Goal: Task Accomplishment & Management: Complete application form

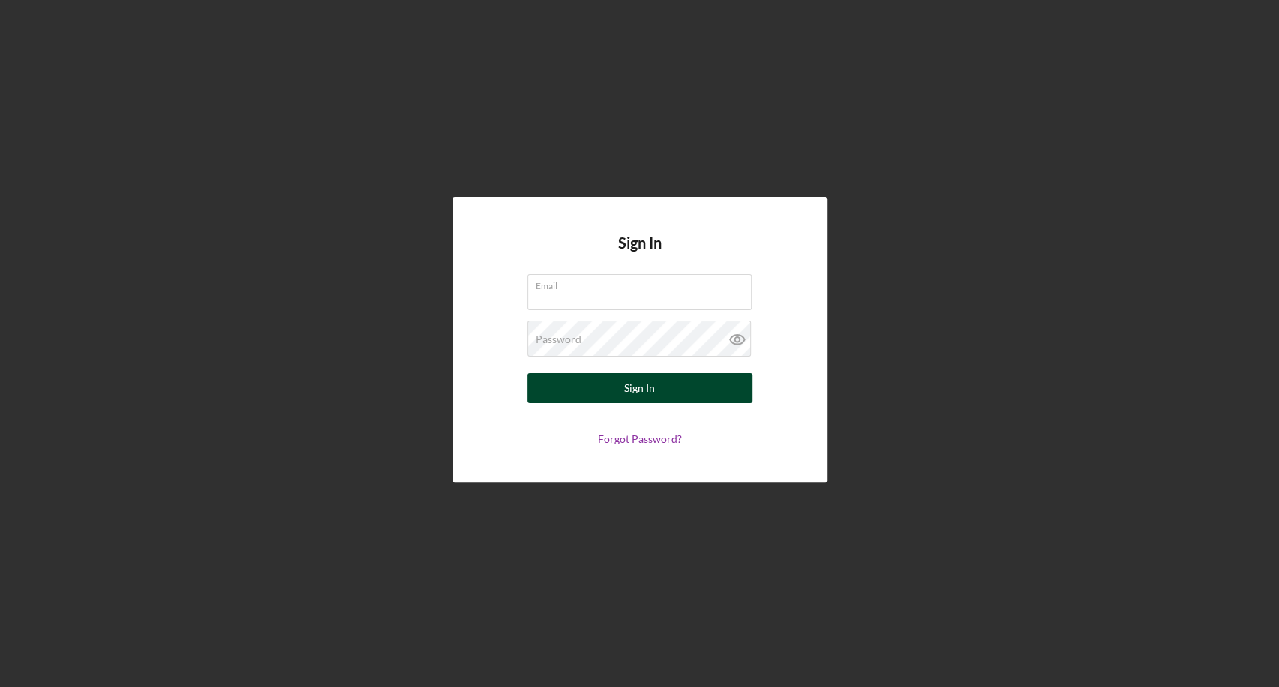
type input "[EMAIL_ADDRESS][DOMAIN_NAME]"
click at [654, 388] on div "Sign In" at bounding box center [639, 388] width 31 height 30
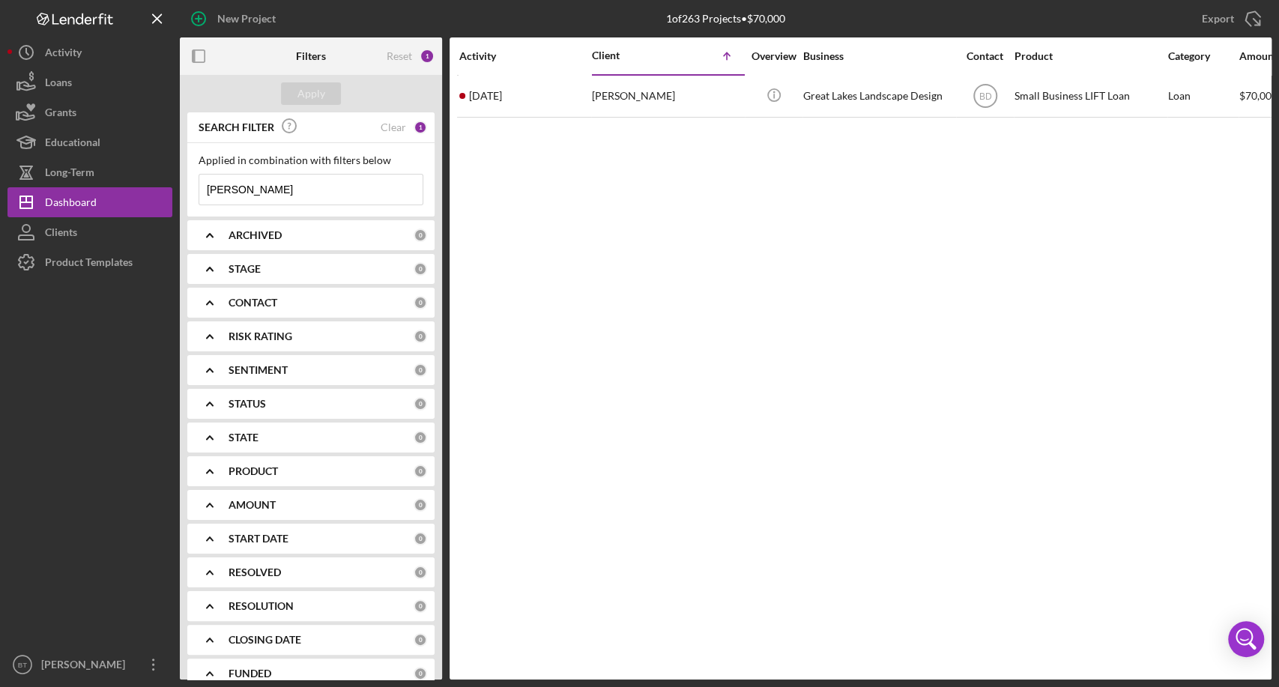
click at [293, 185] on input "katz" at bounding box center [310, 190] width 223 height 30
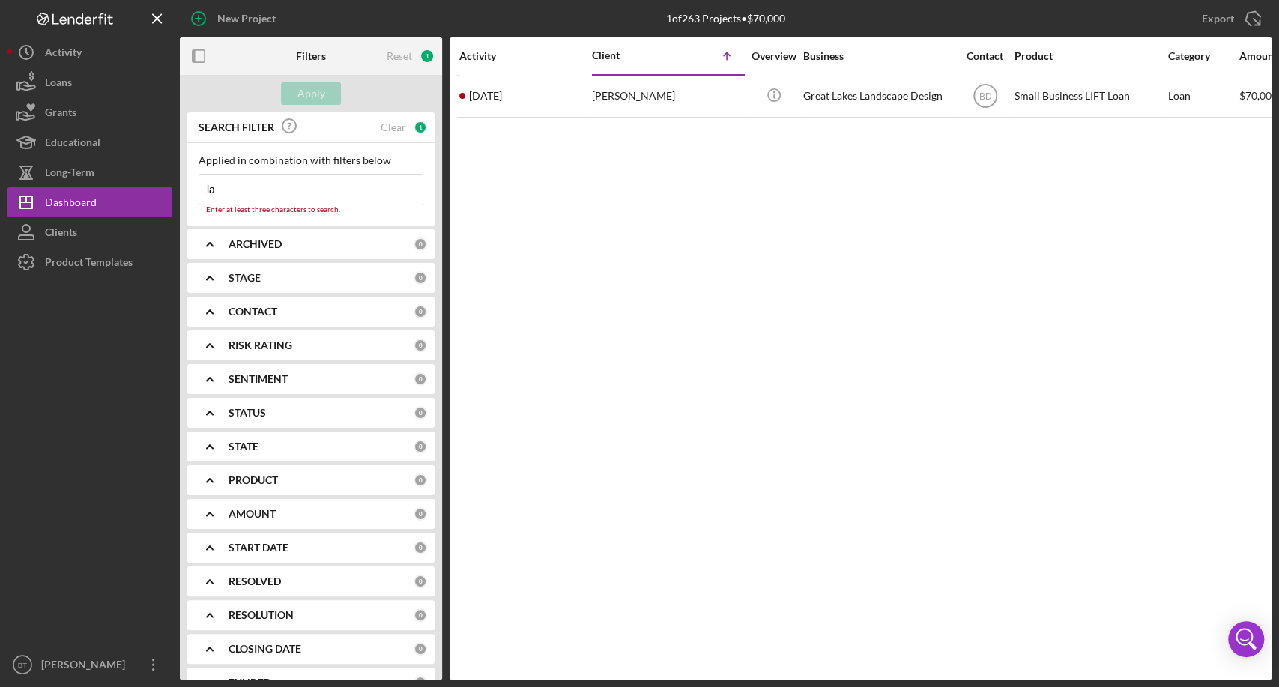
type input "l"
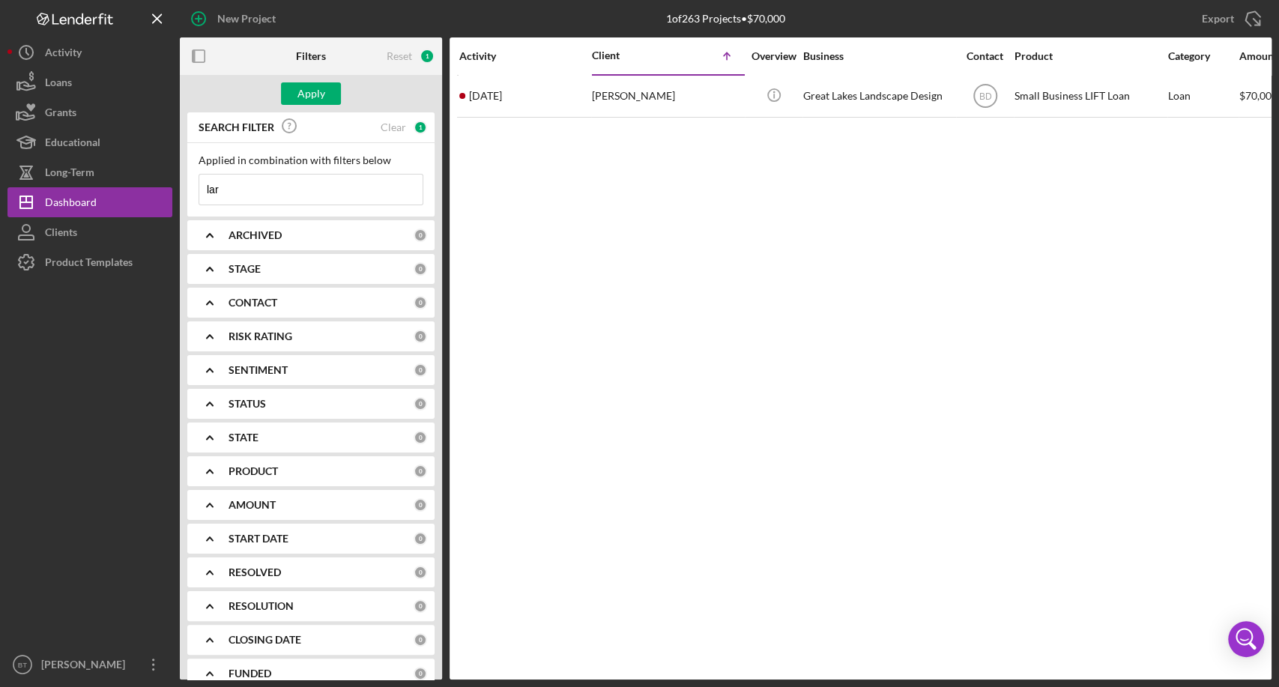
type input "larresha"
click at [393, 125] on div "Clear" at bounding box center [393, 127] width 25 height 12
click at [406, 51] on div "Reset" at bounding box center [399, 56] width 25 height 12
click at [269, 187] on input at bounding box center [310, 190] width 223 height 30
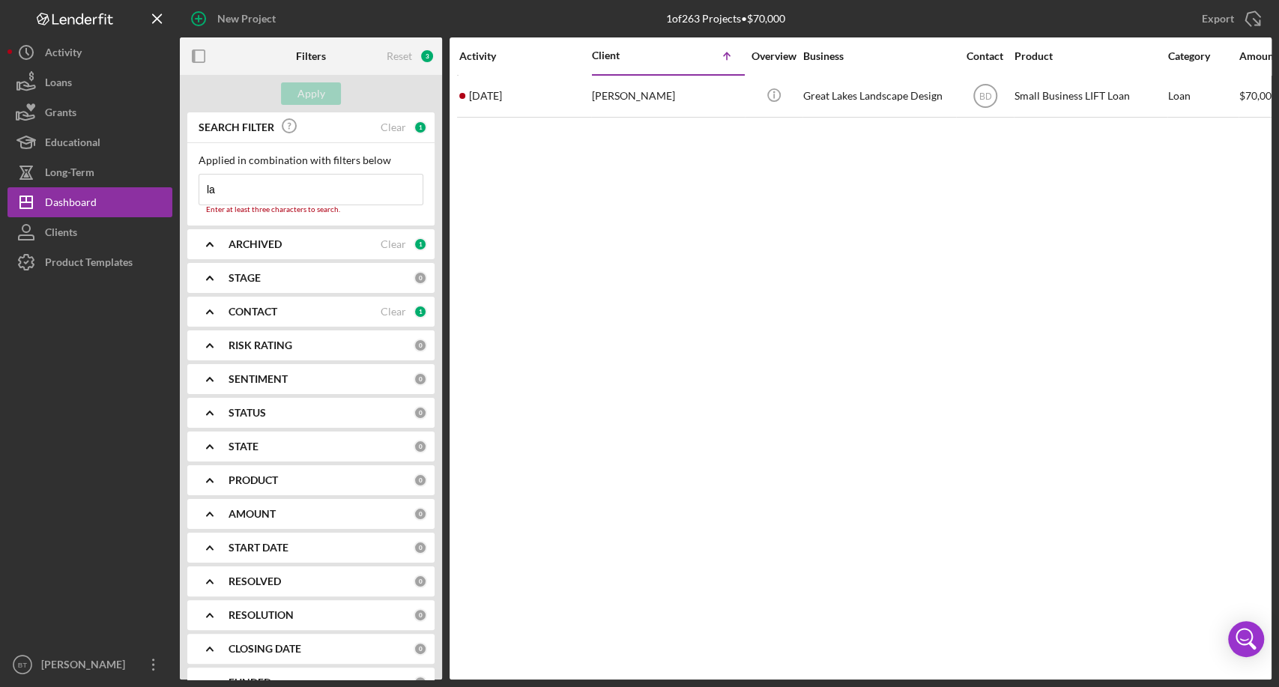
type input "l"
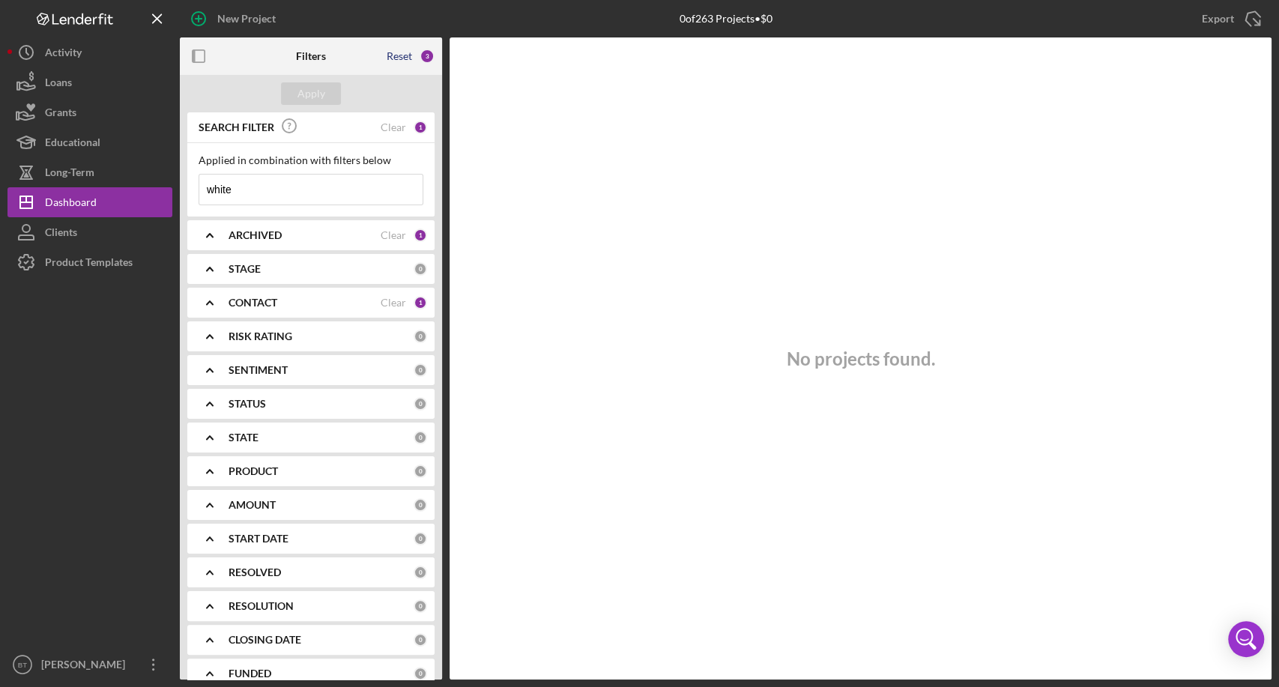
type input "white"
click at [406, 56] on div "Reset" at bounding box center [399, 56] width 25 height 12
click at [389, 232] on div "Clear" at bounding box center [393, 235] width 25 height 12
click at [390, 301] on div "Clear" at bounding box center [393, 303] width 25 height 12
click at [284, 193] on input at bounding box center [310, 190] width 223 height 30
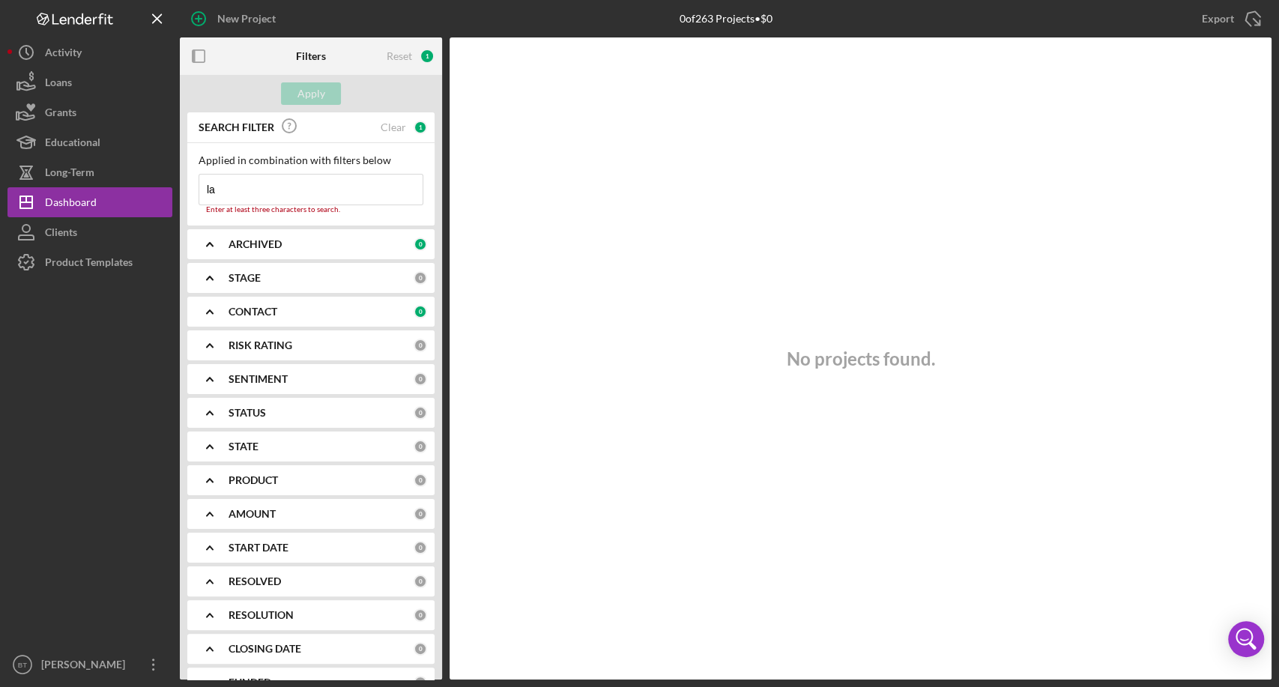
type input "l"
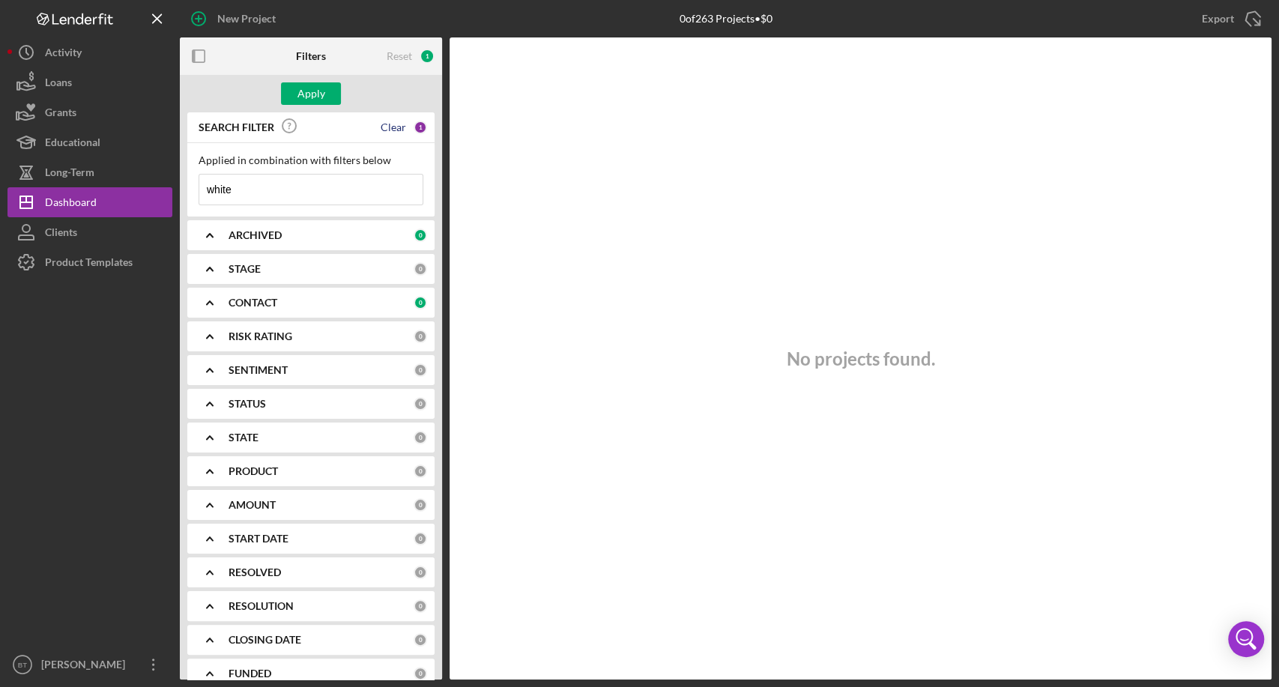
type input "white"
click at [384, 130] on div "Clear" at bounding box center [393, 127] width 25 height 12
click at [267, 194] on input at bounding box center [310, 190] width 223 height 30
click at [584, 230] on div "No projects found." at bounding box center [861, 358] width 822 height 642
click at [69, 229] on div "Clients" at bounding box center [61, 234] width 32 height 34
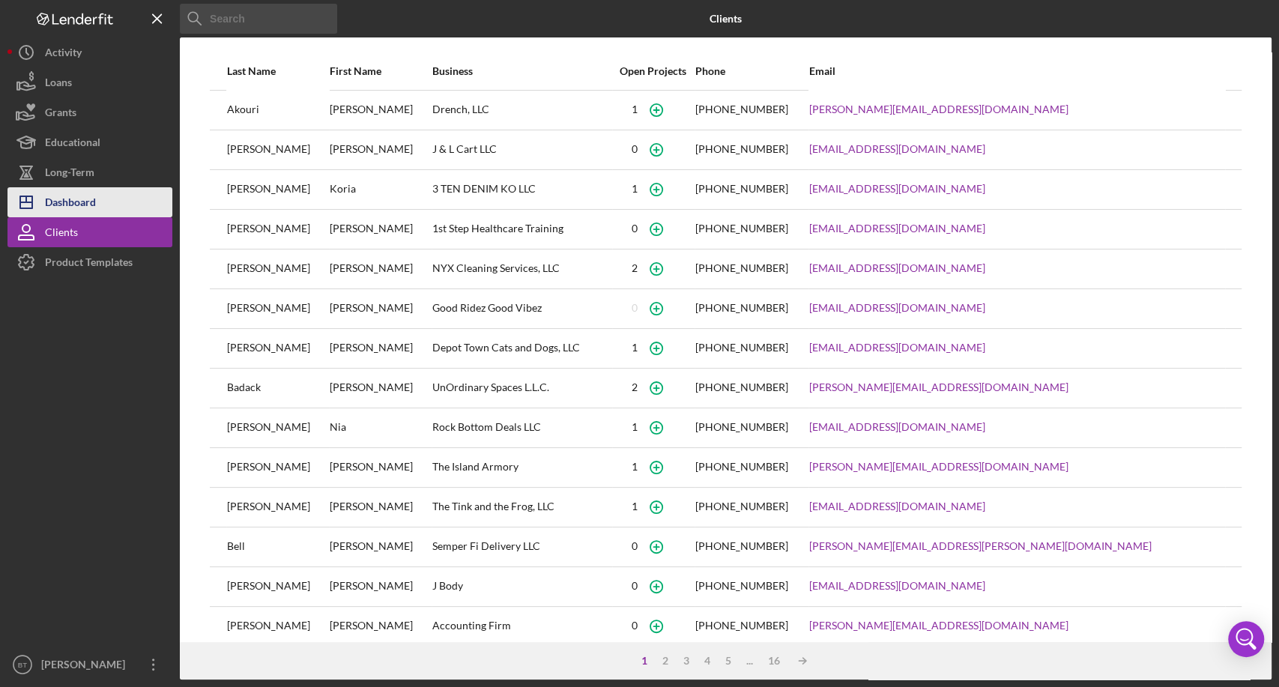
click at [105, 210] on button "Icon/Dashboard Dashboard" at bounding box center [89, 202] width 165 height 30
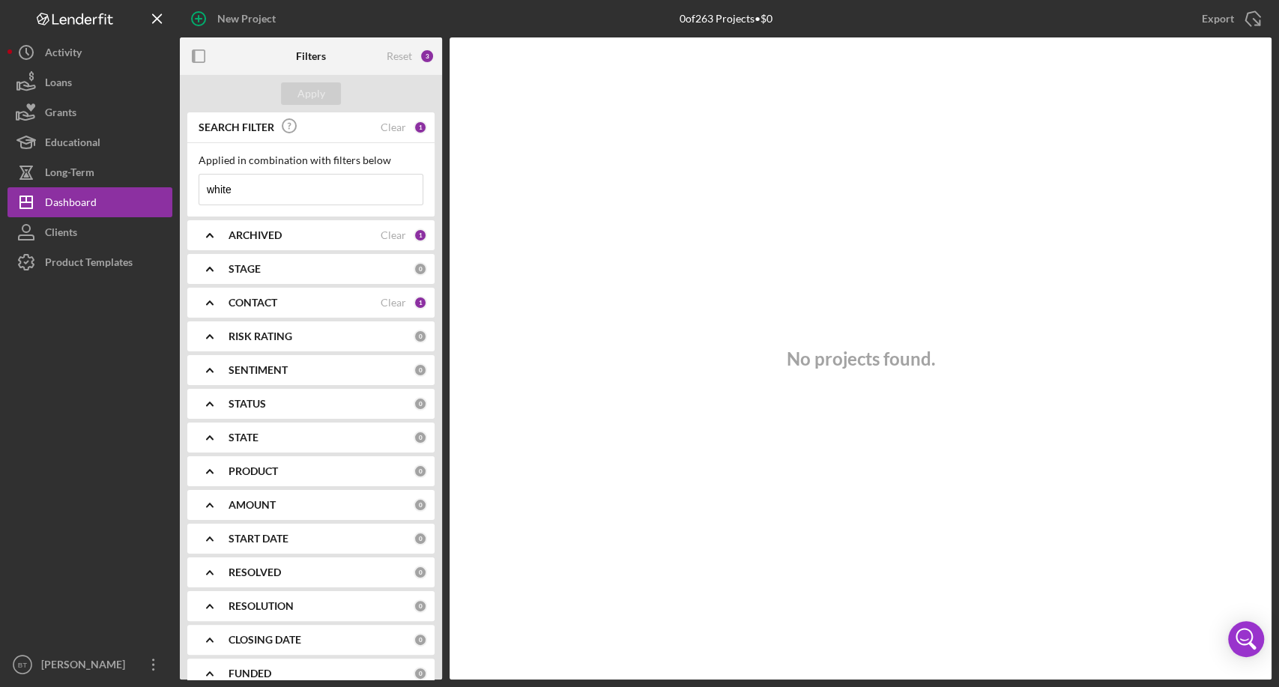
click at [296, 187] on input "white" at bounding box center [310, 190] width 223 height 30
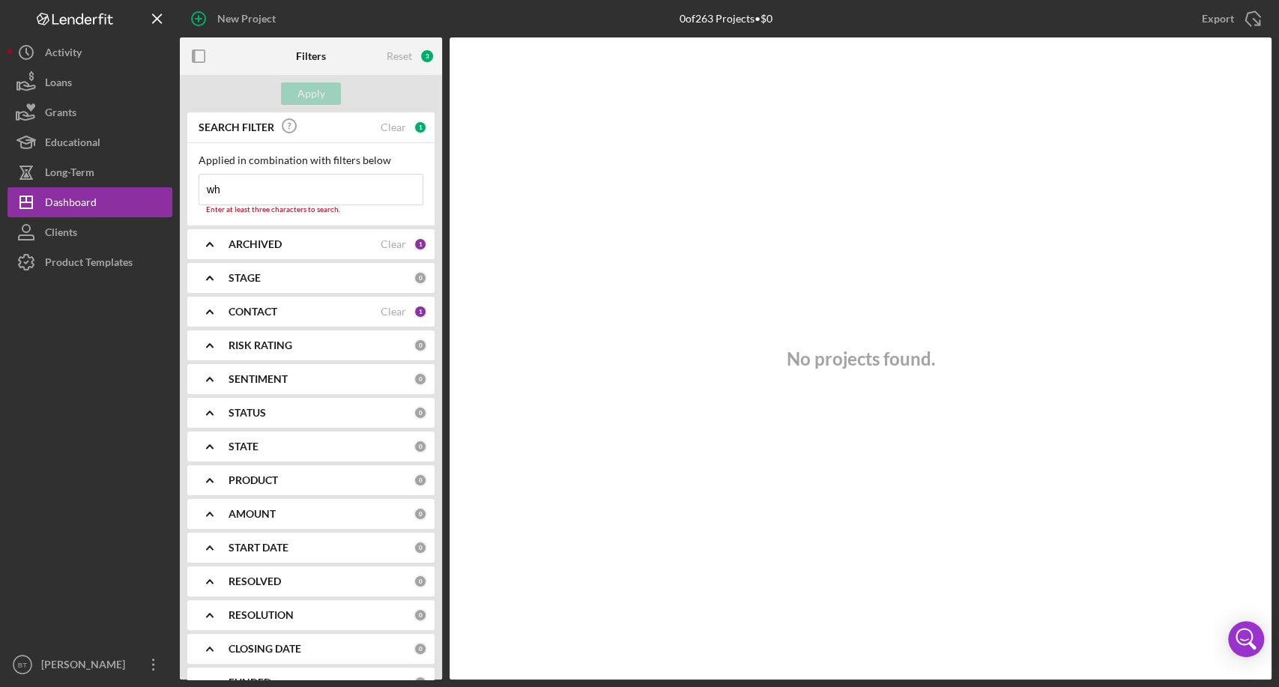
type input "w"
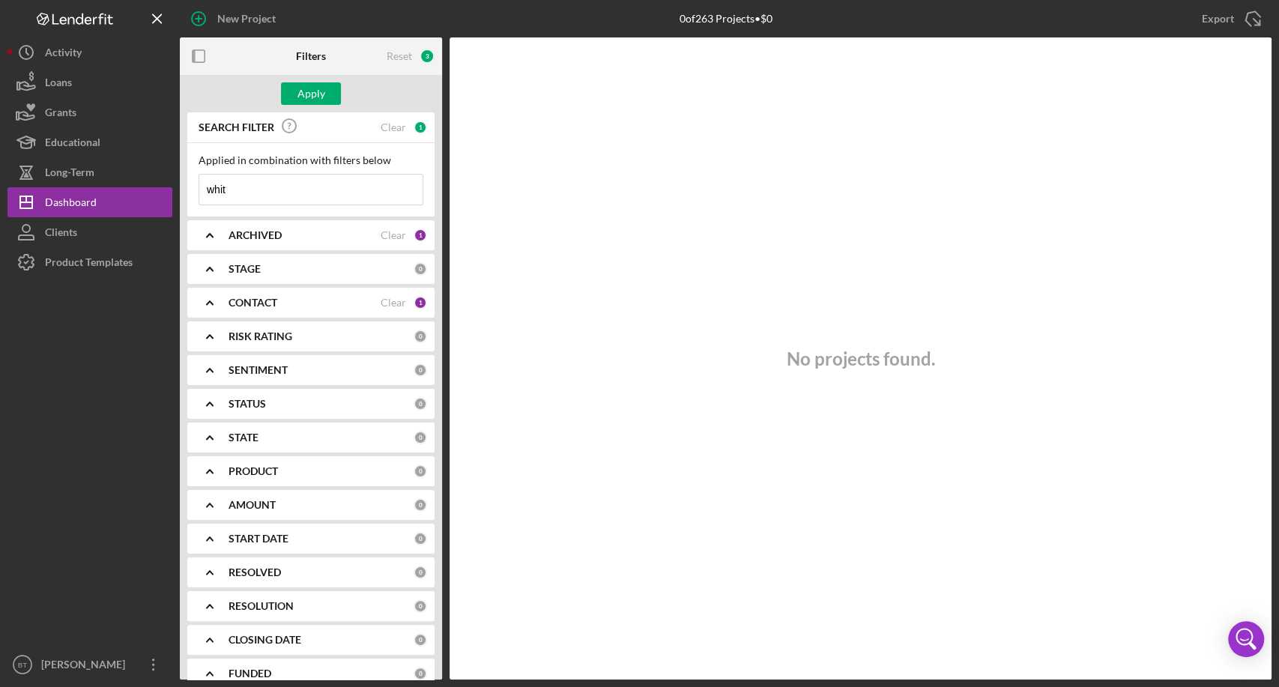
type input "white"
click at [388, 232] on div "Clear" at bounding box center [393, 235] width 25 height 12
click at [385, 300] on div "Clear" at bounding box center [393, 303] width 25 height 12
click at [314, 187] on input "white" at bounding box center [310, 190] width 223 height 30
click at [411, 55] on div "Reset" at bounding box center [399, 56] width 25 height 12
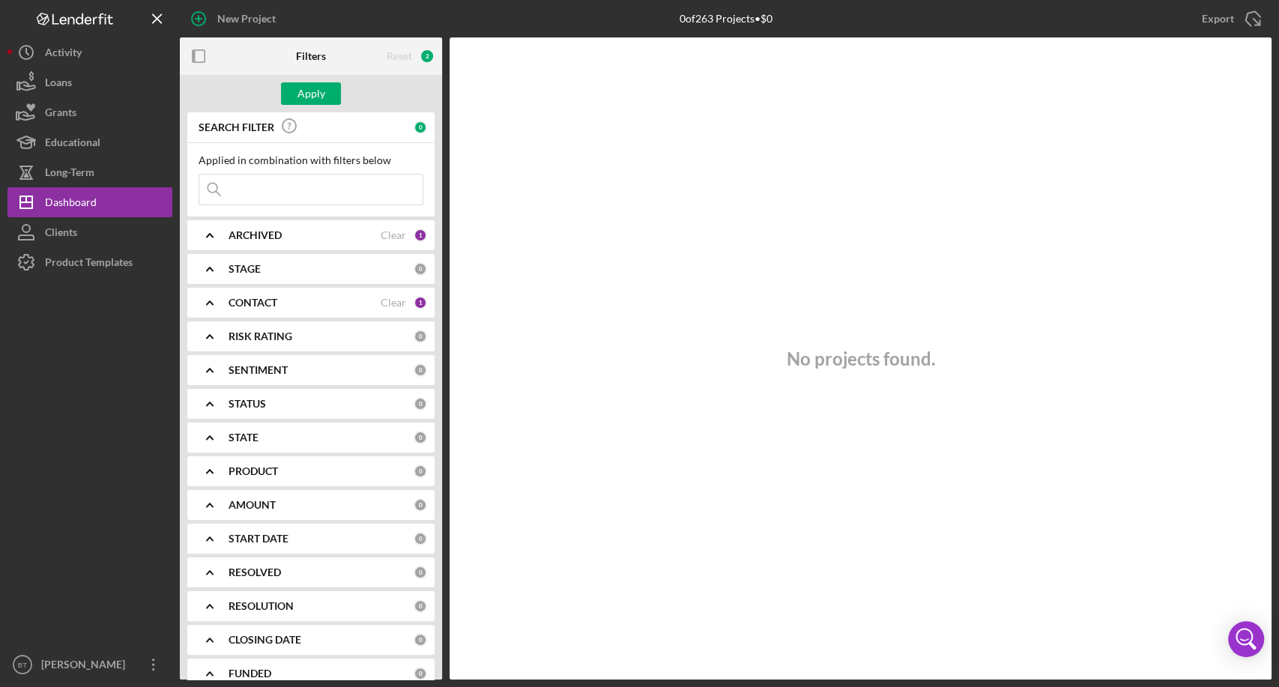
click at [303, 188] on input at bounding box center [310, 190] width 223 height 30
click at [300, 188] on input "white" at bounding box center [310, 190] width 223 height 30
type input "white"
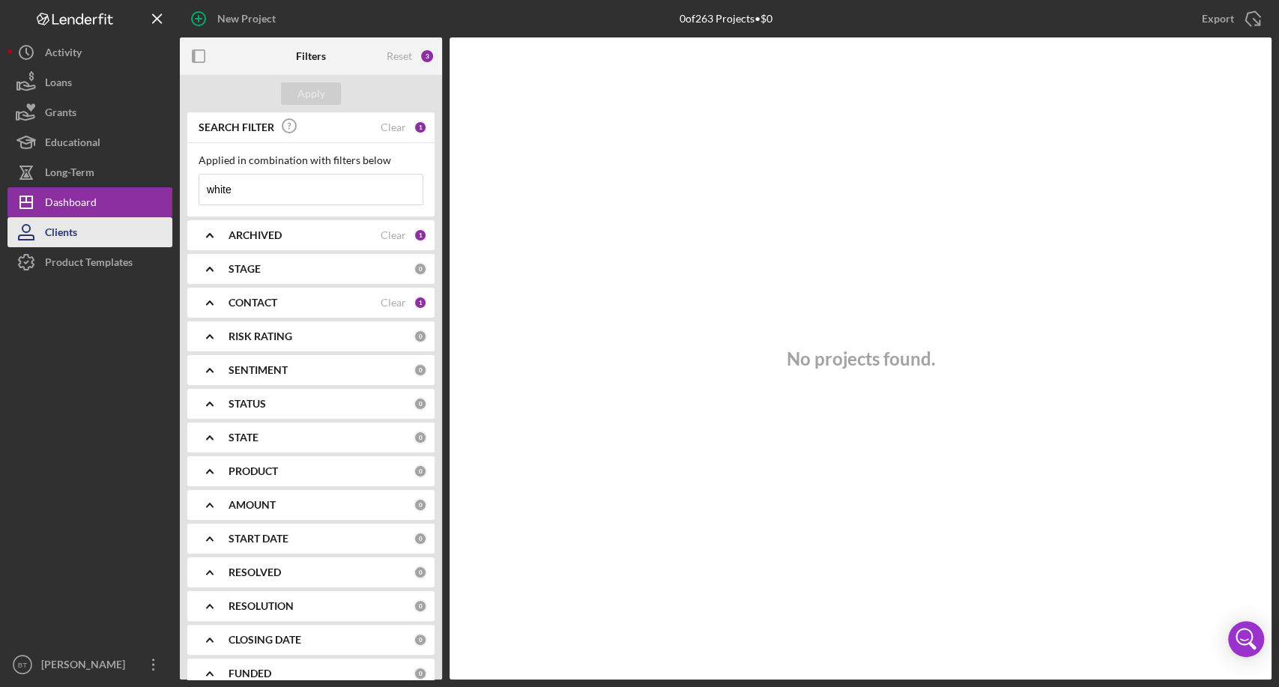
click at [102, 233] on button "Clients" at bounding box center [89, 232] width 165 height 30
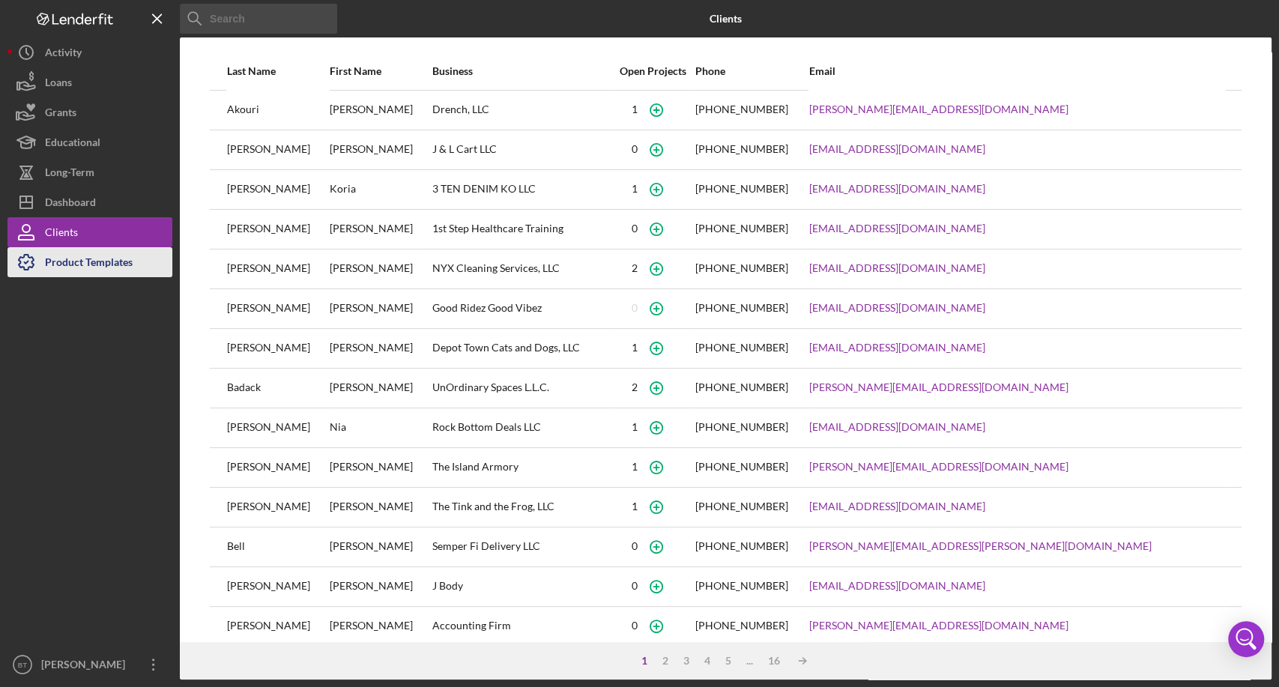
click at [114, 264] on div "Product Templates" at bounding box center [89, 264] width 88 height 34
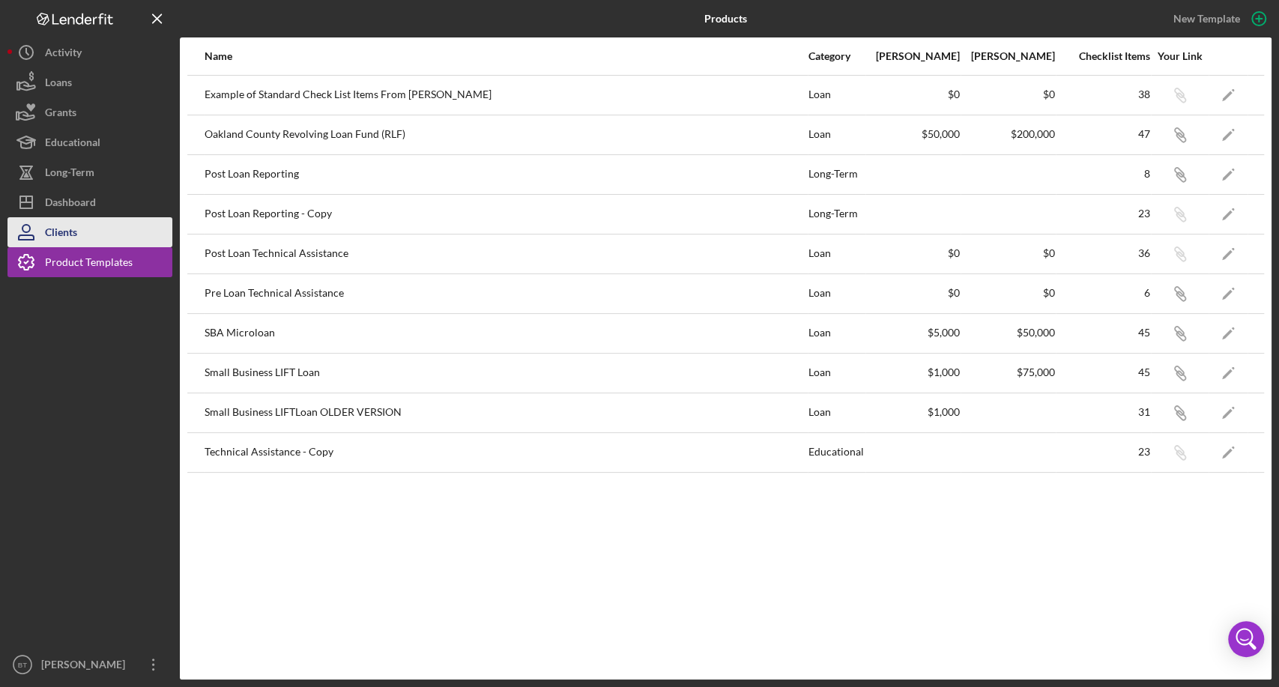
click at [102, 231] on button "Clients" at bounding box center [89, 232] width 165 height 30
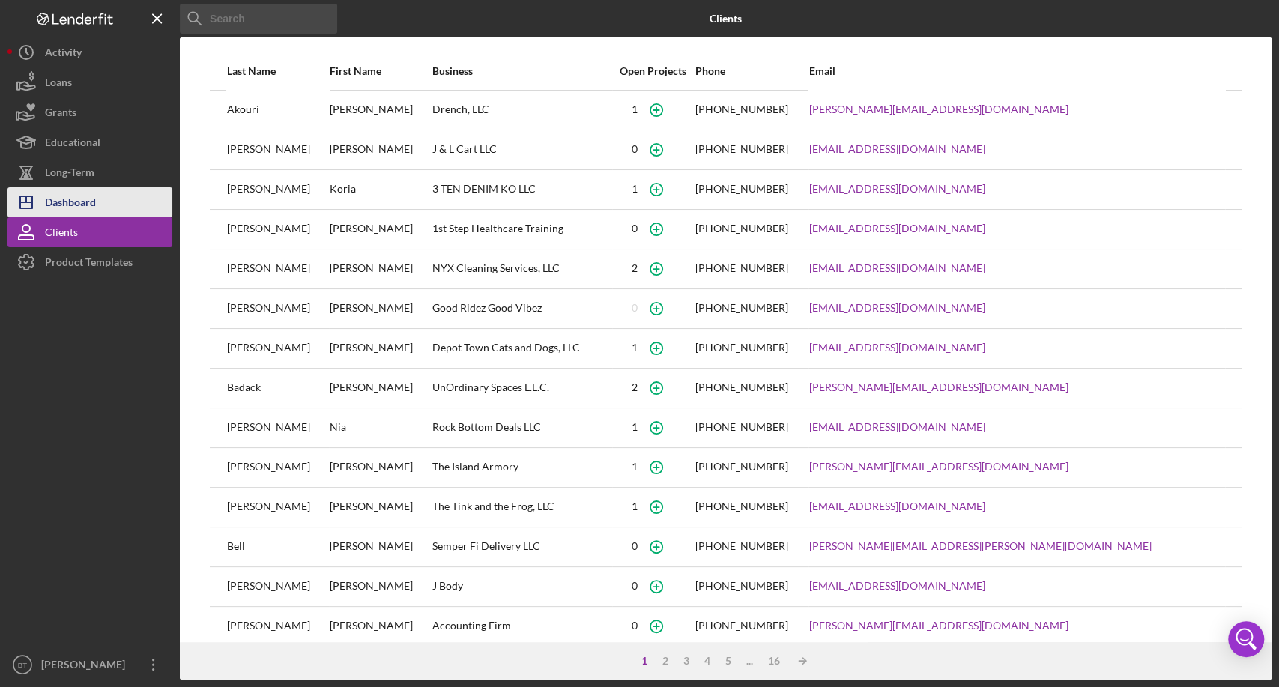
click at [102, 210] on button "Icon/Dashboard Dashboard" at bounding box center [89, 202] width 165 height 30
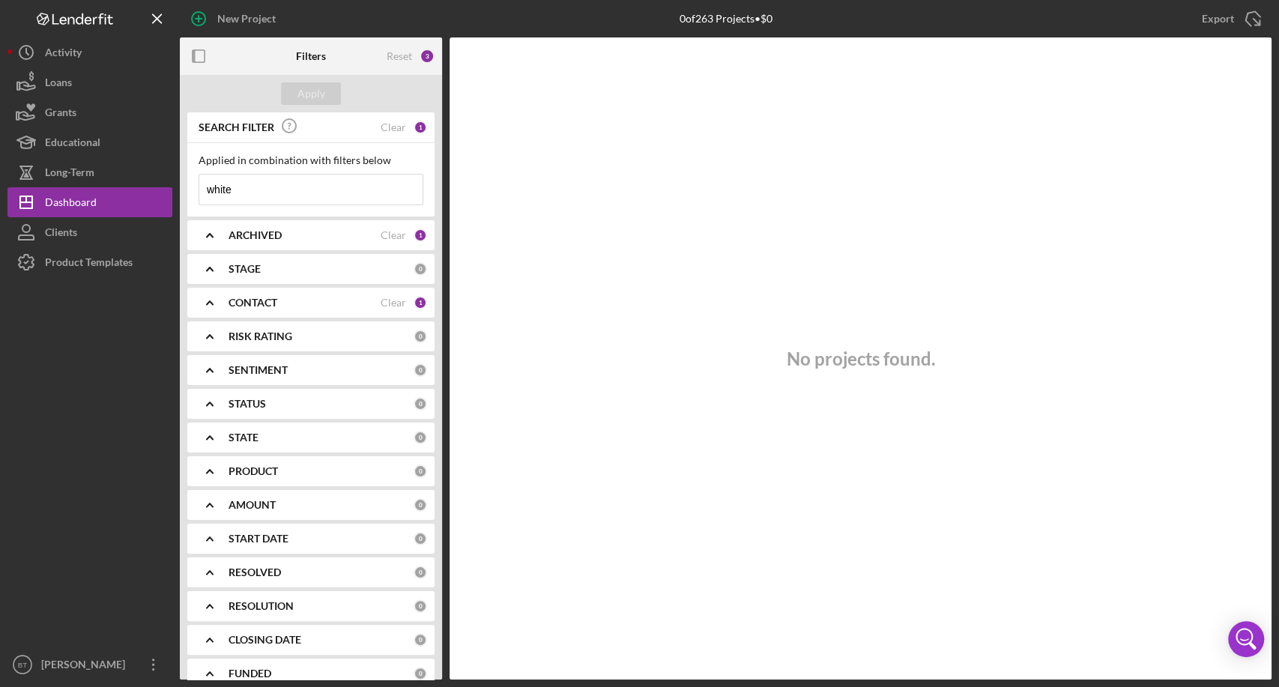
click at [355, 184] on input "white" at bounding box center [310, 190] width 223 height 30
click at [352, 181] on input "white" at bounding box center [310, 190] width 223 height 30
click at [399, 130] on div "Clear" at bounding box center [393, 127] width 25 height 12
click at [382, 232] on div "Clear" at bounding box center [393, 235] width 25 height 12
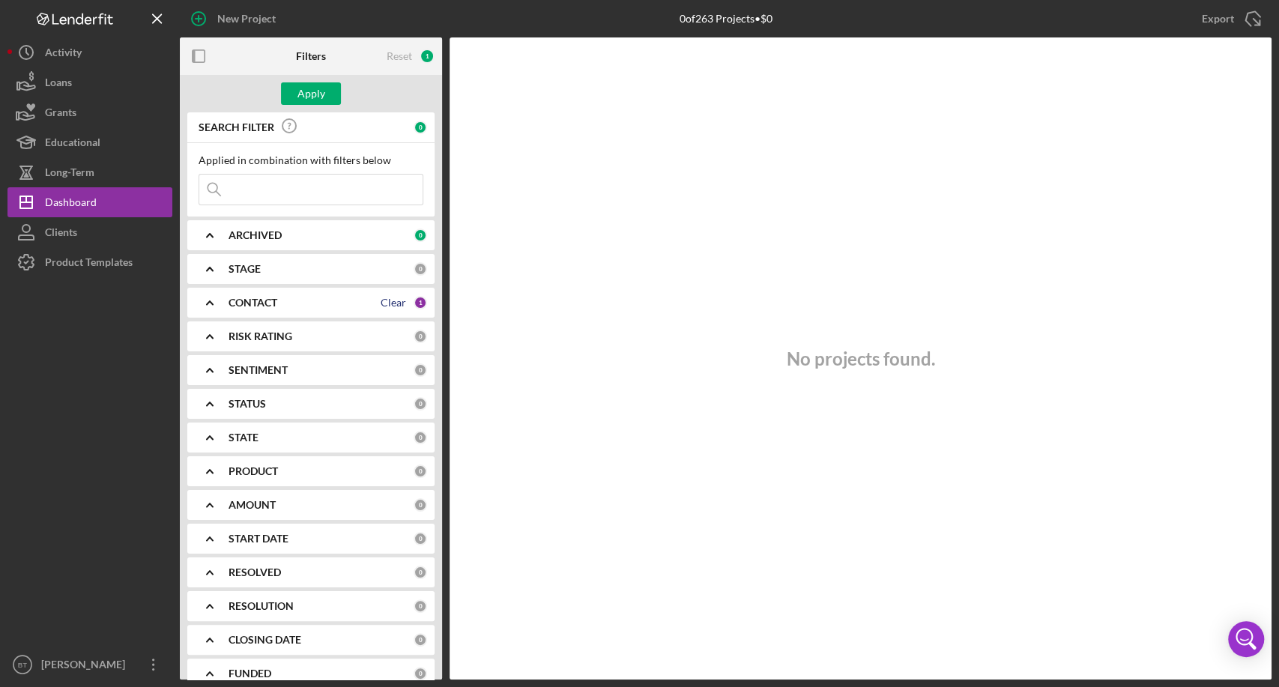
click at [381, 304] on div "Clear" at bounding box center [393, 303] width 25 height 12
click at [398, 45] on div "Reset 0" at bounding box center [411, 55] width 48 height 37
click at [414, 55] on div "Reset 0" at bounding box center [411, 55] width 48 height 37
click at [199, 63] on icon "button" at bounding box center [199, 57] width 34 height 34
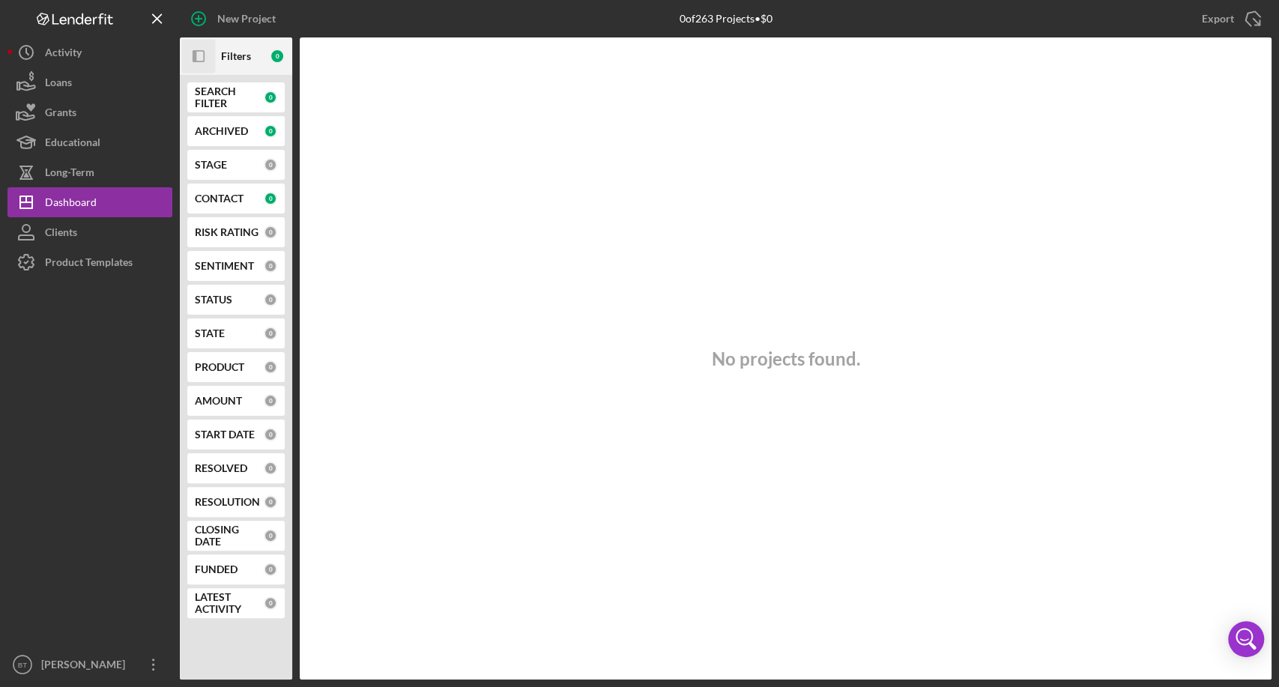
click at [196, 47] on icon "Icon/Panel Side Expand" at bounding box center [199, 57] width 34 height 34
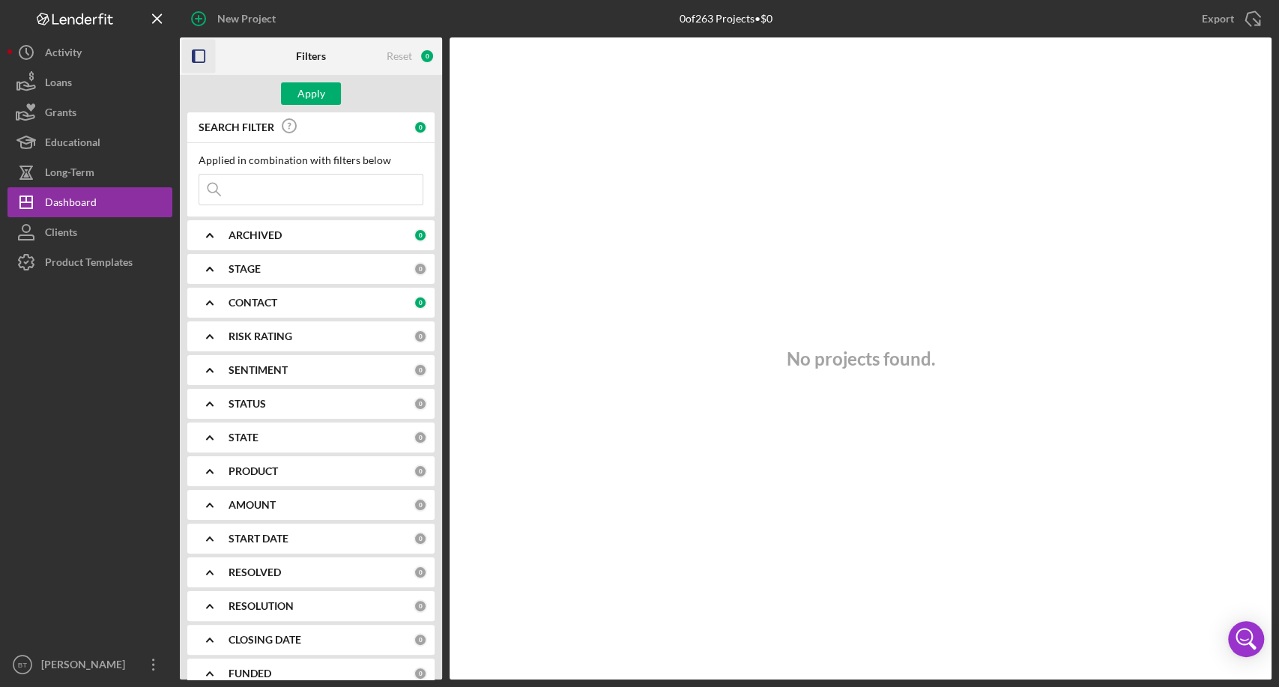
click at [241, 192] on input at bounding box center [310, 190] width 223 height 30
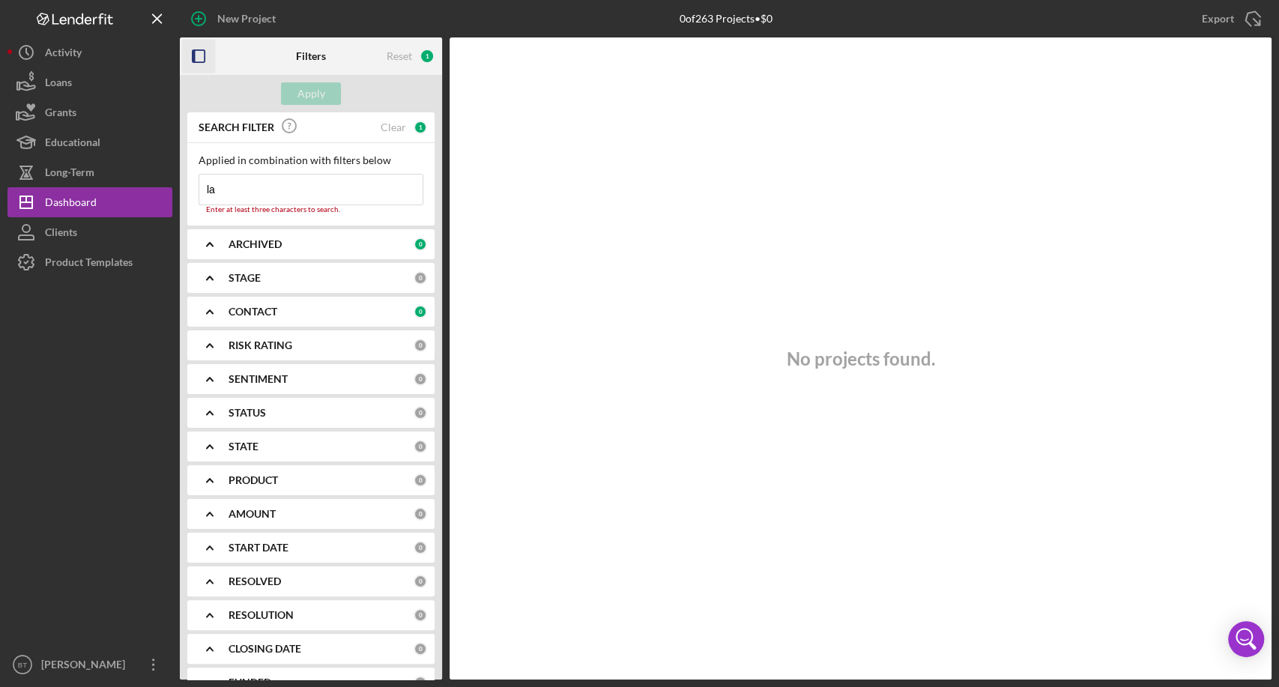
type input "l"
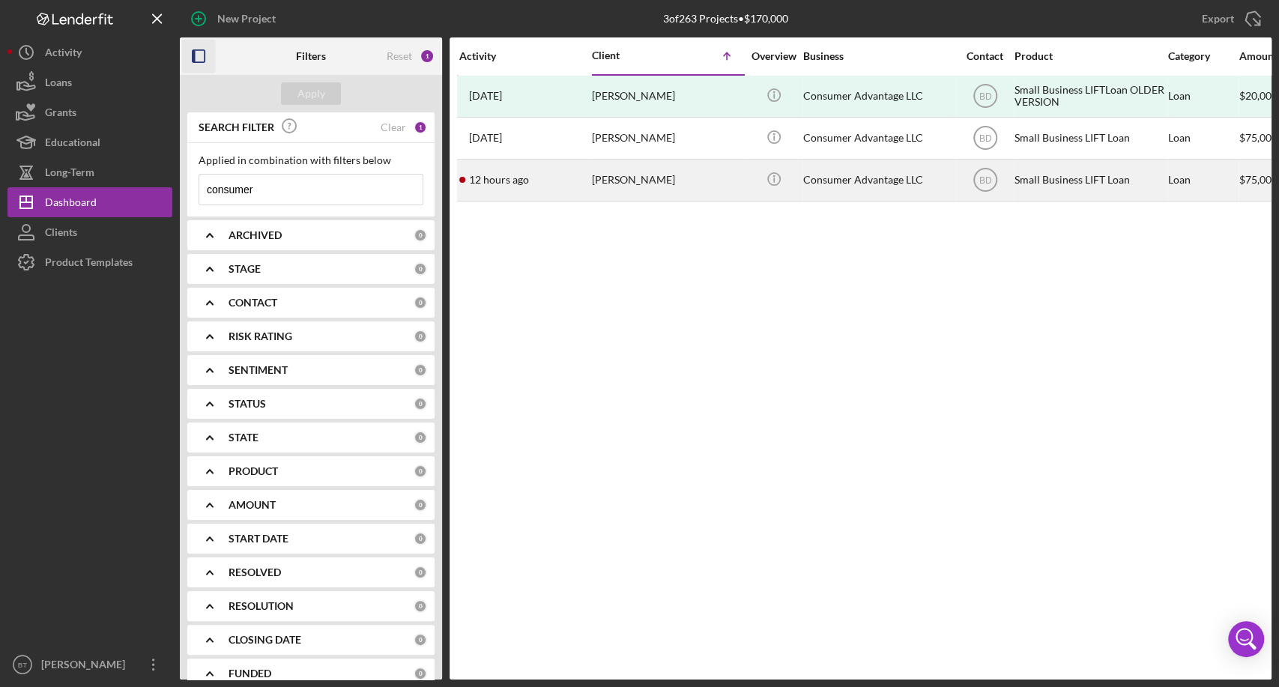
type input "consumer"
click at [640, 175] on div "[PERSON_NAME]" at bounding box center [667, 180] width 150 height 40
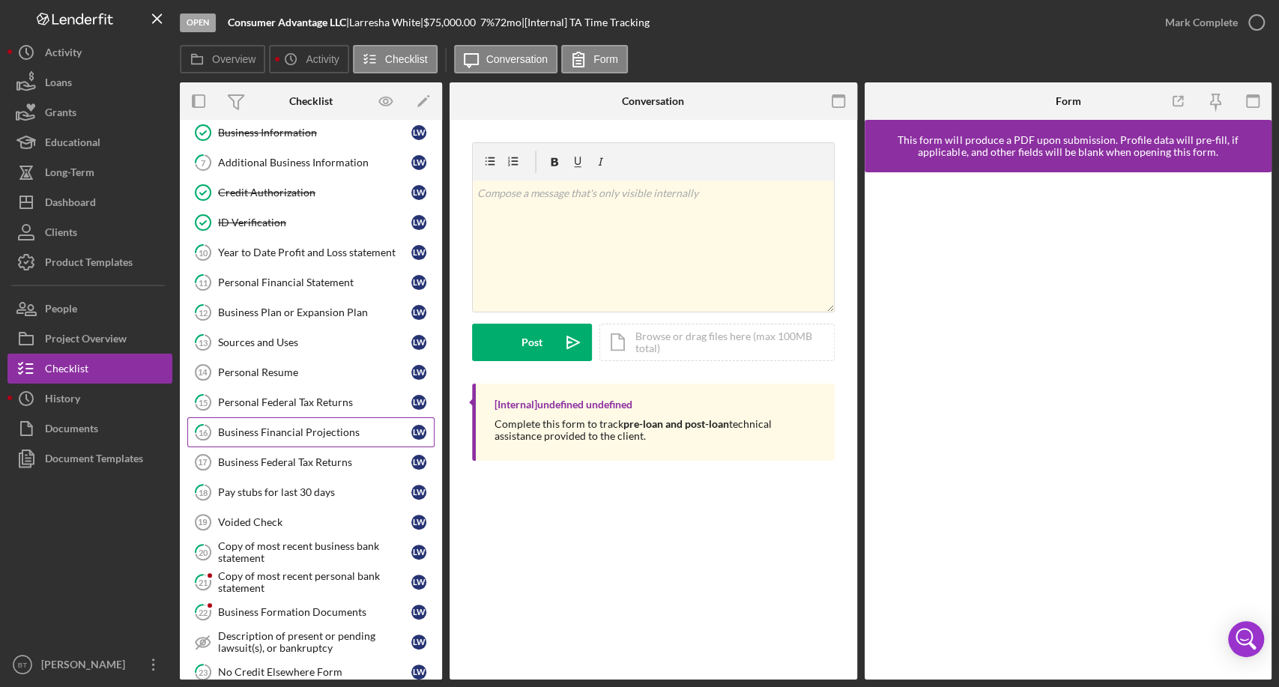
scroll to position [250, 0]
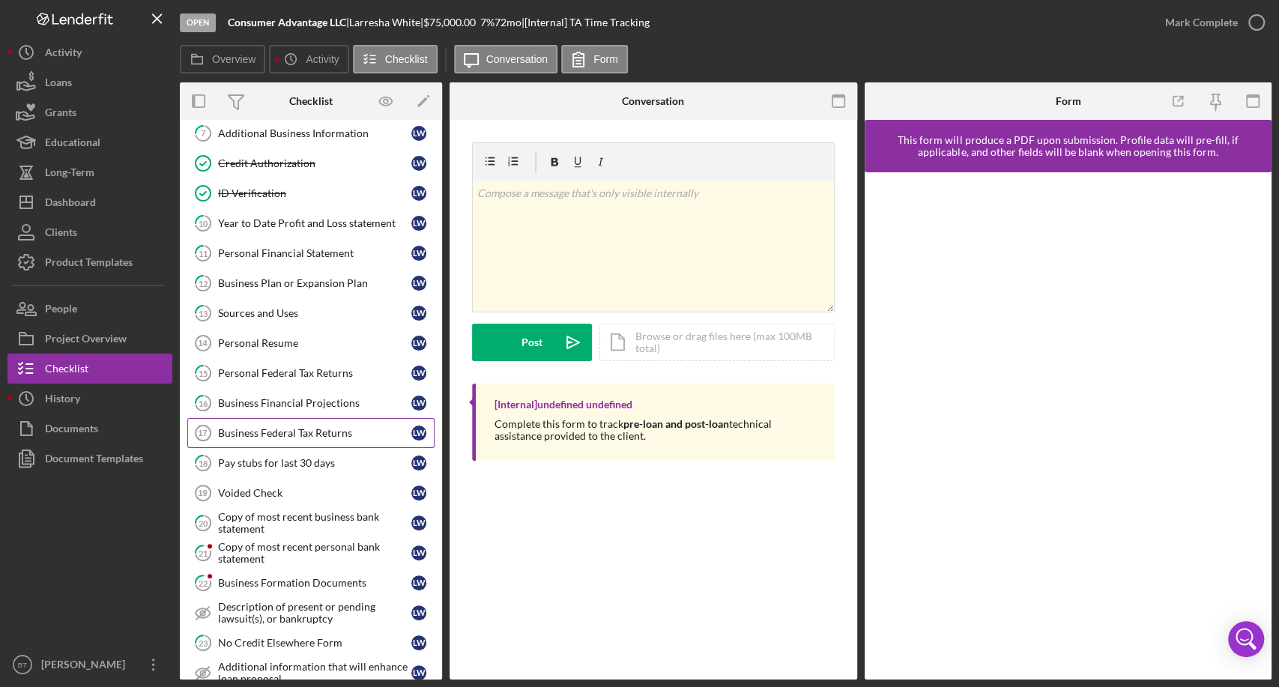
click at [334, 430] on div "Business Federal Tax Returns" at bounding box center [314, 433] width 193 height 12
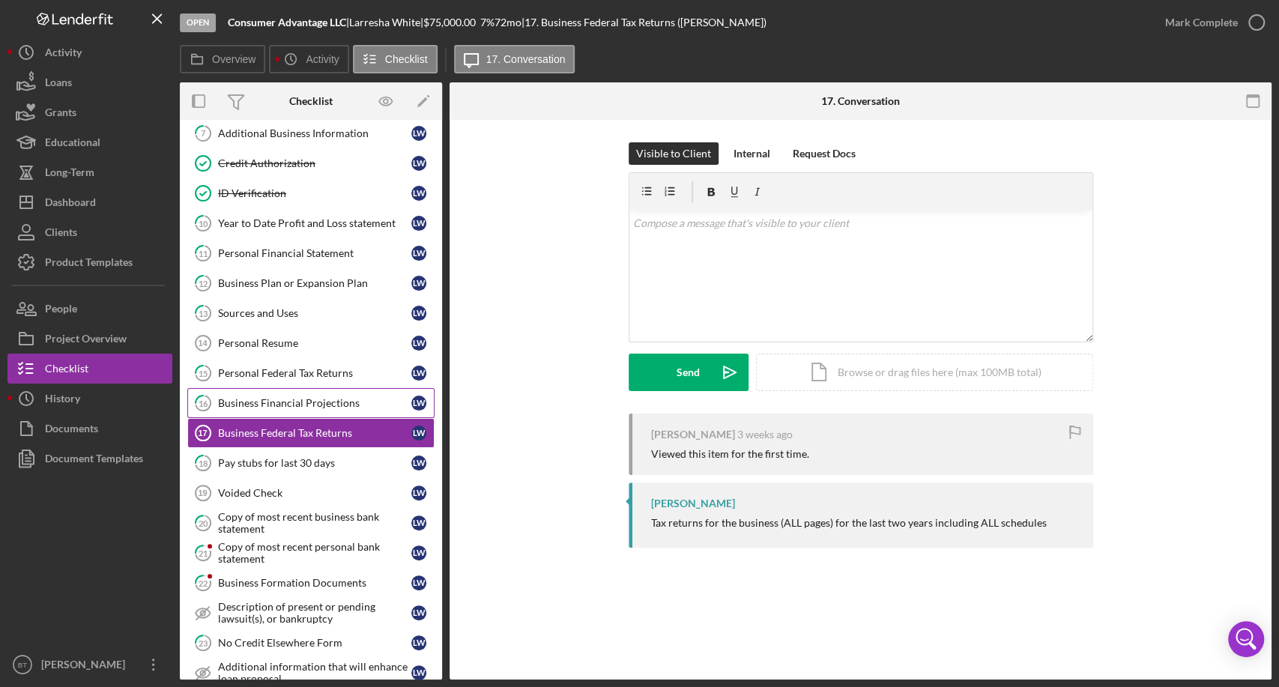
click at [357, 397] on div "Business Financial Projections" at bounding box center [314, 403] width 193 height 12
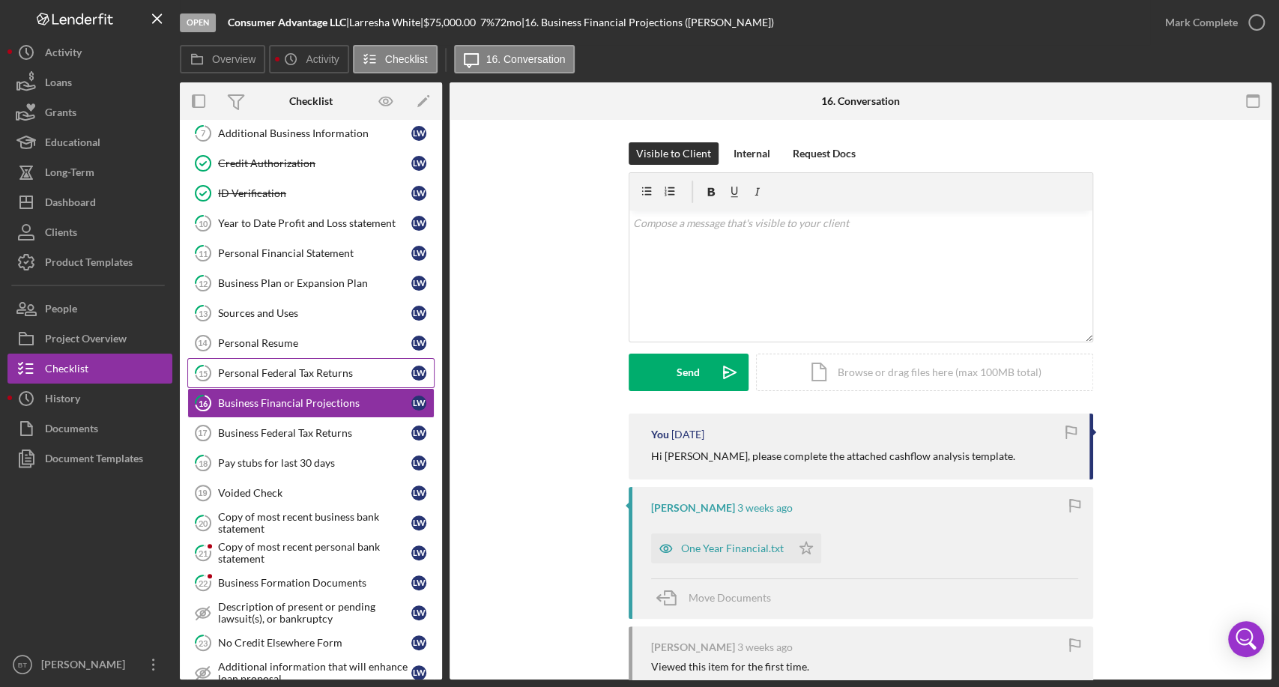
click at [367, 368] on div "Personal Federal Tax Returns" at bounding box center [314, 373] width 193 height 12
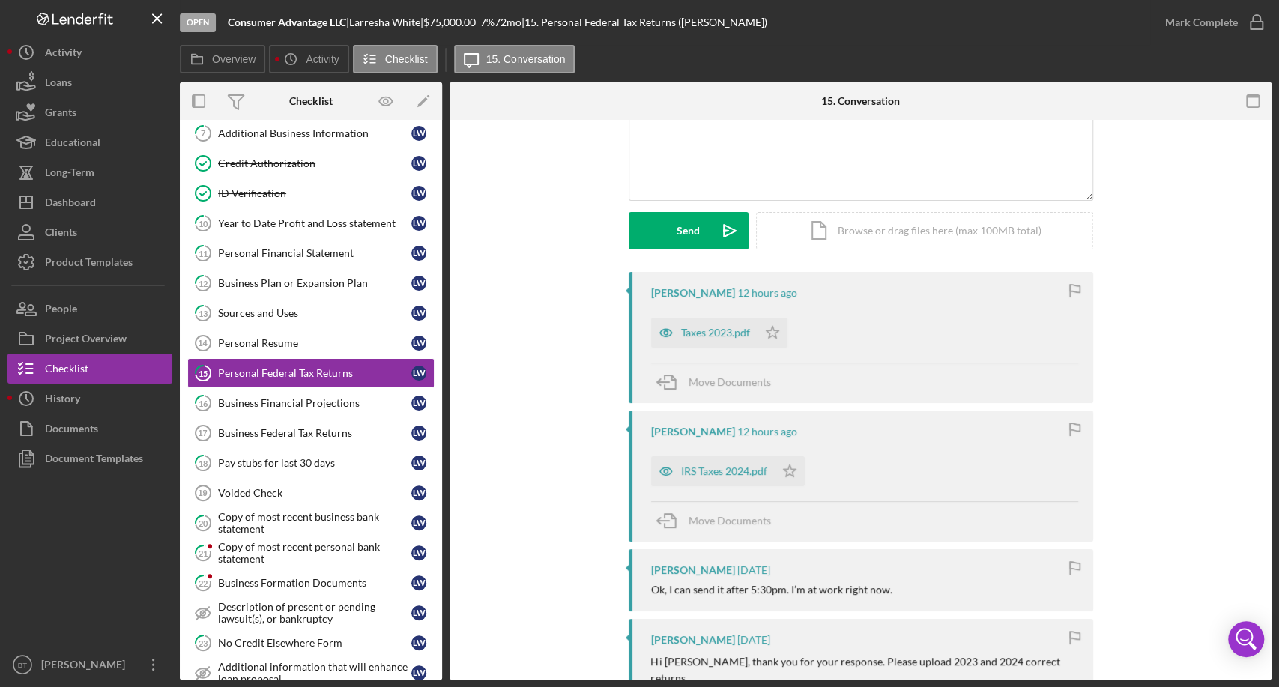
scroll to position [166, 0]
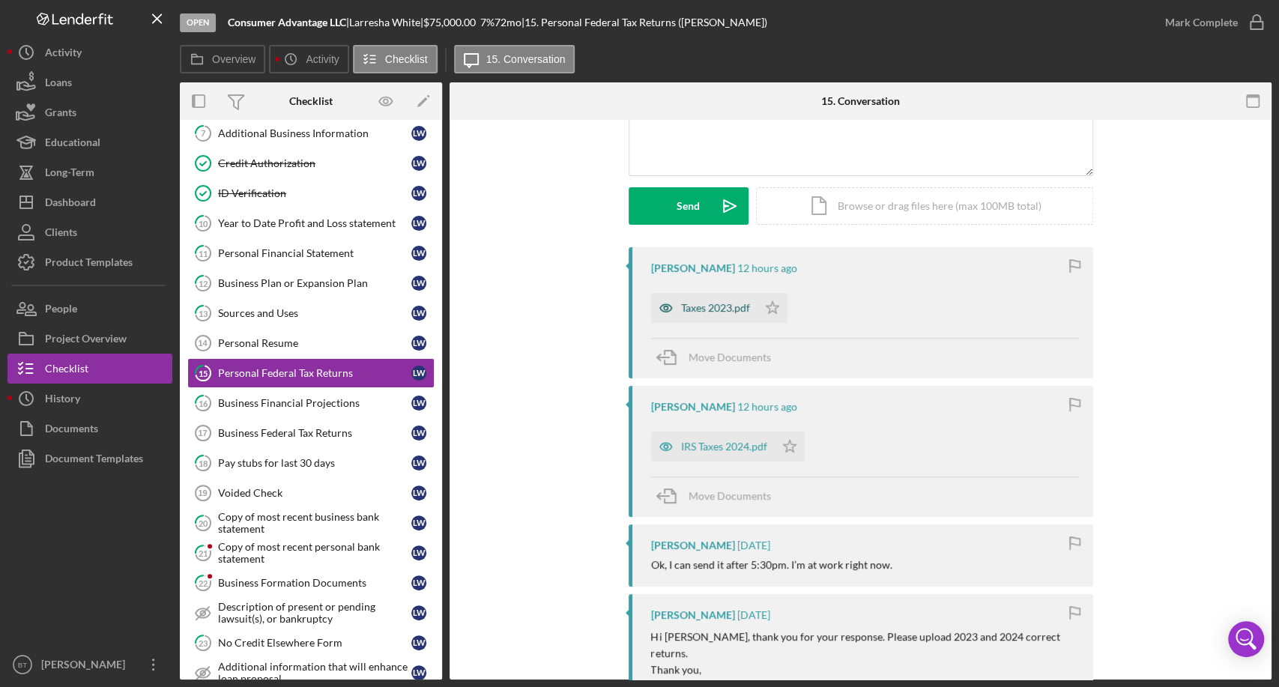
click at [705, 304] on div "Taxes 2023.pdf" at bounding box center [715, 308] width 69 height 12
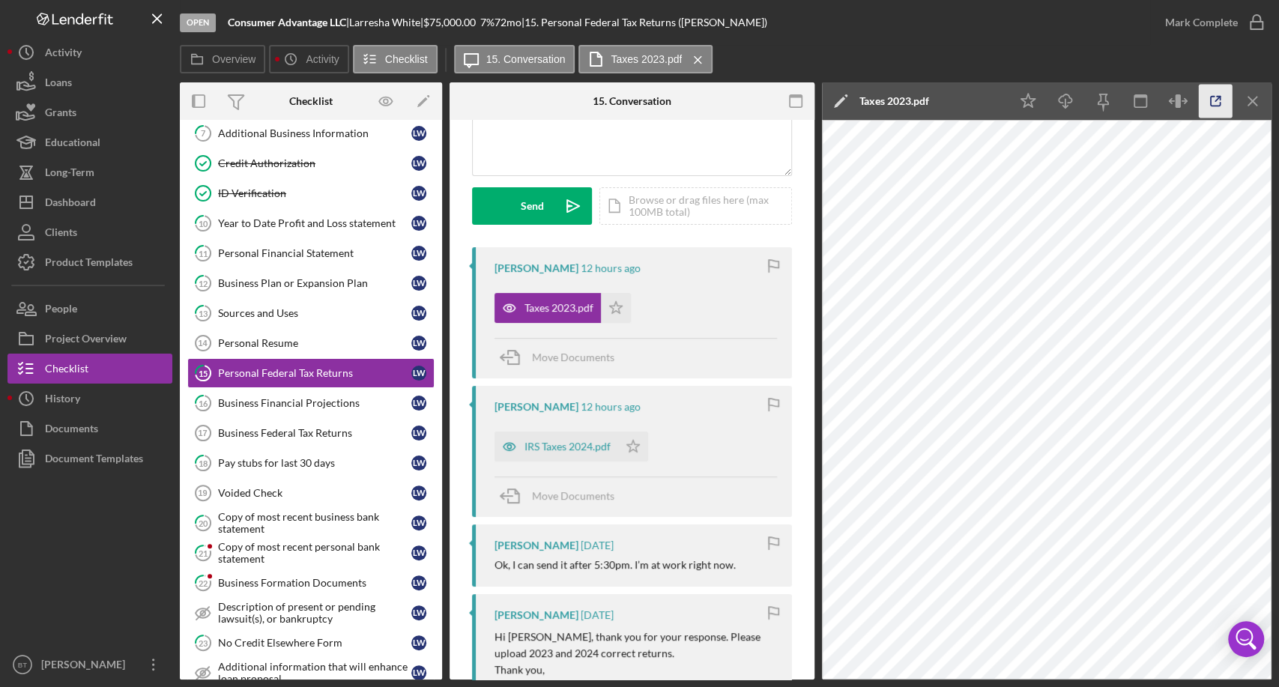
click at [1212, 106] on icon "button" at bounding box center [1216, 102] width 34 height 34
click at [648, 46] on button "Taxes 2023.pdf Icon/Menu Close" at bounding box center [646, 59] width 134 height 28
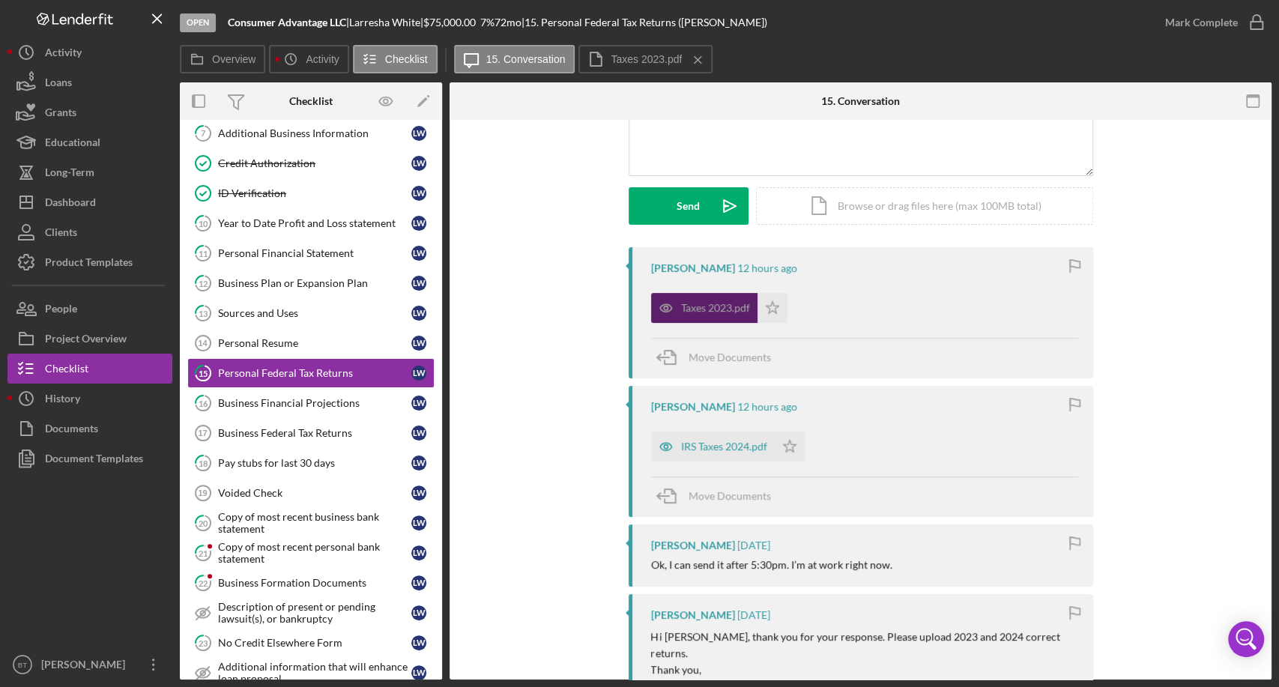
click at [716, 306] on div "Taxes 2023.pdf" at bounding box center [715, 308] width 69 height 12
click at [704, 313] on div "Taxes 2023.pdf" at bounding box center [715, 308] width 69 height 12
click at [633, 65] on button "Taxes 2023.pdf Icon/Menu Close" at bounding box center [646, 59] width 134 height 28
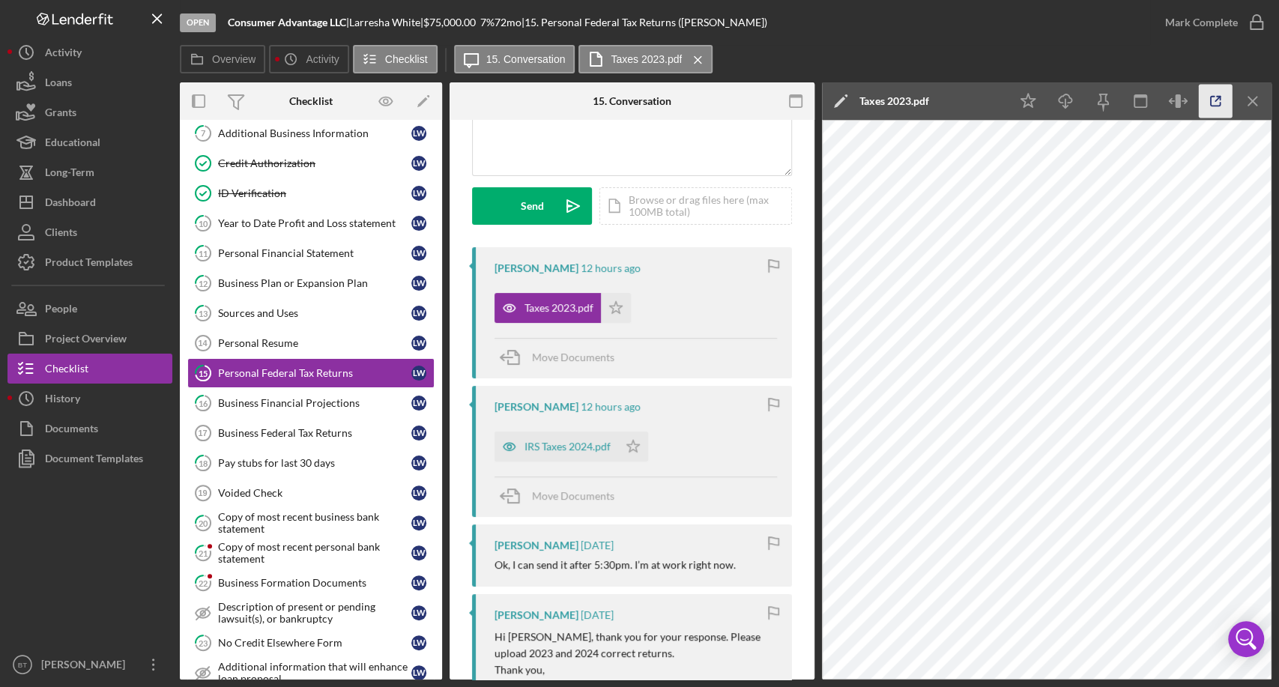
click at [1207, 103] on icon "button" at bounding box center [1216, 102] width 34 height 34
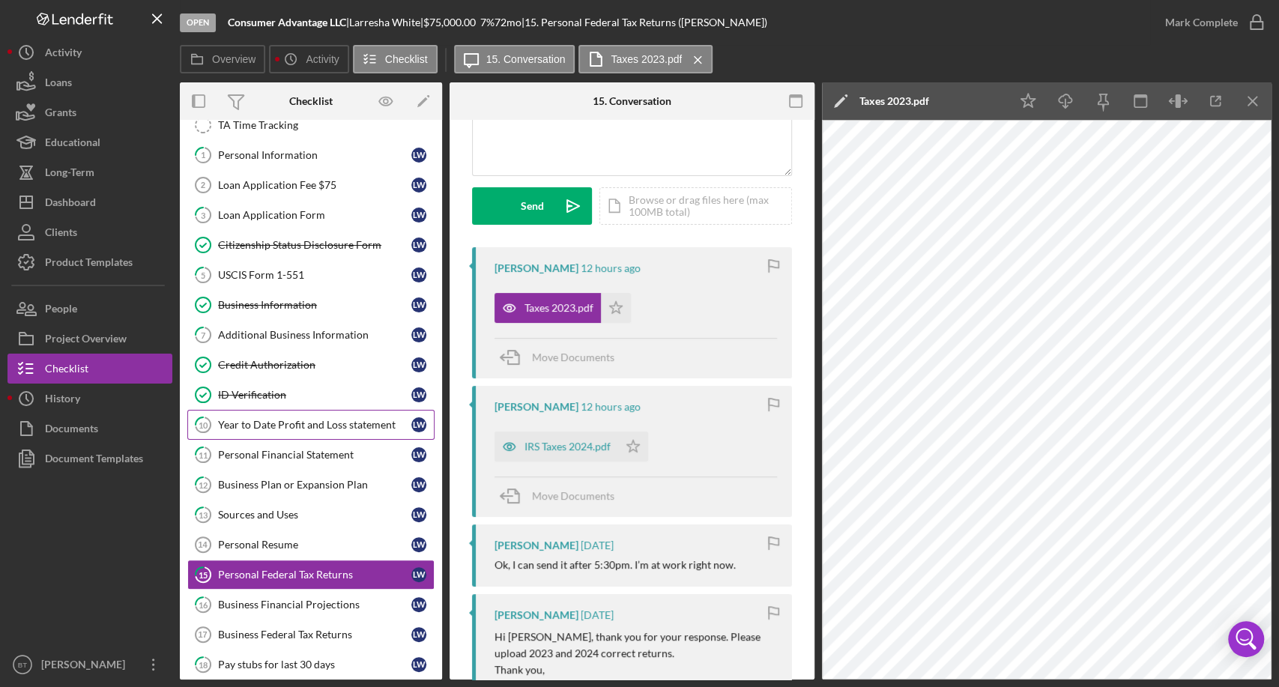
scroll to position [0, 0]
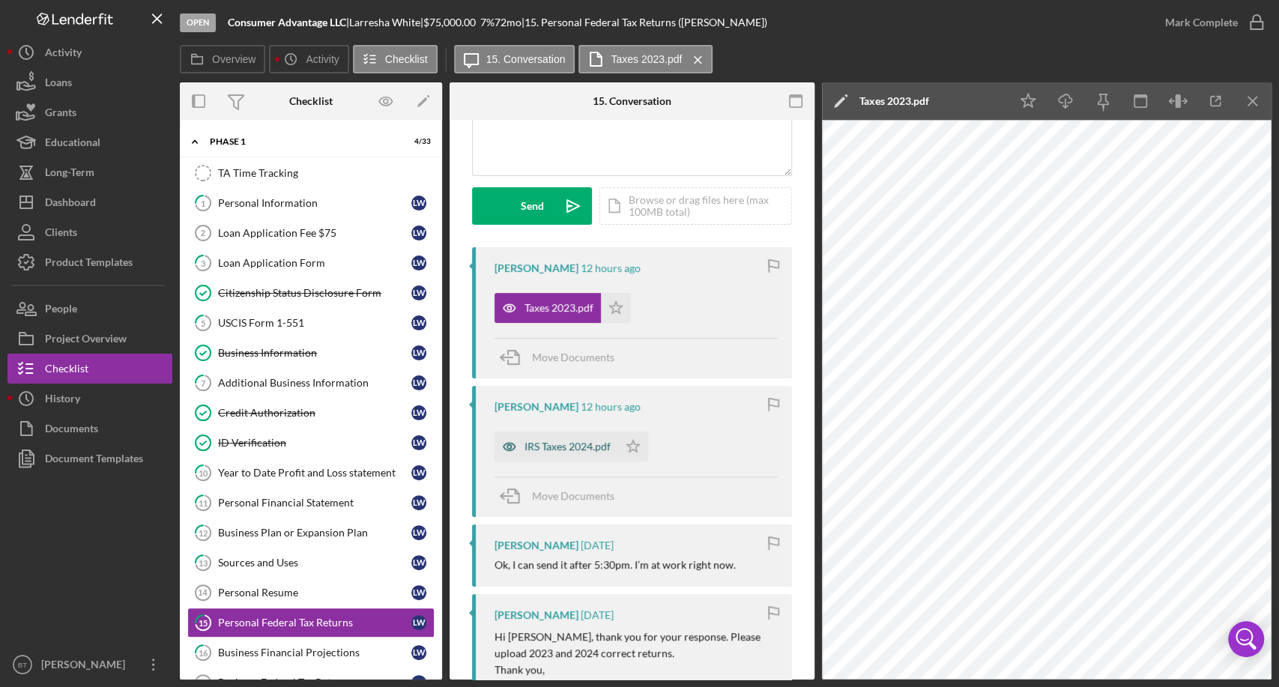
click at [560, 447] on div "IRS Taxes 2024.pdf" at bounding box center [568, 447] width 86 height 12
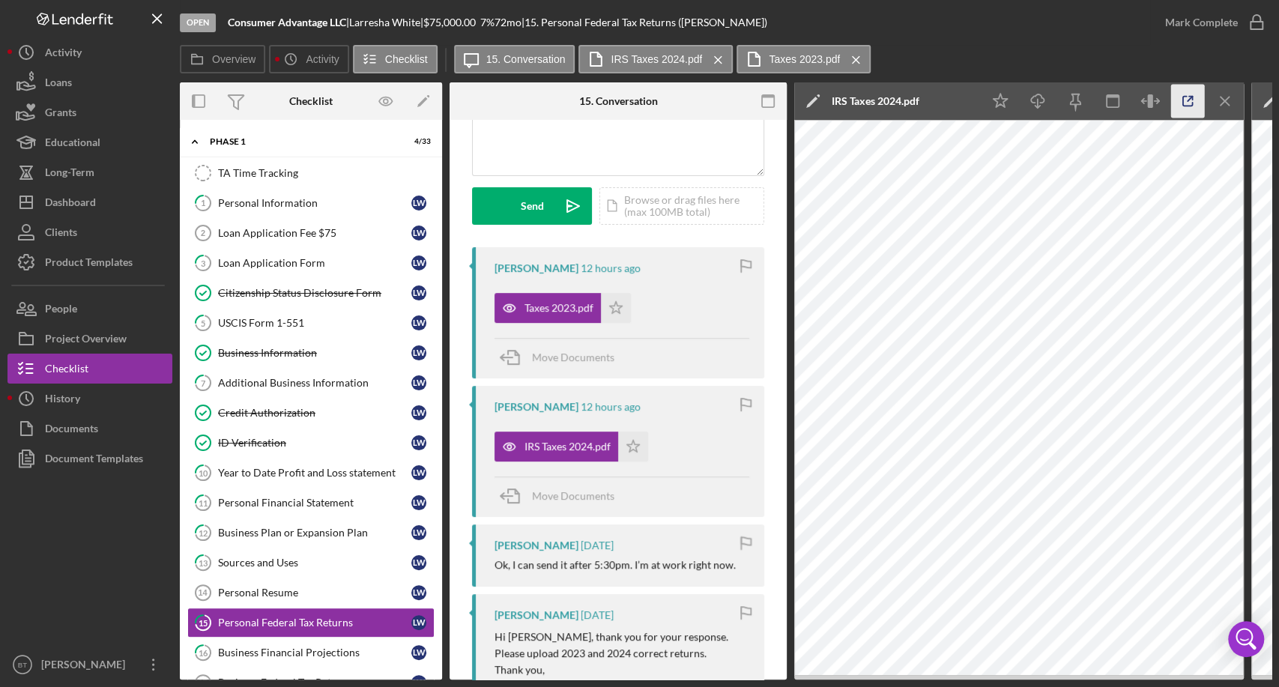
click at [1189, 105] on icon "button" at bounding box center [1188, 102] width 34 height 34
click at [308, 201] on div "Personal Information" at bounding box center [314, 203] width 193 height 12
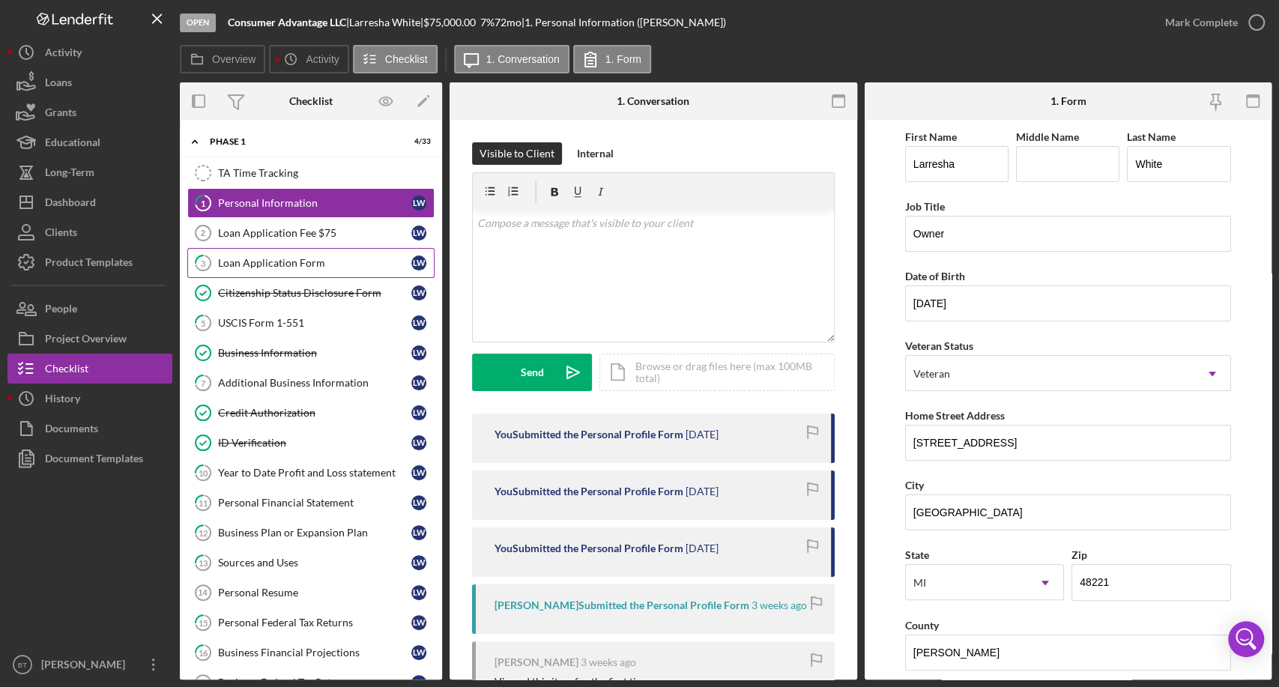
click at [294, 265] on div "Loan Application Form" at bounding box center [314, 263] width 193 height 12
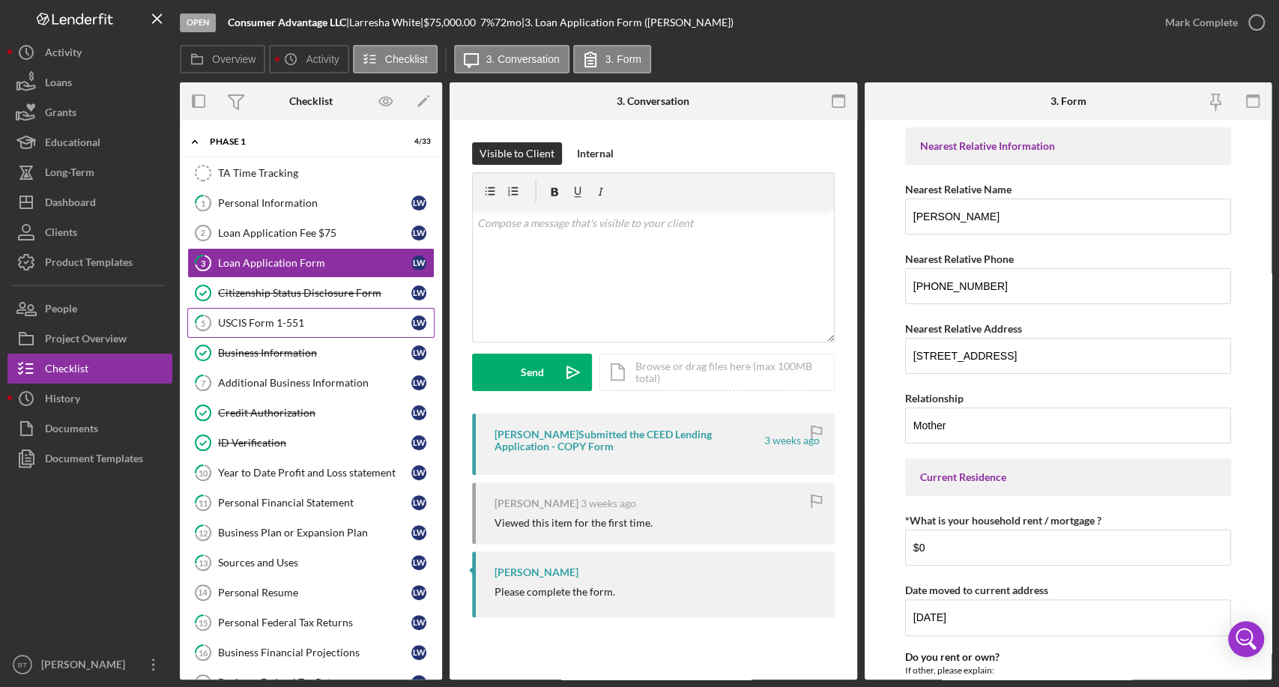
click at [295, 319] on div "USCIS Form 1-551" at bounding box center [314, 323] width 193 height 12
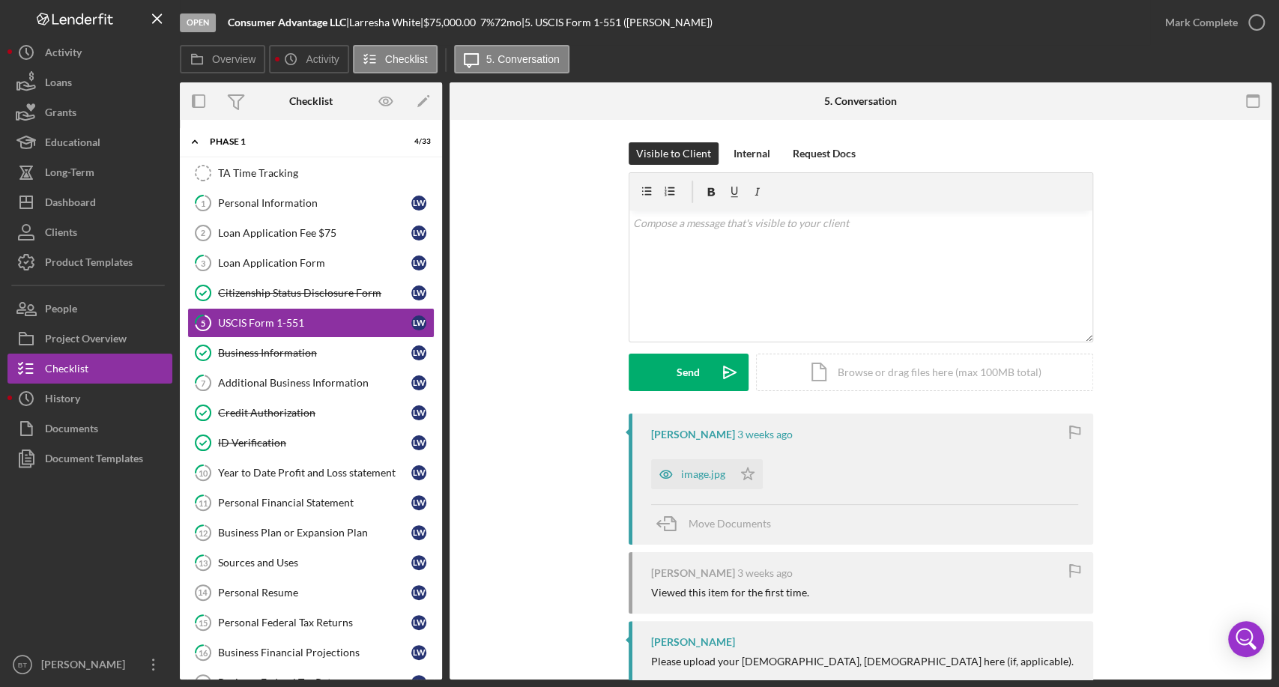
scroll to position [36, 0]
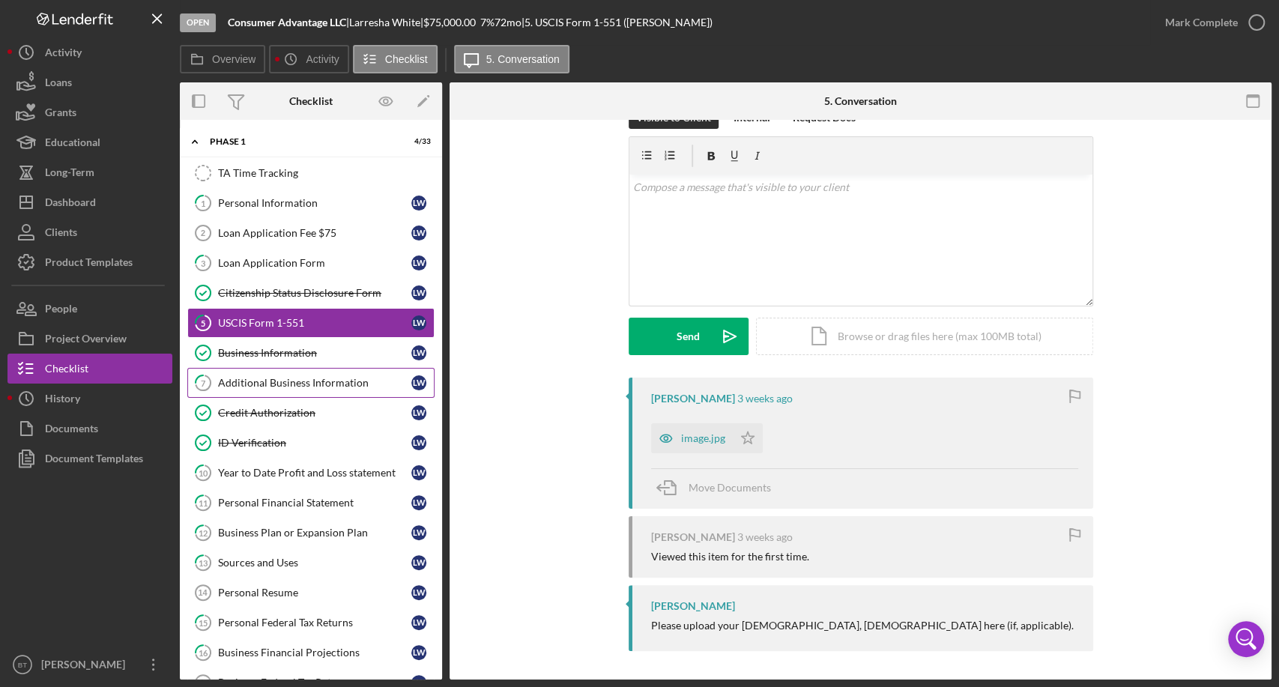
click at [304, 385] on div "Additional Business Information" at bounding box center [314, 383] width 193 height 12
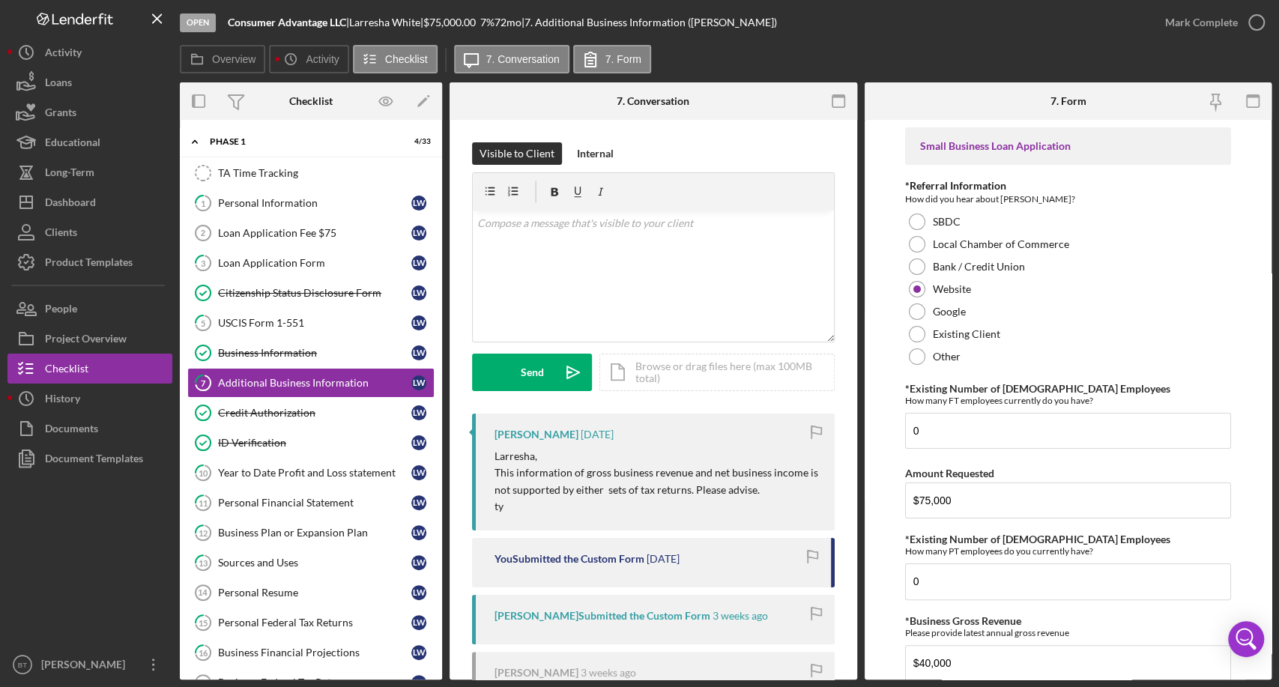
click at [752, 136] on div "Visible to Client Internal v Color teal Color pink Remove color Add row above A…" at bounding box center [654, 468] width 408 height 696
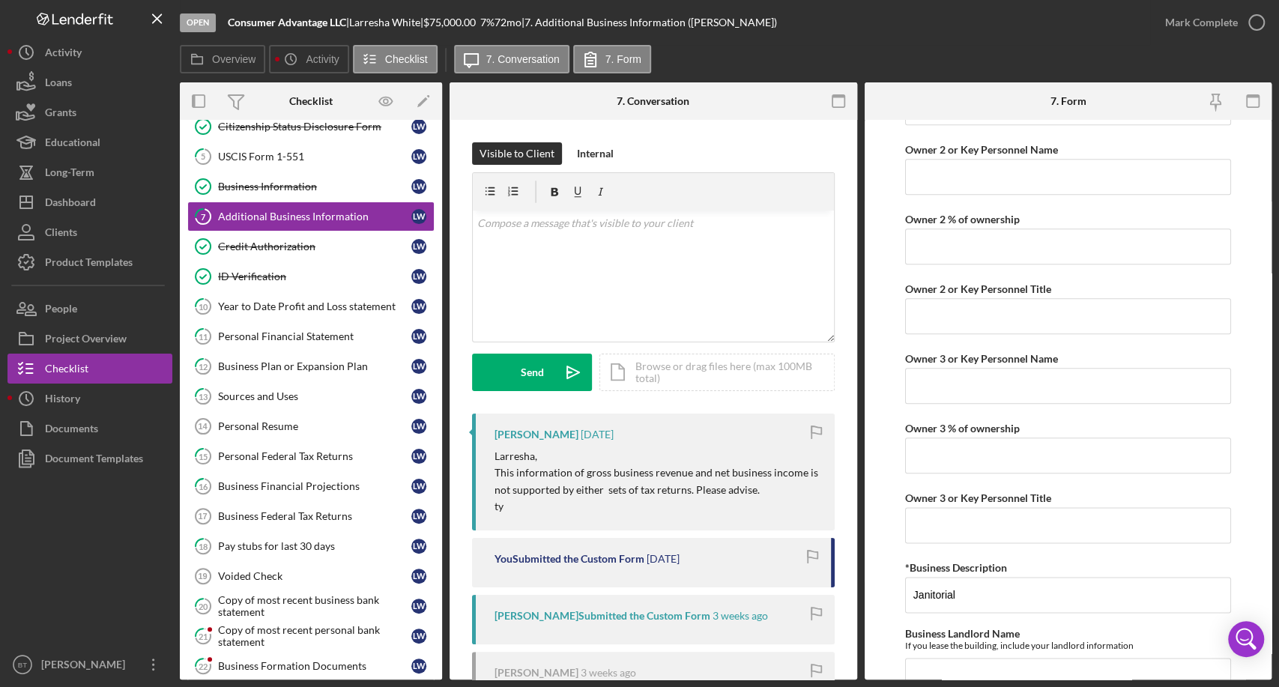
scroll to position [162, 0]
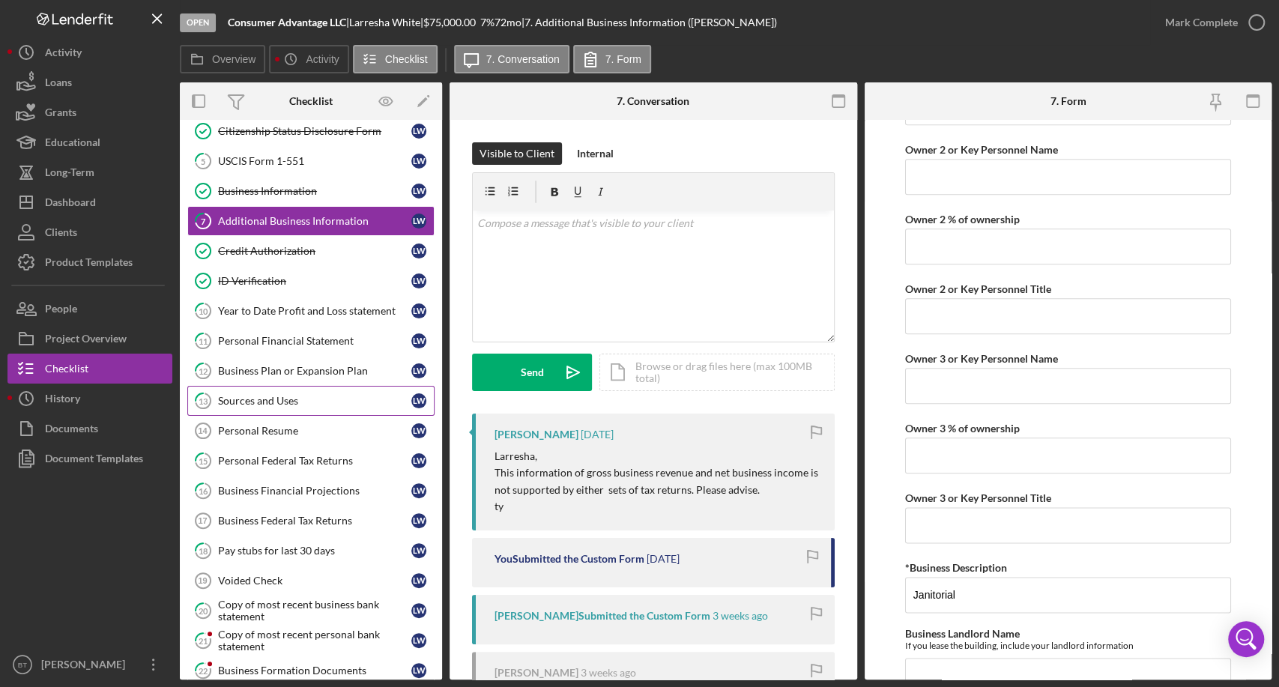
click at [274, 399] on div "Sources and Uses" at bounding box center [314, 401] width 193 height 12
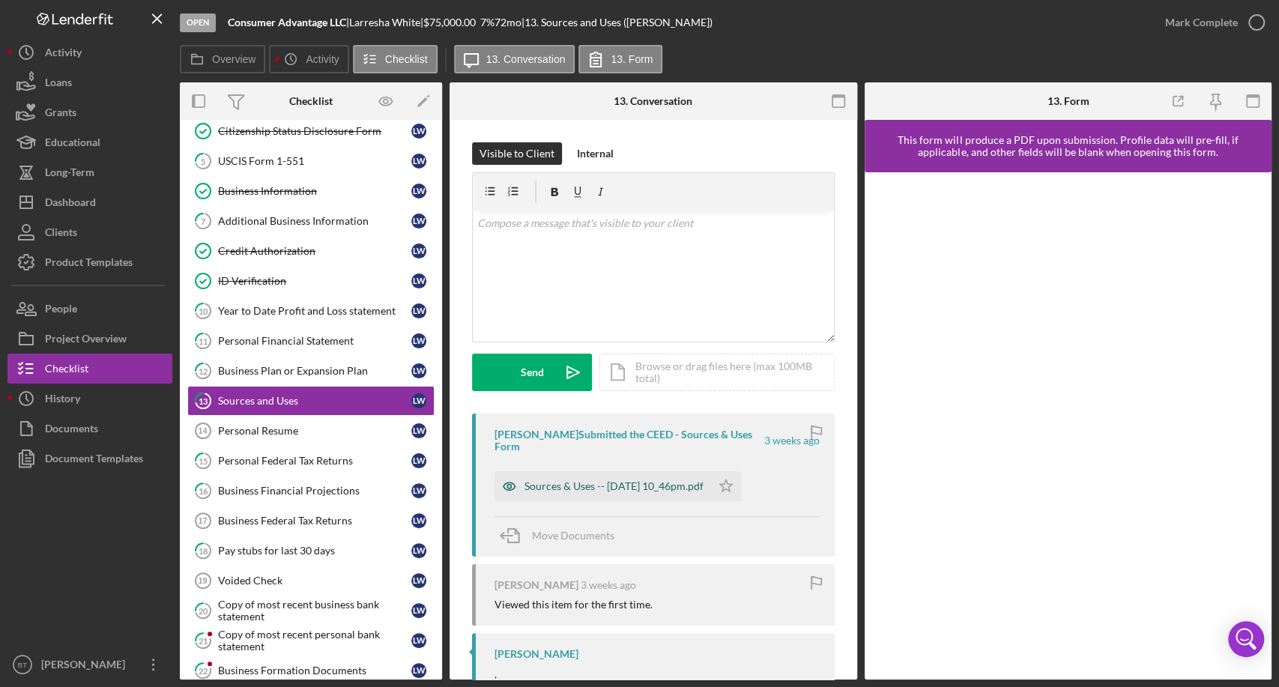
click at [651, 487] on div "Sources & Uses -- 2025-08-06 10_46pm.pdf" at bounding box center [614, 486] width 179 height 12
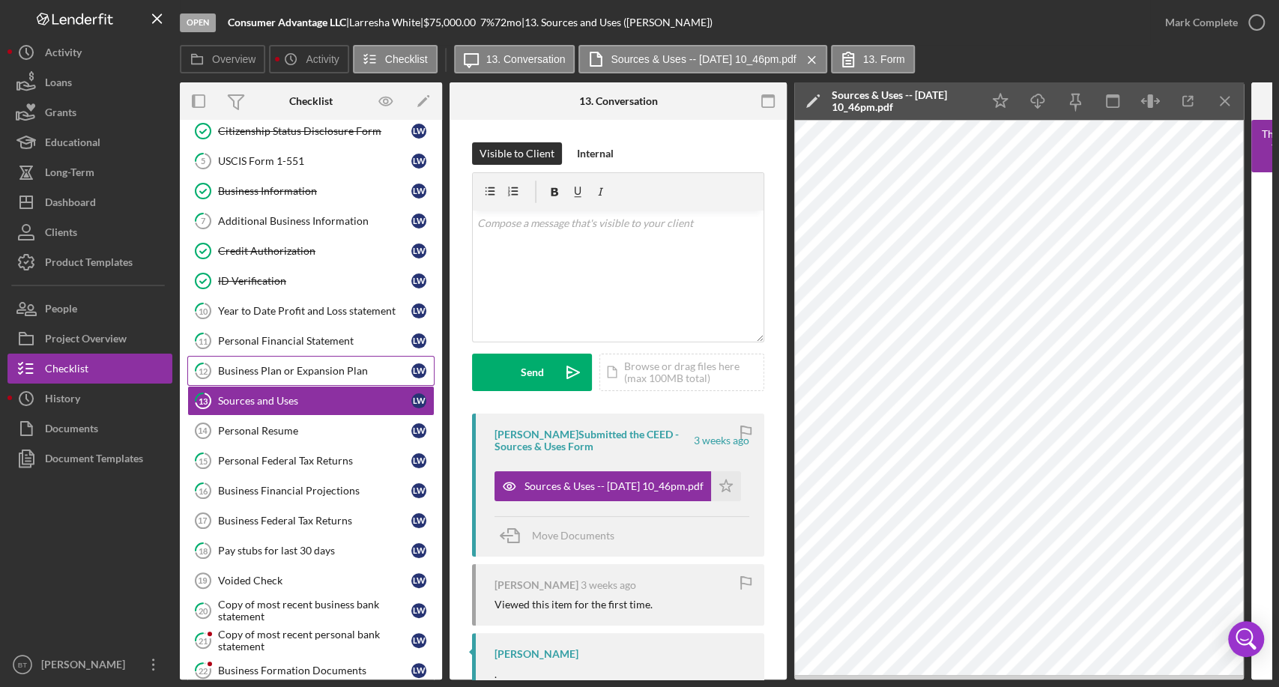
click at [305, 365] on div "Business Plan or Expansion Plan" at bounding box center [314, 371] width 193 height 12
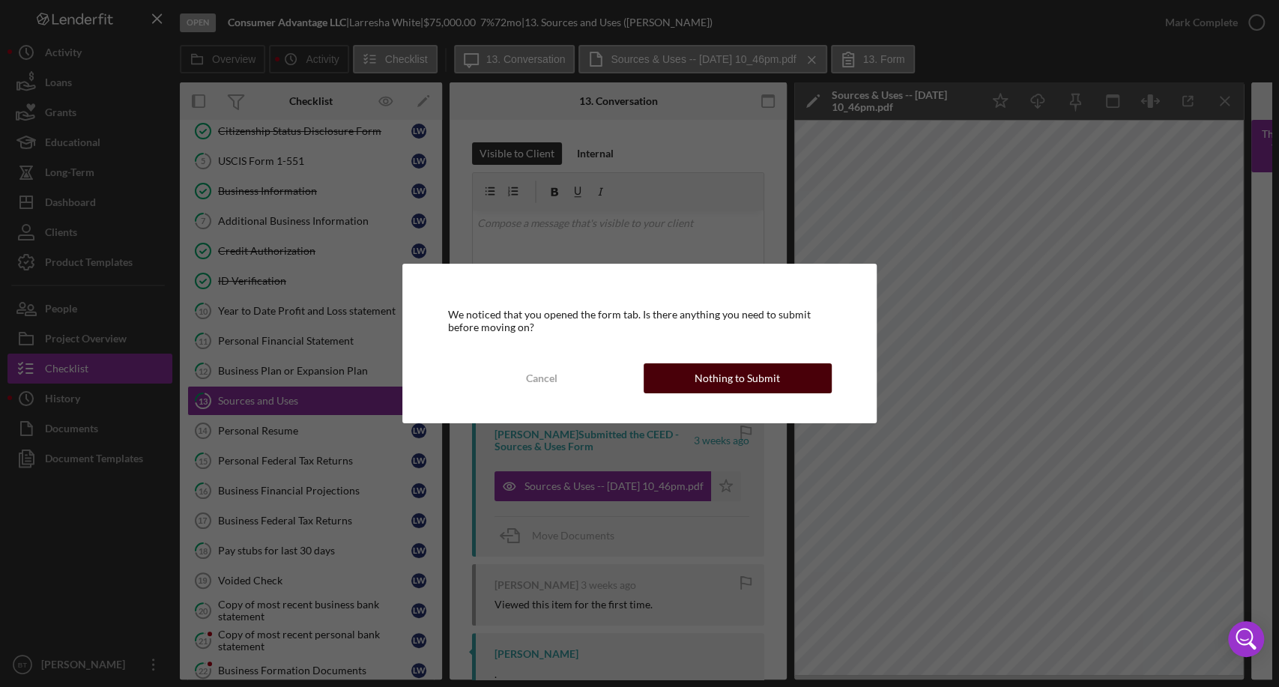
click at [737, 384] on div "Nothing to Submit" at bounding box center [737, 379] width 85 height 30
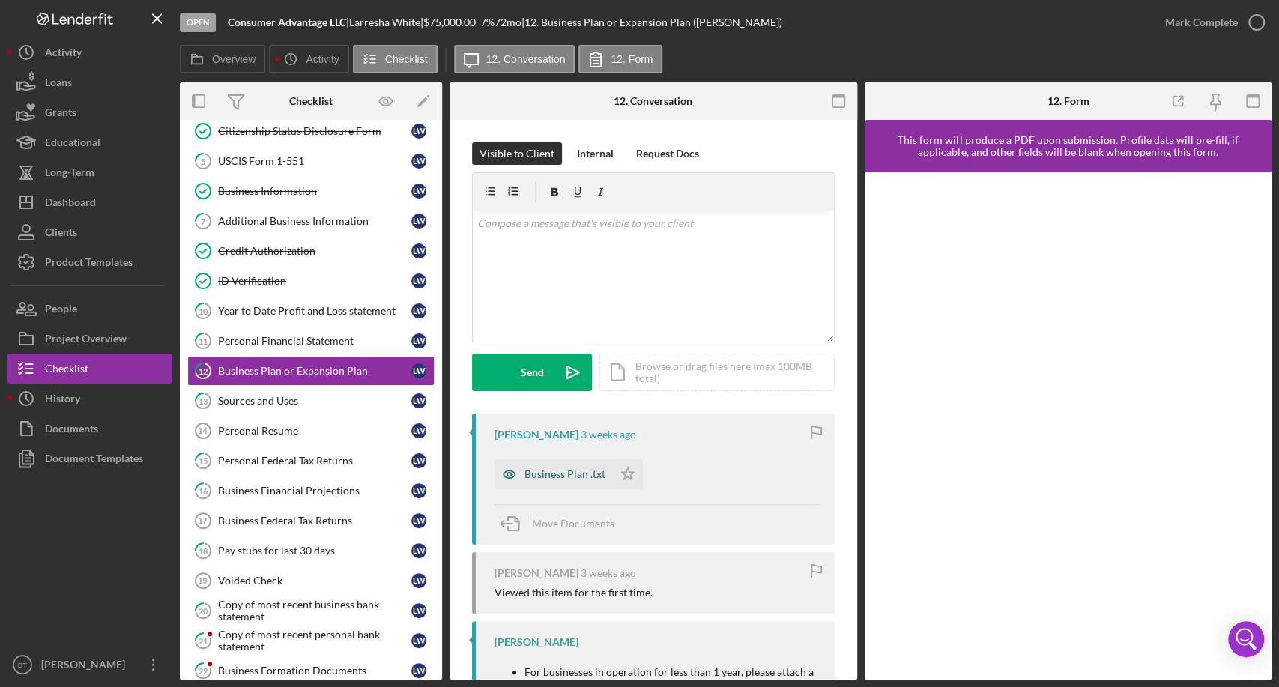
click at [543, 476] on div "Business Plan .txt" at bounding box center [565, 474] width 81 height 12
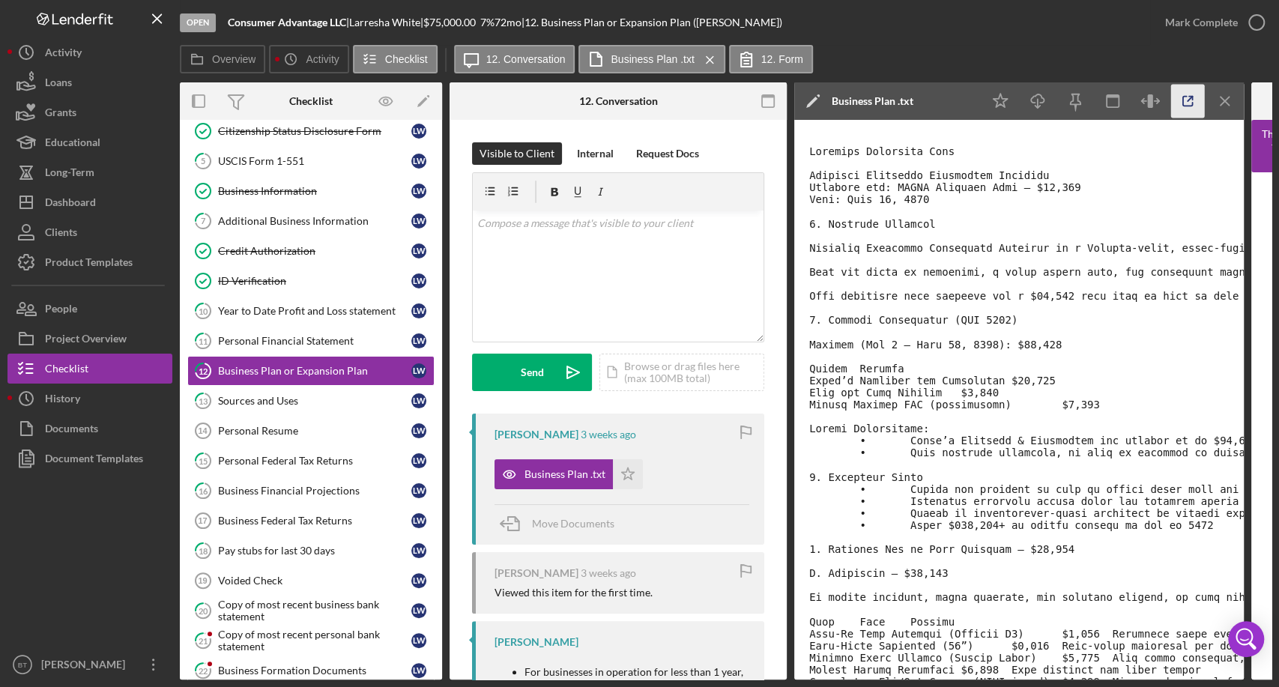
click at [1183, 103] on icon "button" at bounding box center [1188, 102] width 34 height 34
drag, startPoint x: 444, startPoint y: 350, endPoint x: 442, endPoint y: 292, distance: 57.7
click at [442, 292] on div "Overview Internal Workflow Stage Open Icon/Dropdown Arrow Archive (can unarchiv…" at bounding box center [726, 380] width 1092 height 597
drag, startPoint x: 438, startPoint y: 350, endPoint x: 435, endPoint y: 239, distance: 111.0
click at [435, 239] on div "TA Time Tracking TA Time Tracking 1 Personal Information L W Loan Application F…" at bounding box center [311, 494] width 262 height 997
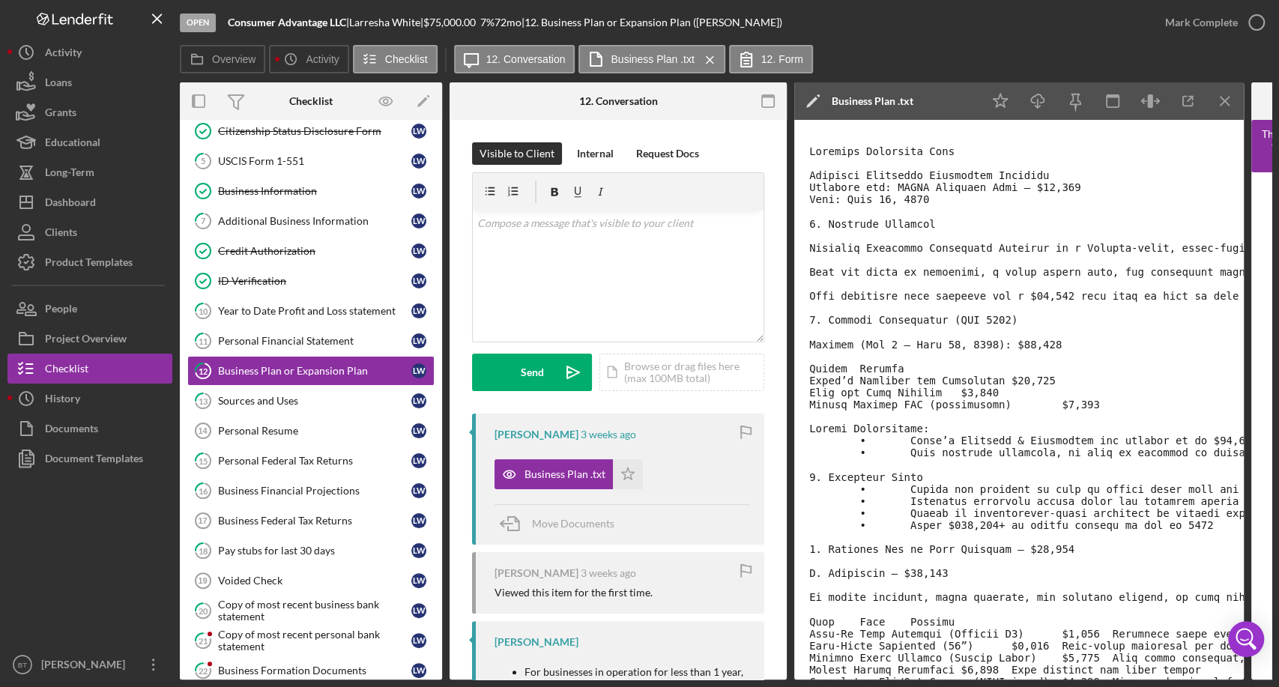
click at [442, 229] on div "Overview Internal Workflow Stage Open Icon/Dropdown Arrow Archive (can unarchiv…" at bounding box center [726, 380] width 1092 height 597
drag, startPoint x: 442, startPoint y: 229, endPoint x: 441, endPoint y: 154, distance: 75.7
click at [441, 154] on div "Overview Internal Workflow Stage Open Icon/Dropdown Arrow Archive (can unarchiv…" at bounding box center [726, 380] width 1092 height 597
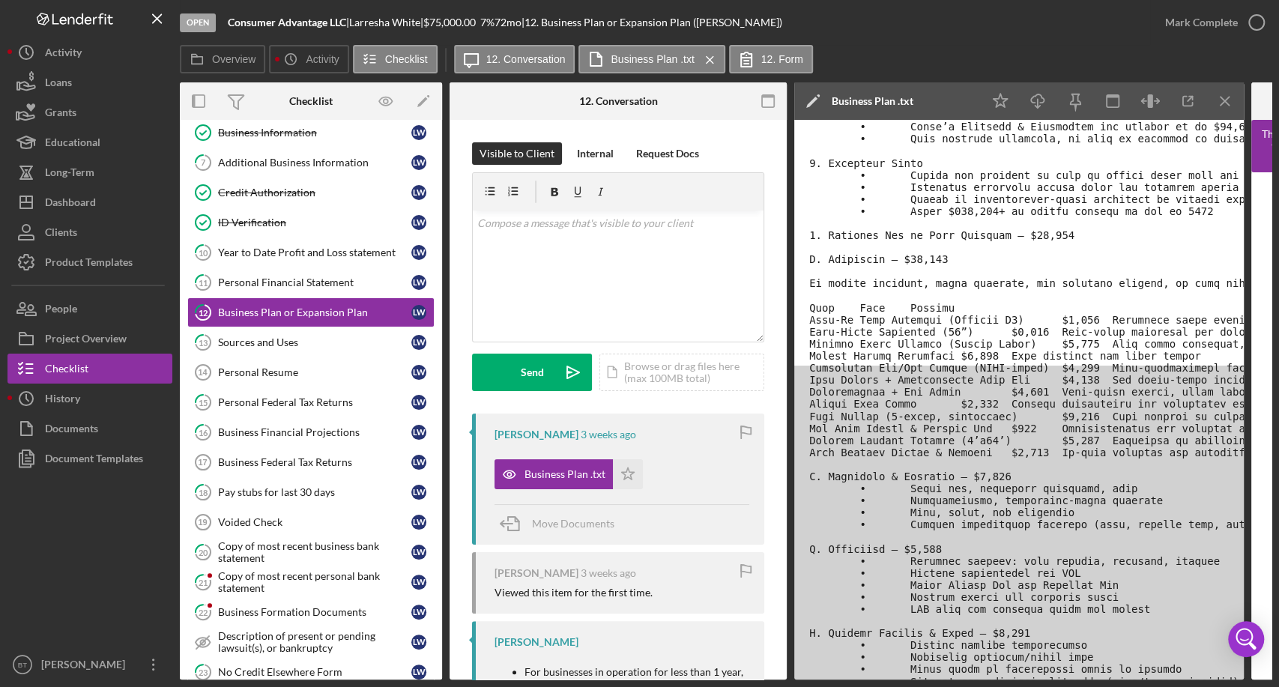
scroll to position [228, 0]
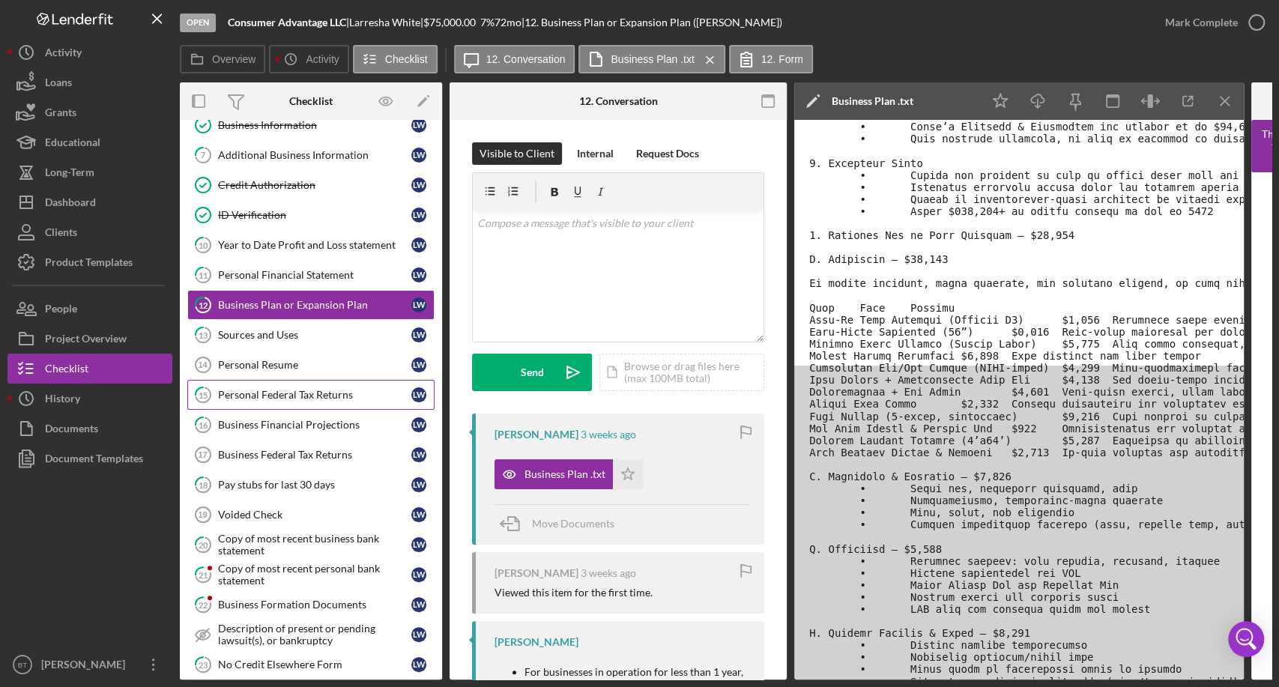
click at [326, 403] on link "15 Personal Federal Tax Returns L W" at bounding box center [310, 395] width 247 height 30
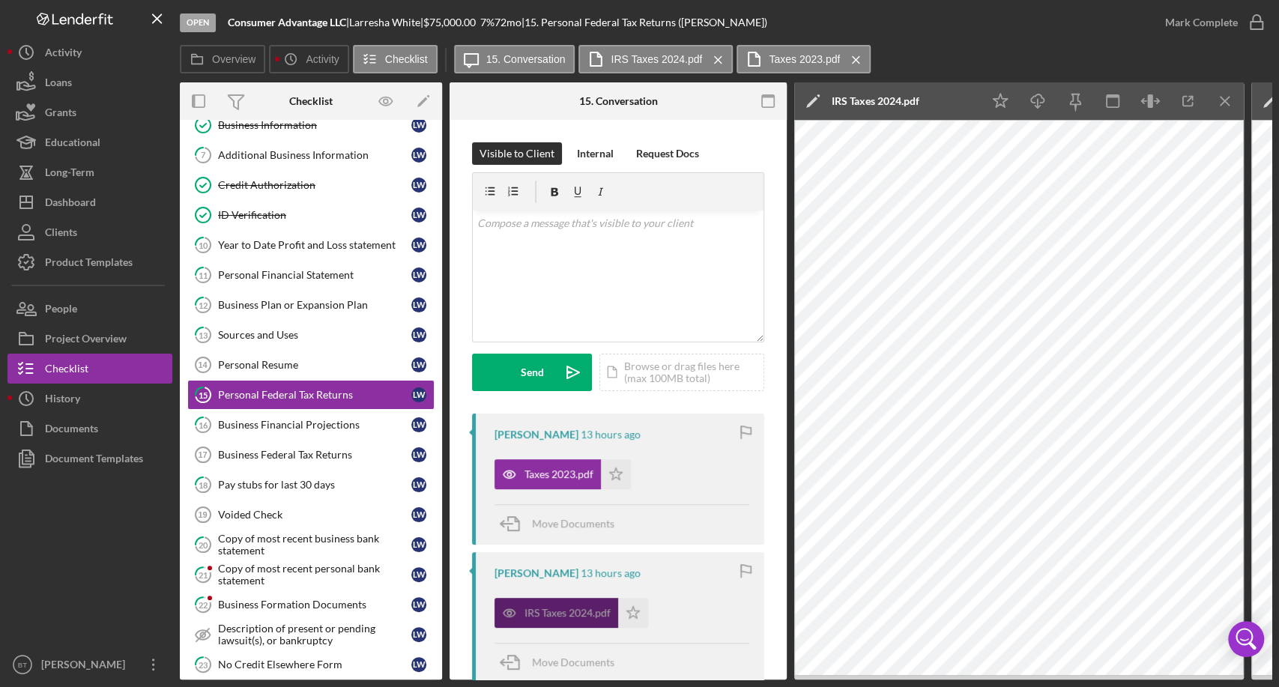
click at [556, 611] on div "IRS Taxes 2024.pdf" at bounding box center [568, 613] width 86 height 12
click at [1184, 101] on icon "button" at bounding box center [1188, 102] width 34 height 34
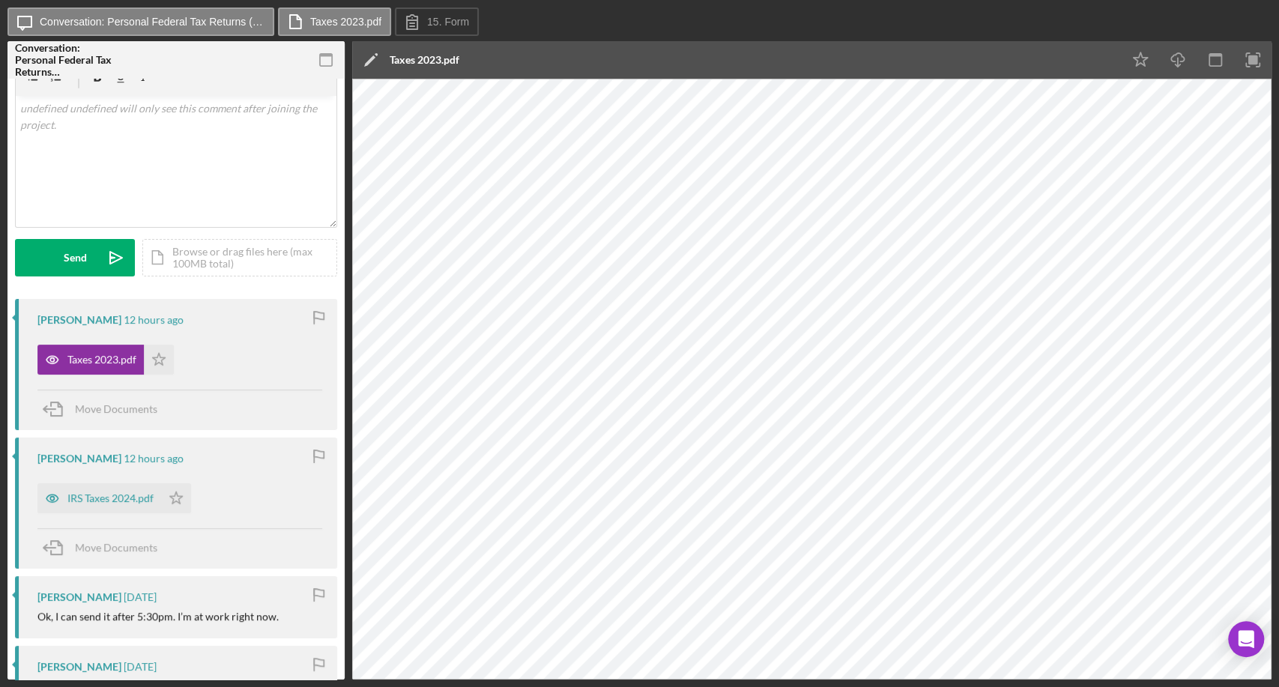
scroll to position [83, 0]
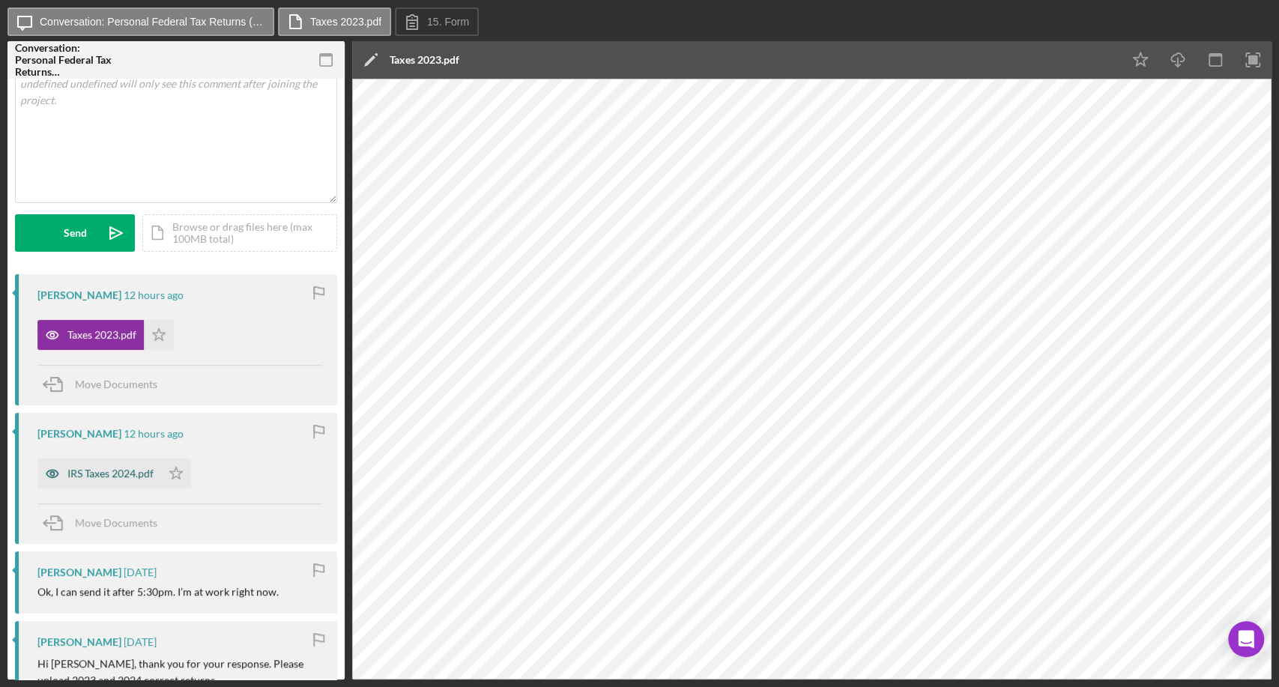
click at [98, 471] on div "IRS Taxes 2024.pdf" at bounding box center [110, 474] width 86 height 12
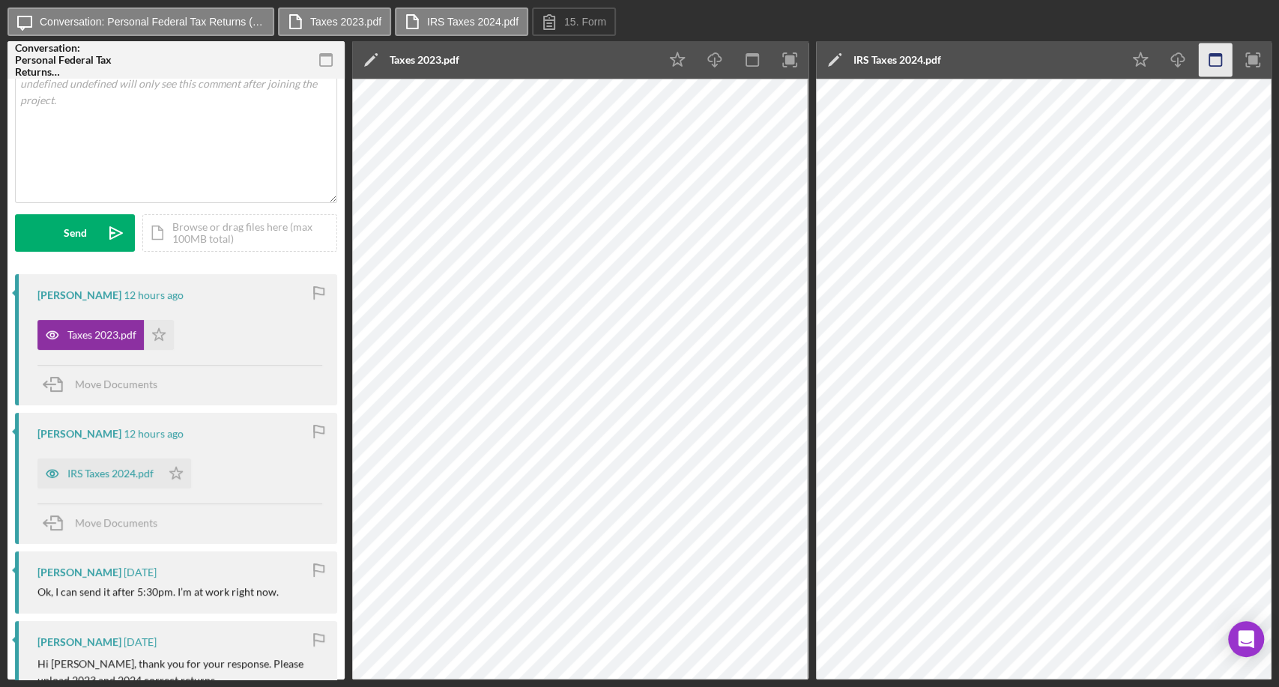
click at [1211, 59] on icon "button" at bounding box center [1216, 60] width 34 height 34
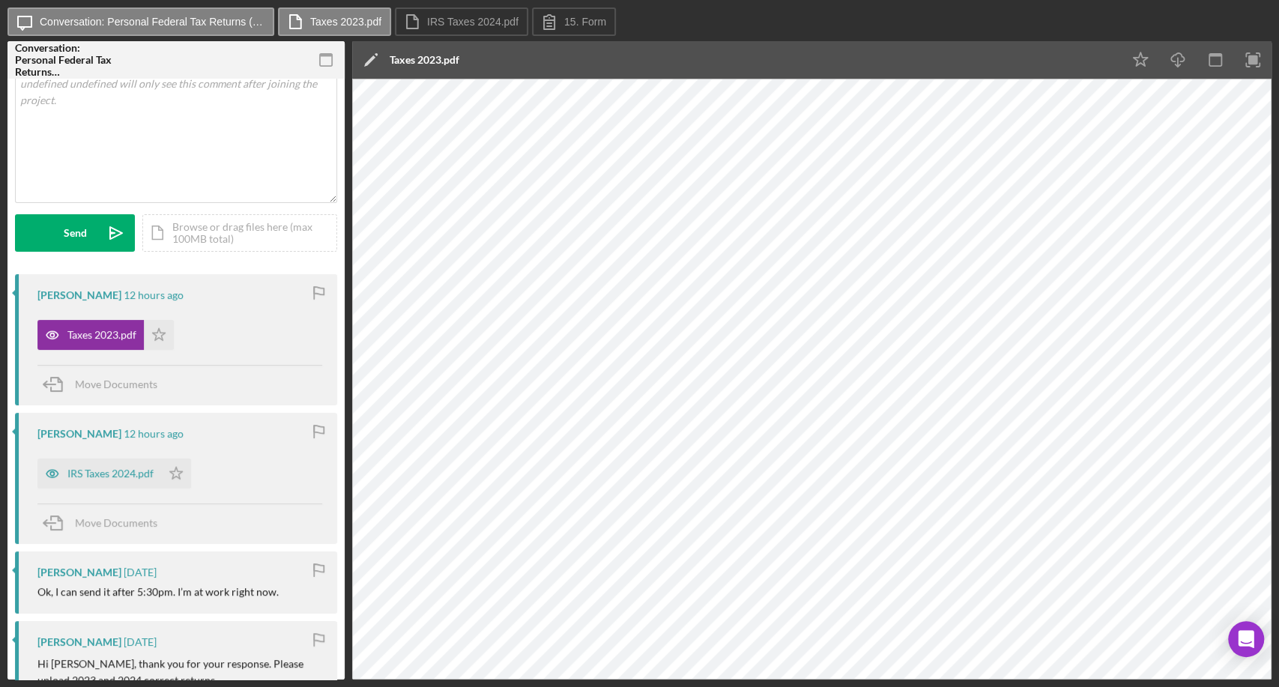
scroll to position [0, 0]
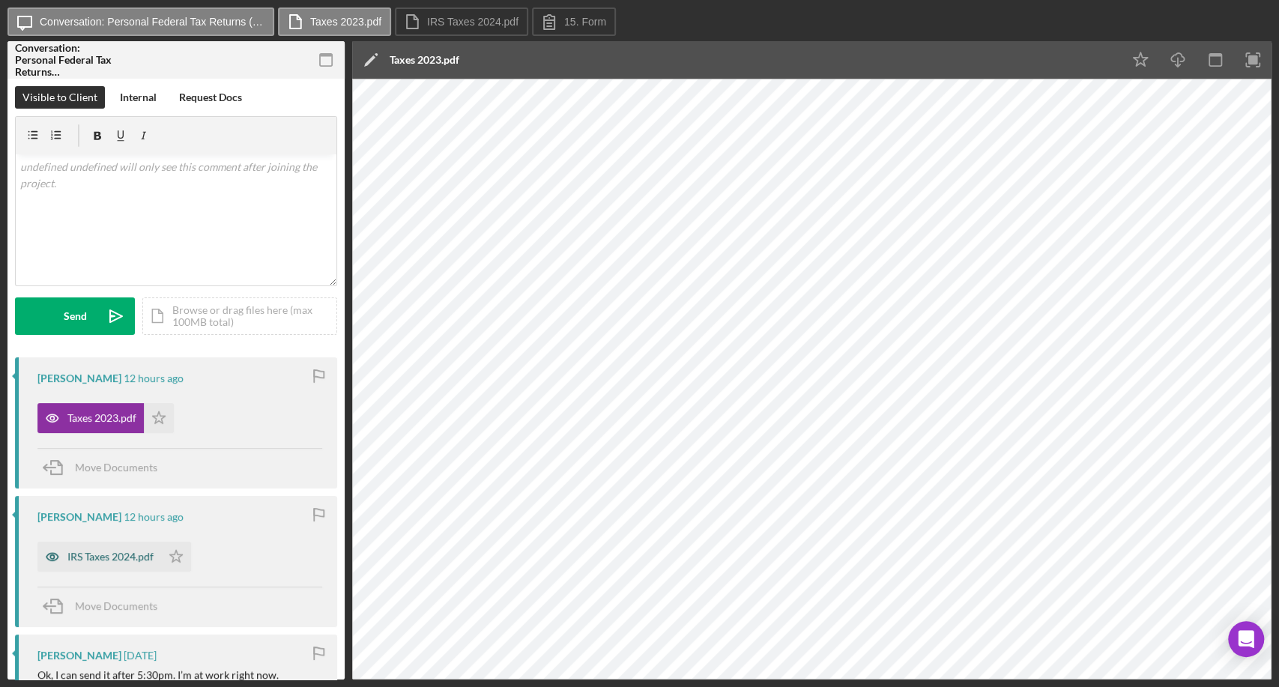
click at [108, 559] on div "IRS Taxes 2024.pdf" at bounding box center [110, 557] width 86 height 12
click at [107, 556] on div "IRS Taxes 2024.pdf" at bounding box center [110, 557] width 86 height 12
click at [100, 425] on div "Taxes 2023.pdf" at bounding box center [90, 418] width 106 height 30
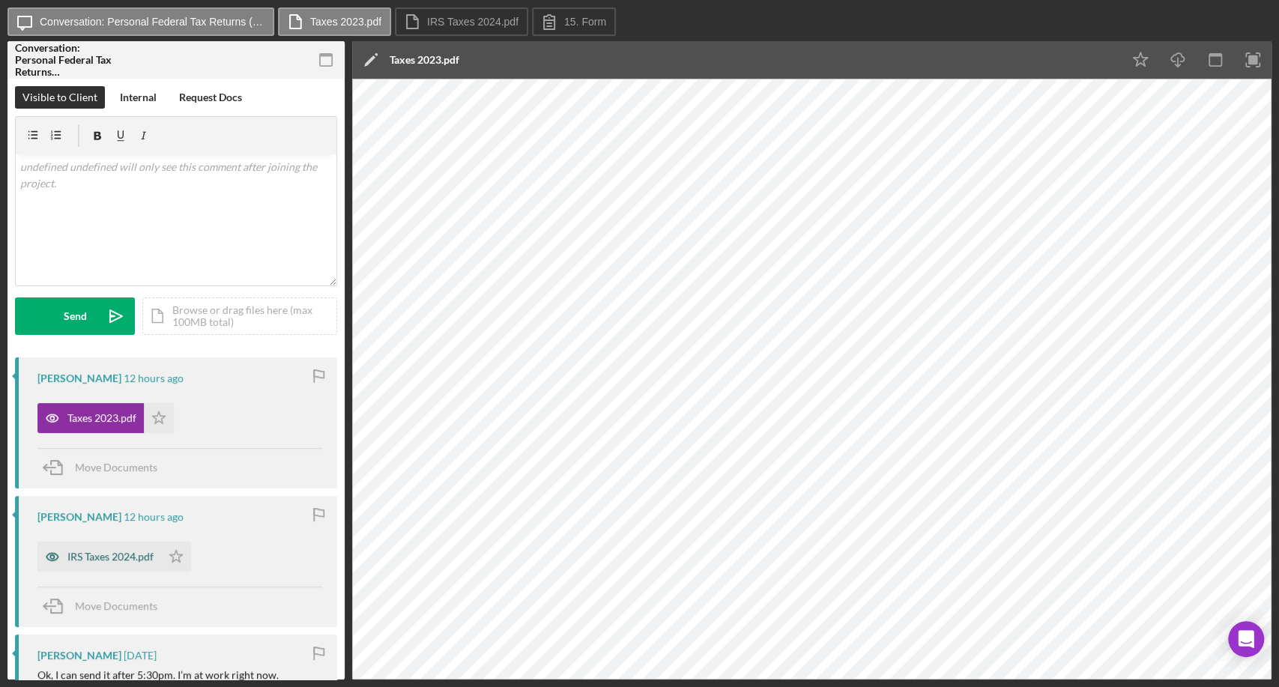
click at [100, 553] on div "IRS Taxes 2024.pdf" at bounding box center [110, 557] width 86 height 12
click at [492, 28] on button "IRS Taxes 2024.pdf" at bounding box center [461, 21] width 133 height 28
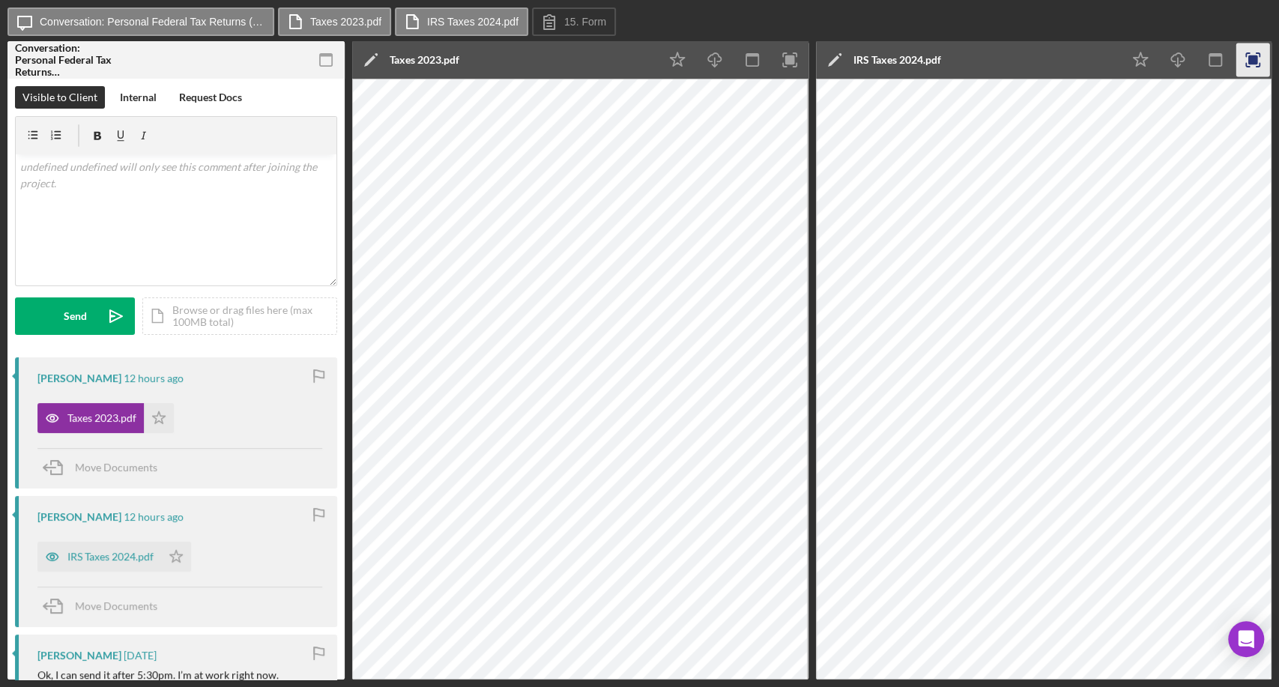
click at [1249, 59] on icon "button" at bounding box center [1254, 60] width 34 height 34
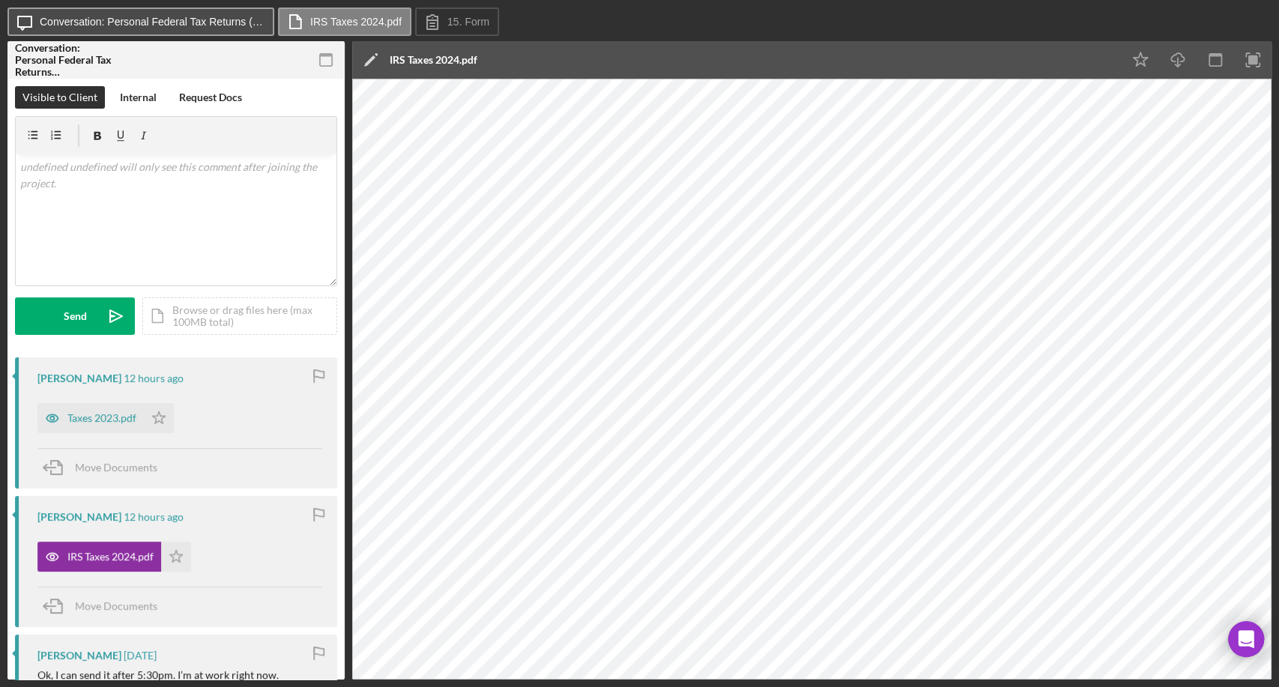
click at [121, 26] on label "Conversation: Personal Federal Tax Returns (Larresha W.)" at bounding box center [152, 22] width 225 height 12
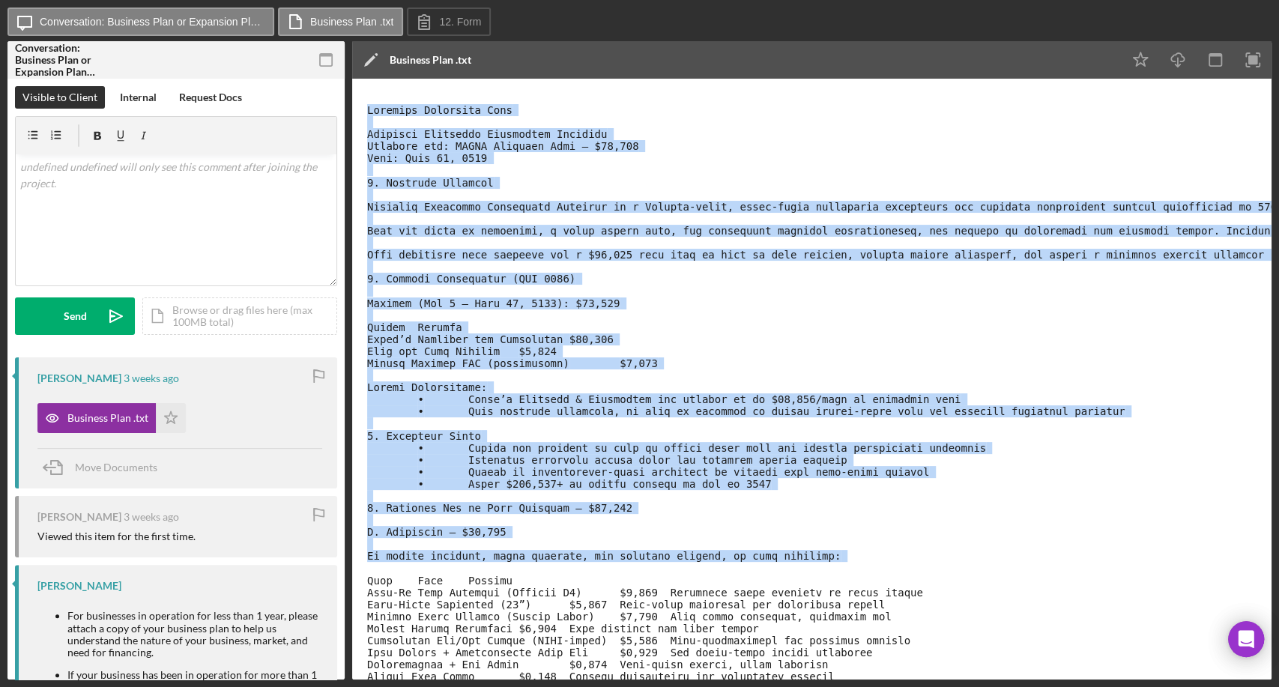
drag, startPoint x: 370, startPoint y: 109, endPoint x: 707, endPoint y: 564, distance: 565.7
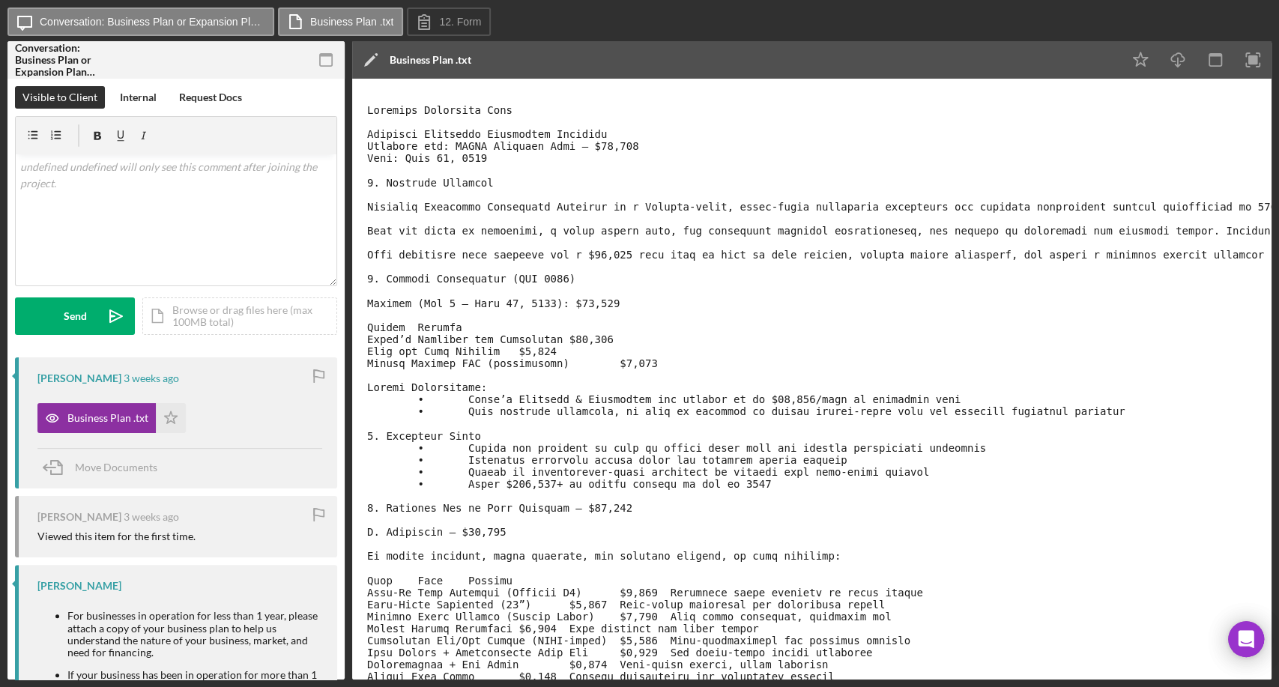
drag, startPoint x: 1074, startPoint y: 229, endPoint x: 923, endPoint y: 213, distance: 151.5
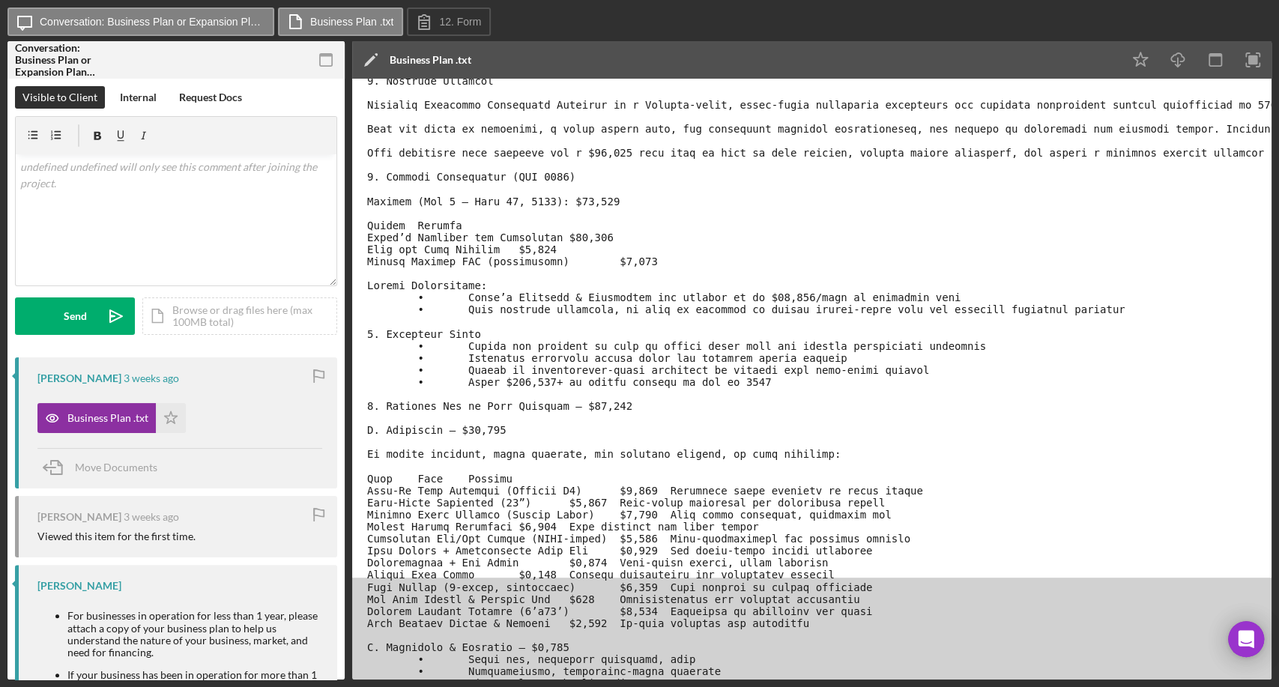
scroll to position [111, 0]
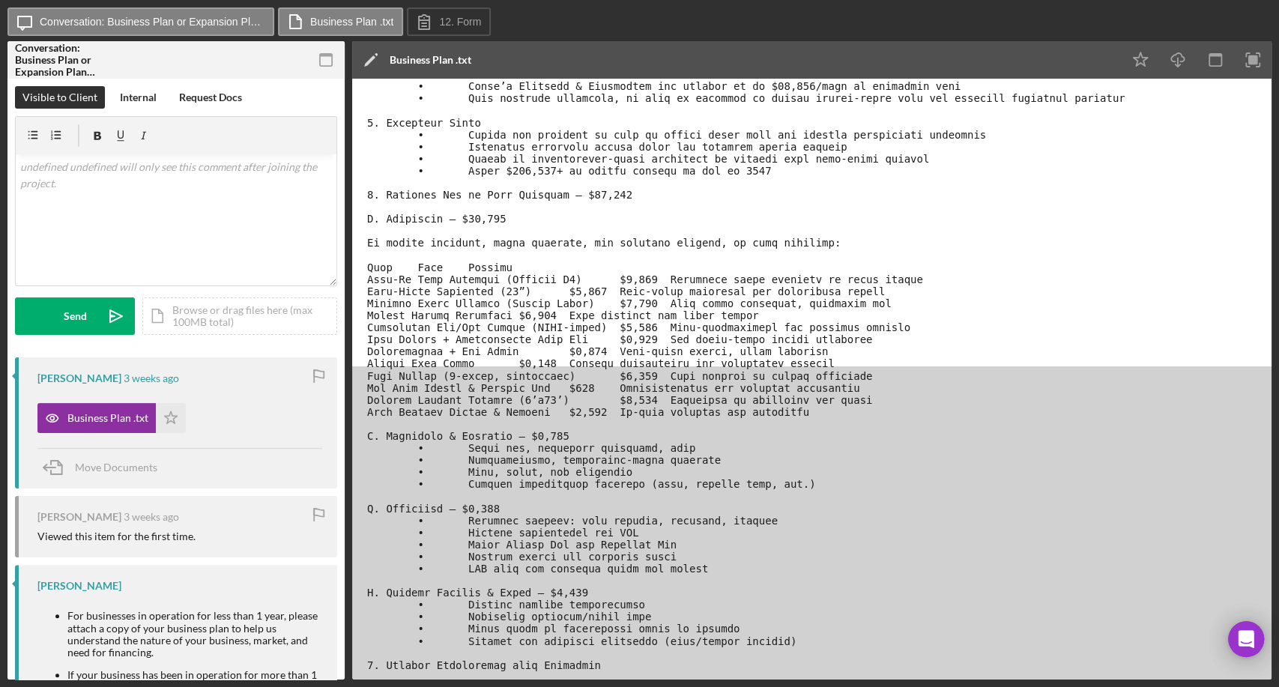
scroll to position [356, 0]
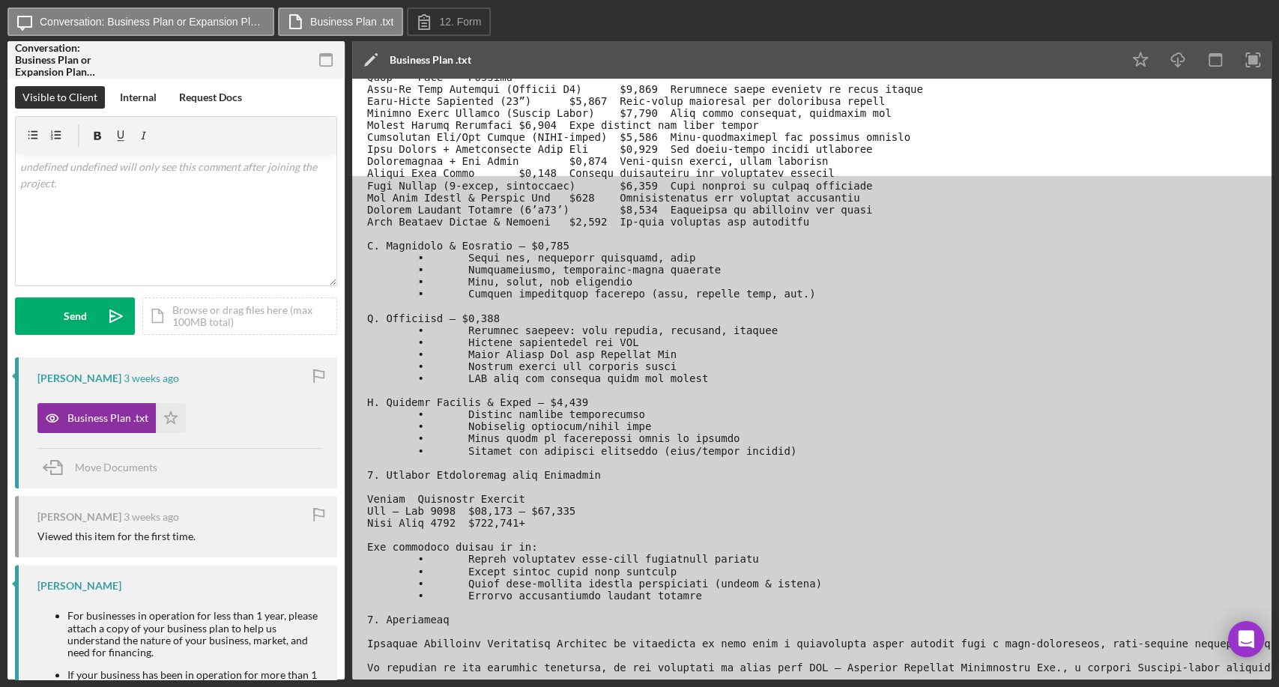
scroll to position [534, 0]
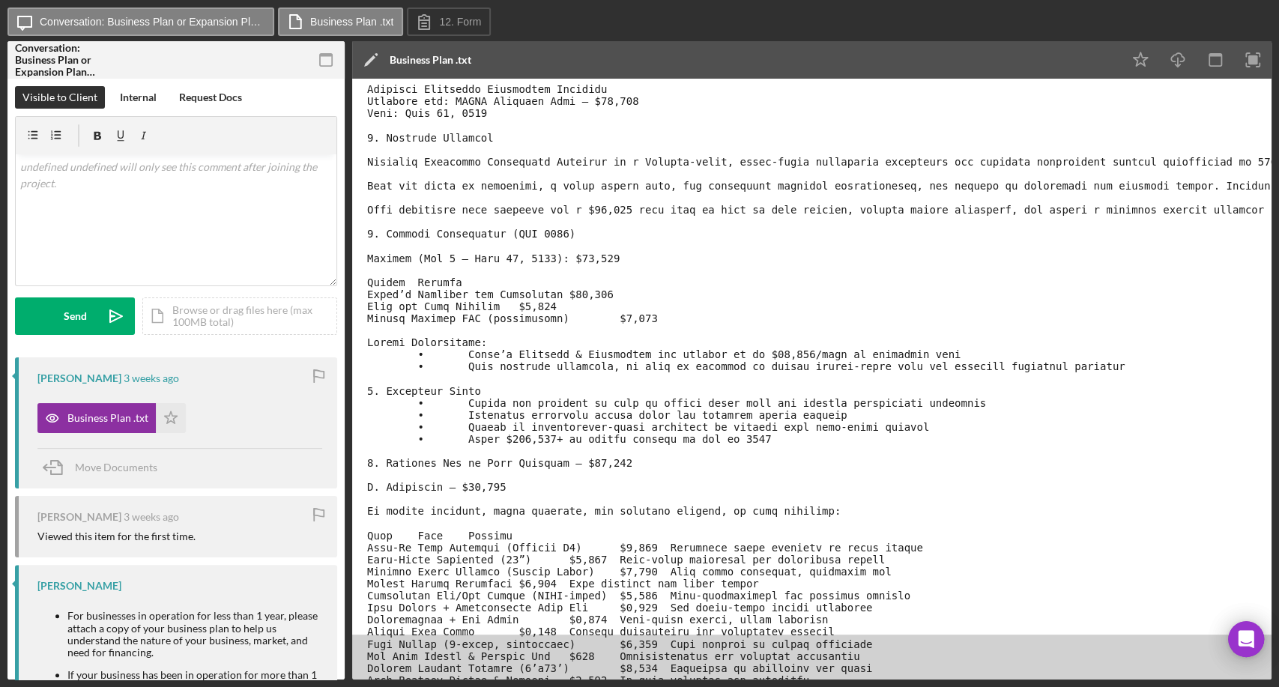
scroll to position [0, 0]
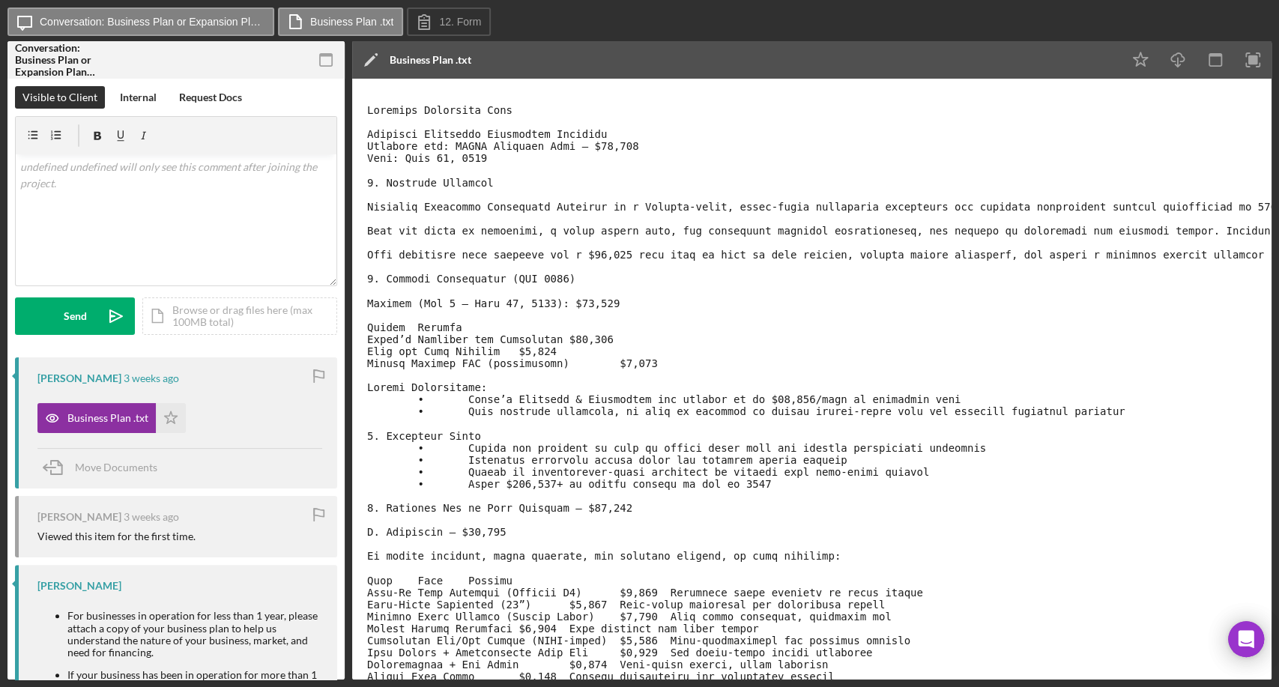
drag, startPoint x: 988, startPoint y: 256, endPoint x: 1135, endPoint y: 255, distance: 146.9
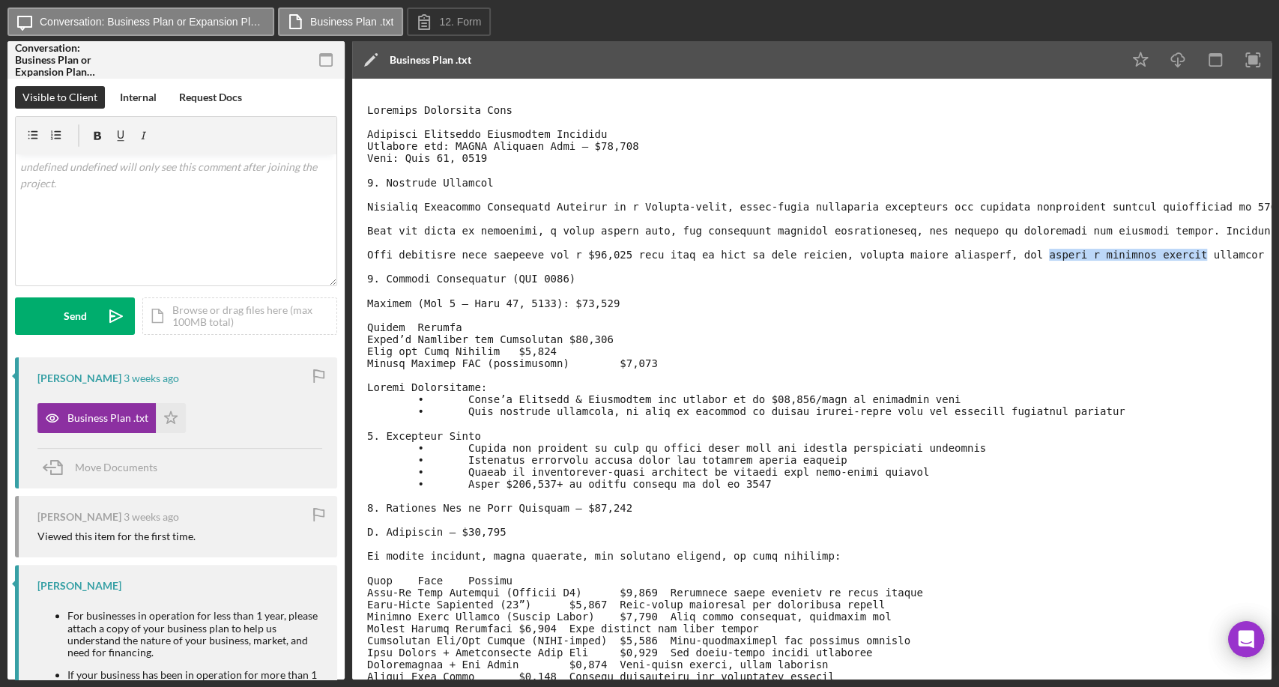
drag, startPoint x: 562, startPoint y: 302, endPoint x: 602, endPoint y: 301, distance: 39.7
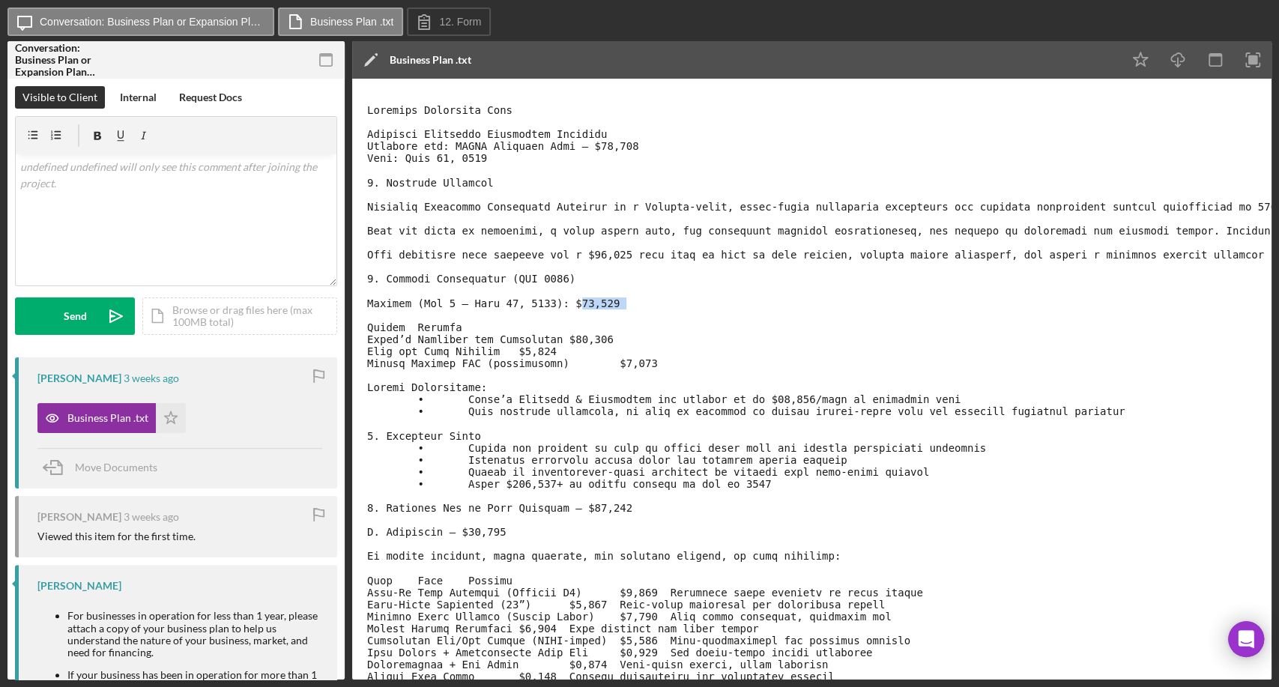
drag, startPoint x: 602, startPoint y: 301, endPoint x: 576, endPoint y: 301, distance: 25.5
drag, startPoint x: 562, startPoint y: 298, endPoint x: 597, endPoint y: 301, distance: 34.6
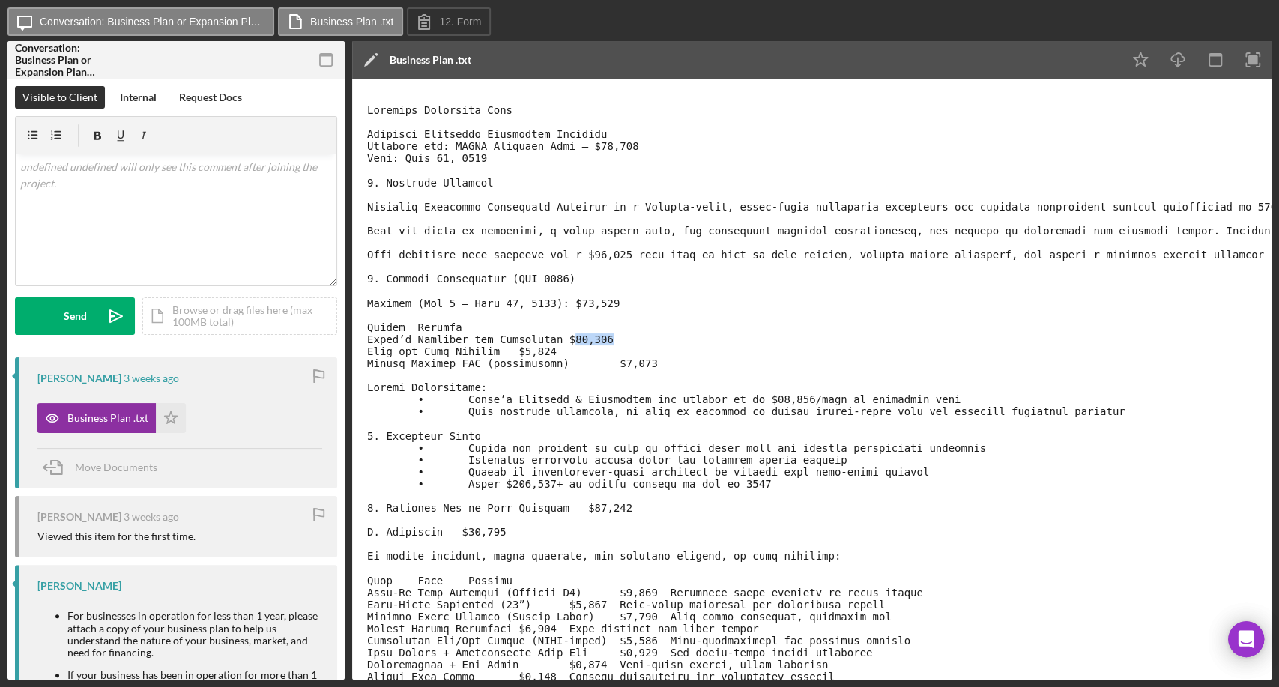
drag, startPoint x: 560, startPoint y: 337, endPoint x: 591, endPoint y: 339, distance: 31.5
drag, startPoint x: 603, startPoint y: 367, endPoint x: 634, endPoint y: 367, distance: 31.5
drag, startPoint x: 593, startPoint y: 337, endPoint x: 558, endPoint y: 337, distance: 34.5
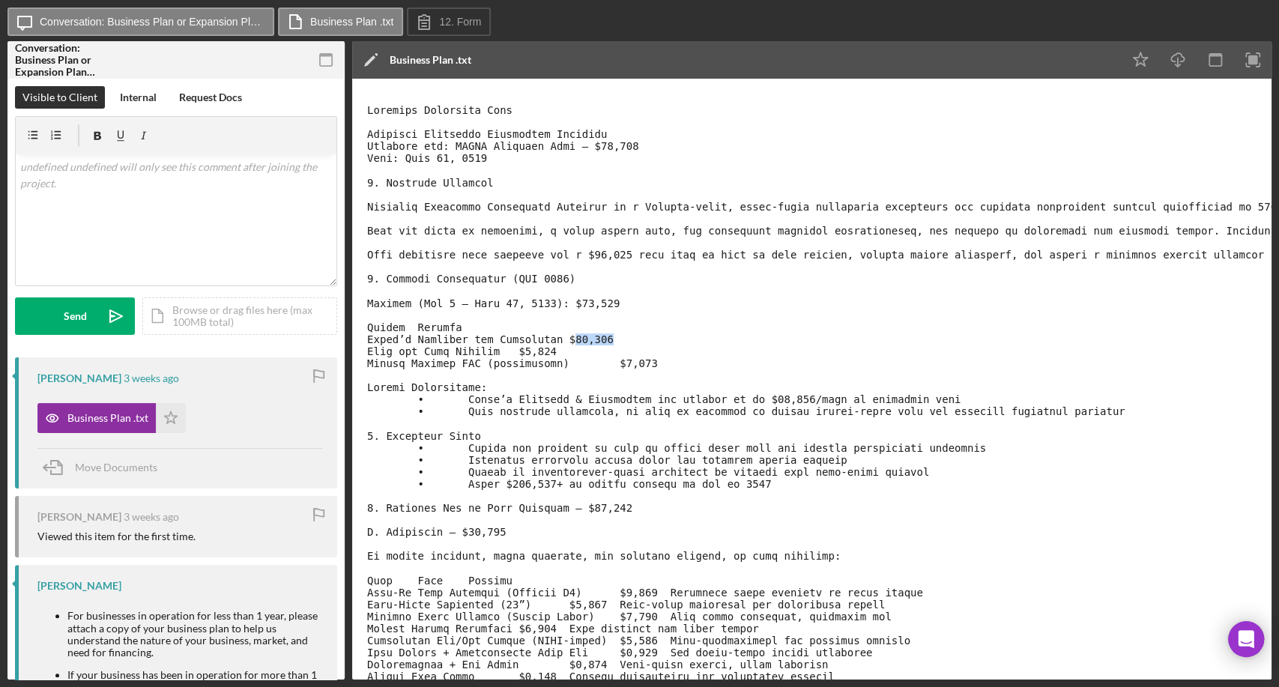
drag, startPoint x: 597, startPoint y: 305, endPoint x: 564, endPoint y: 298, distance: 34.6
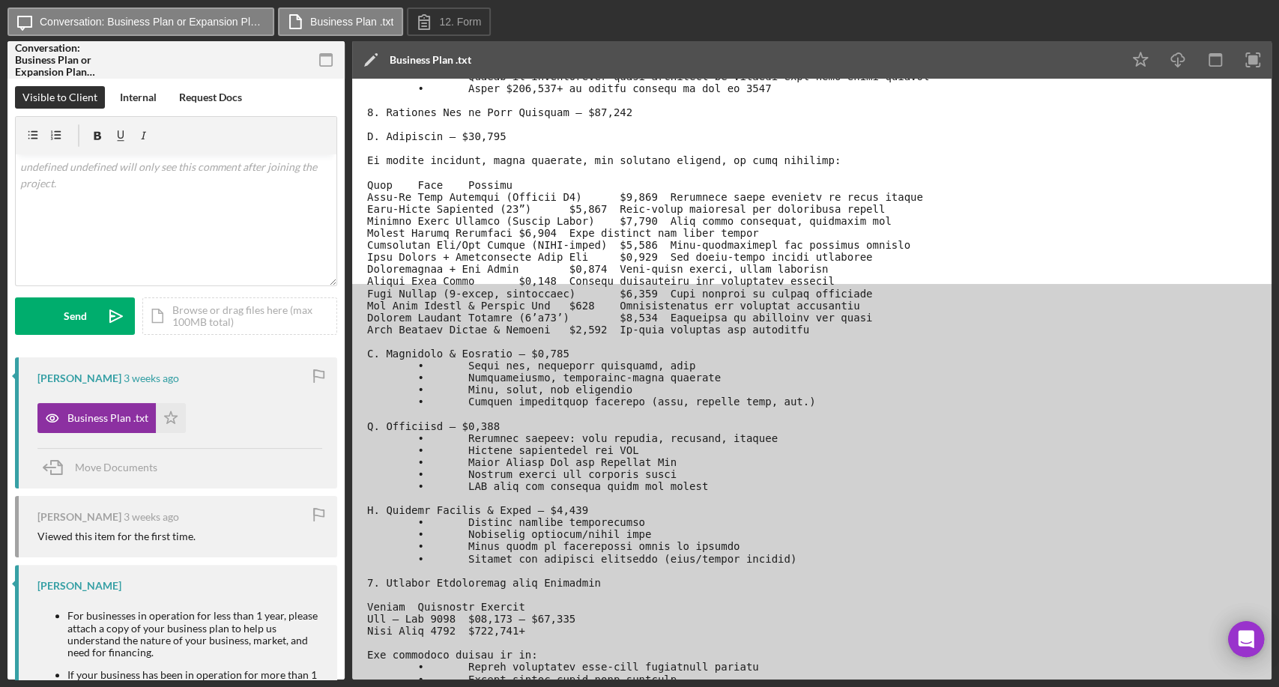
scroll to position [396, 0]
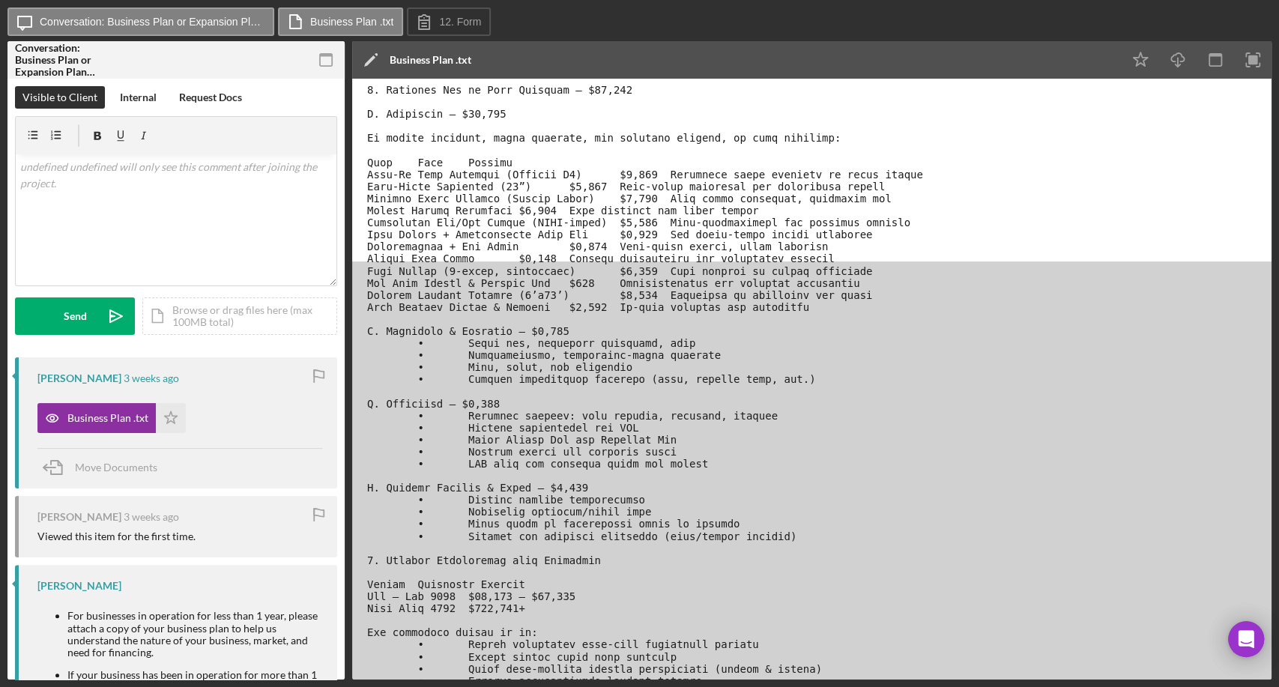
scroll to position [420, 0]
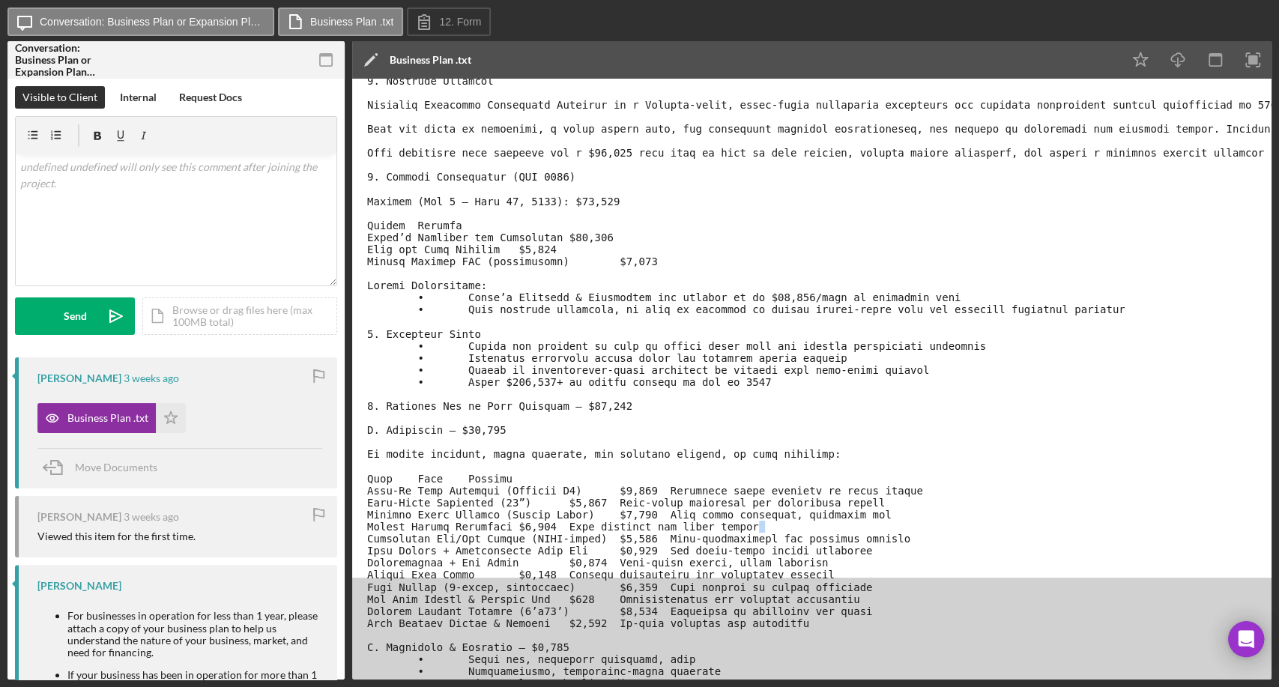
scroll to position [99, 0]
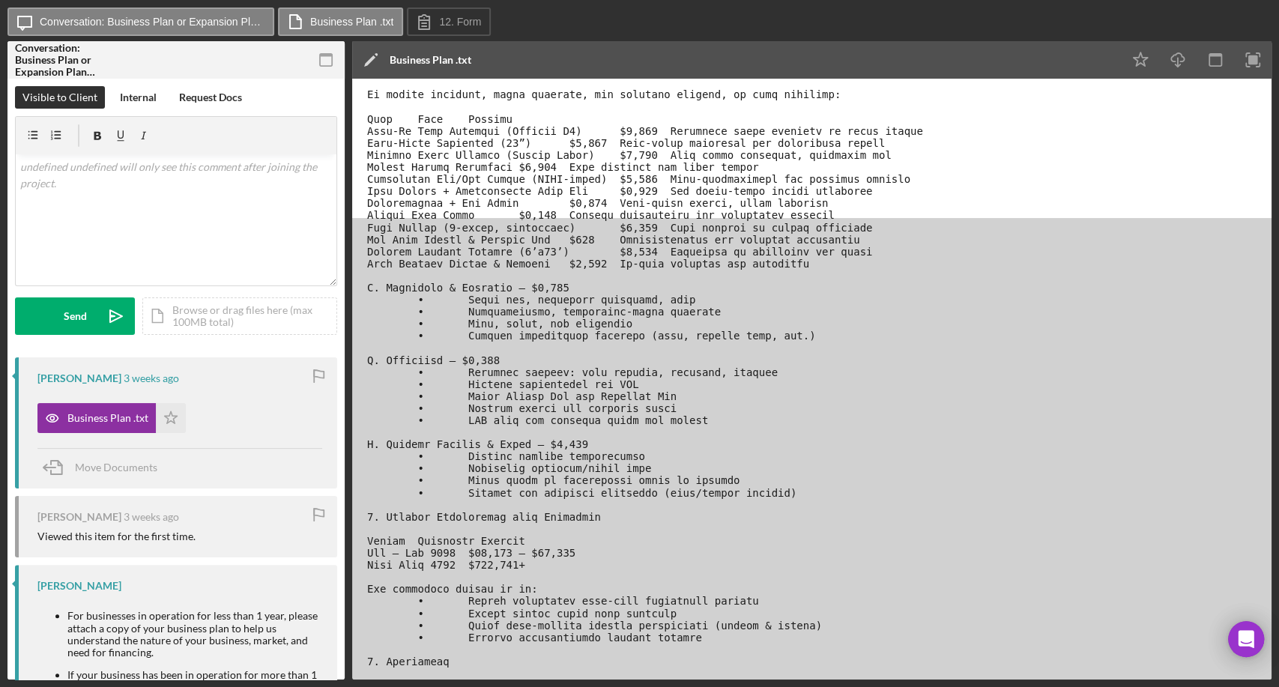
scroll to position [466, 0]
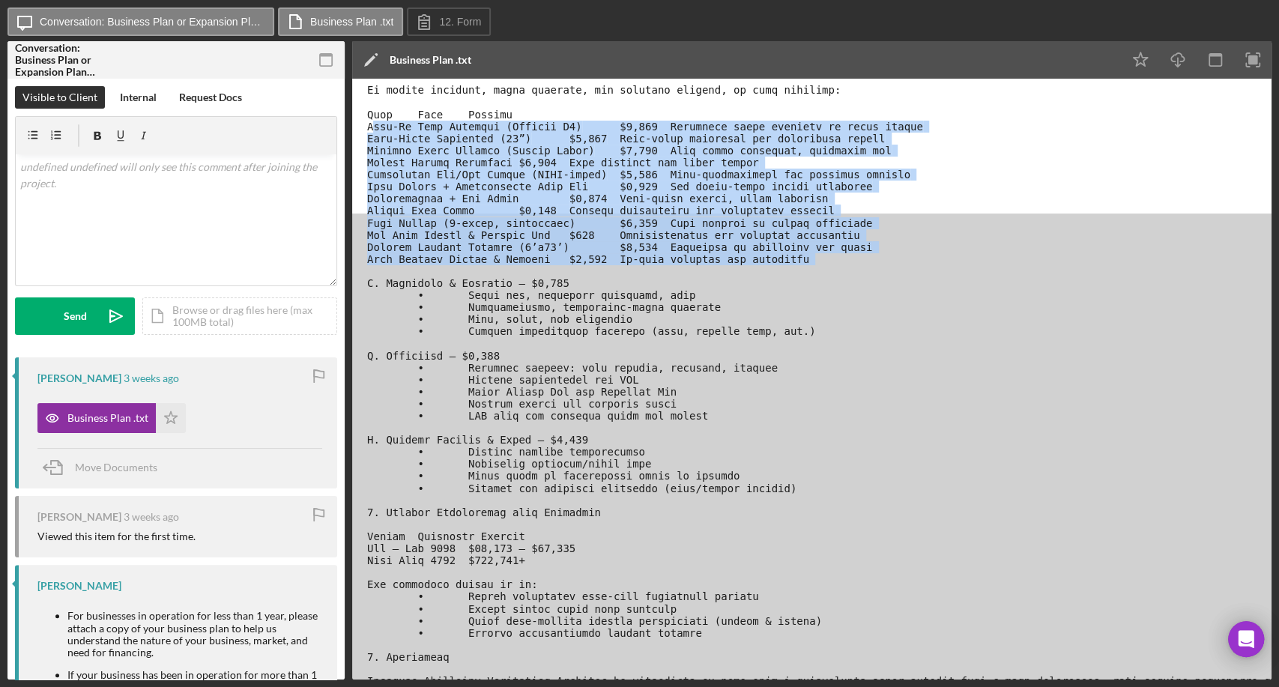
drag, startPoint x: 371, startPoint y: 124, endPoint x: 780, endPoint y: 266, distance: 433.3
drag, startPoint x: 366, startPoint y: 127, endPoint x: 780, endPoint y: 266, distance: 437.1
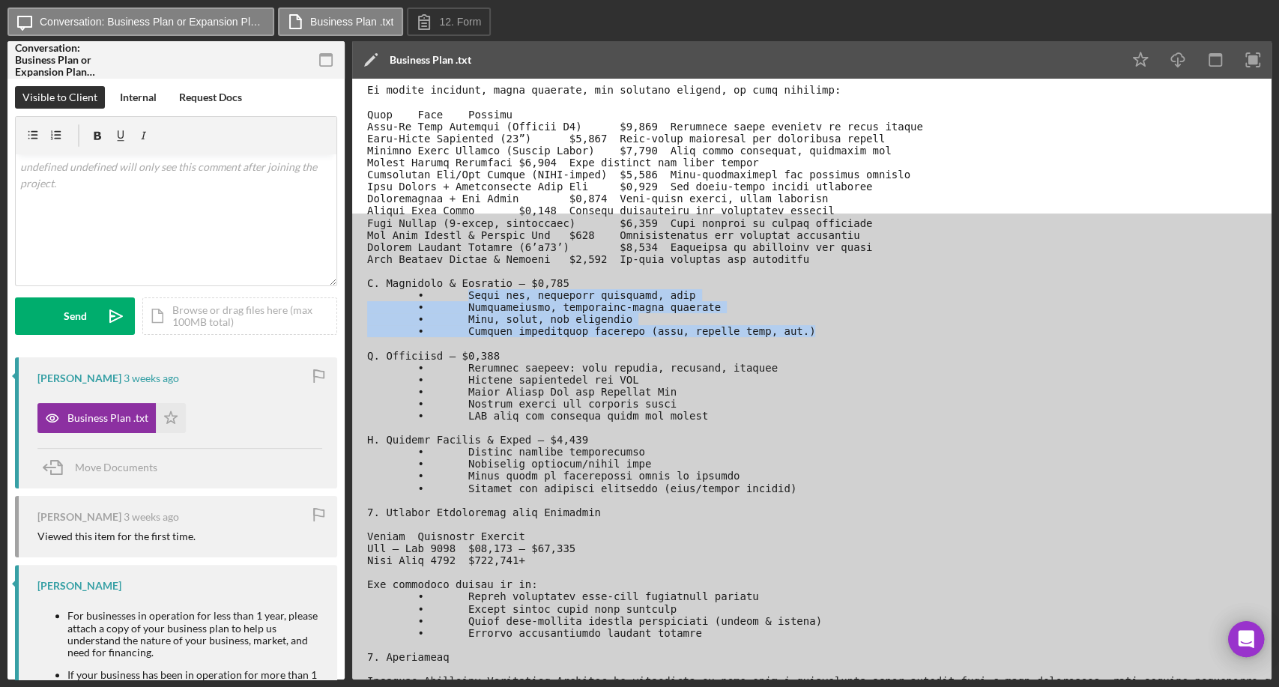
drag, startPoint x: 458, startPoint y: 295, endPoint x: 780, endPoint y: 331, distance: 324.3
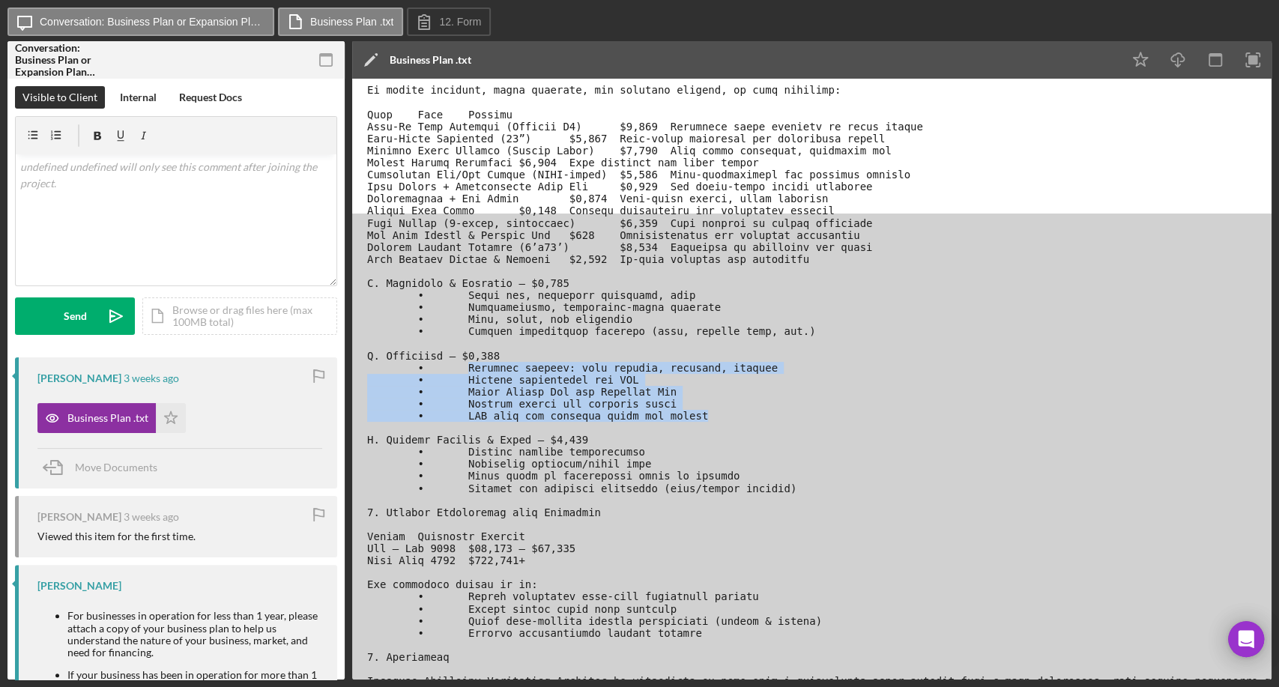
drag, startPoint x: 457, startPoint y: 367, endPoint x: 687, endPoint y: 419, distance: 235.1
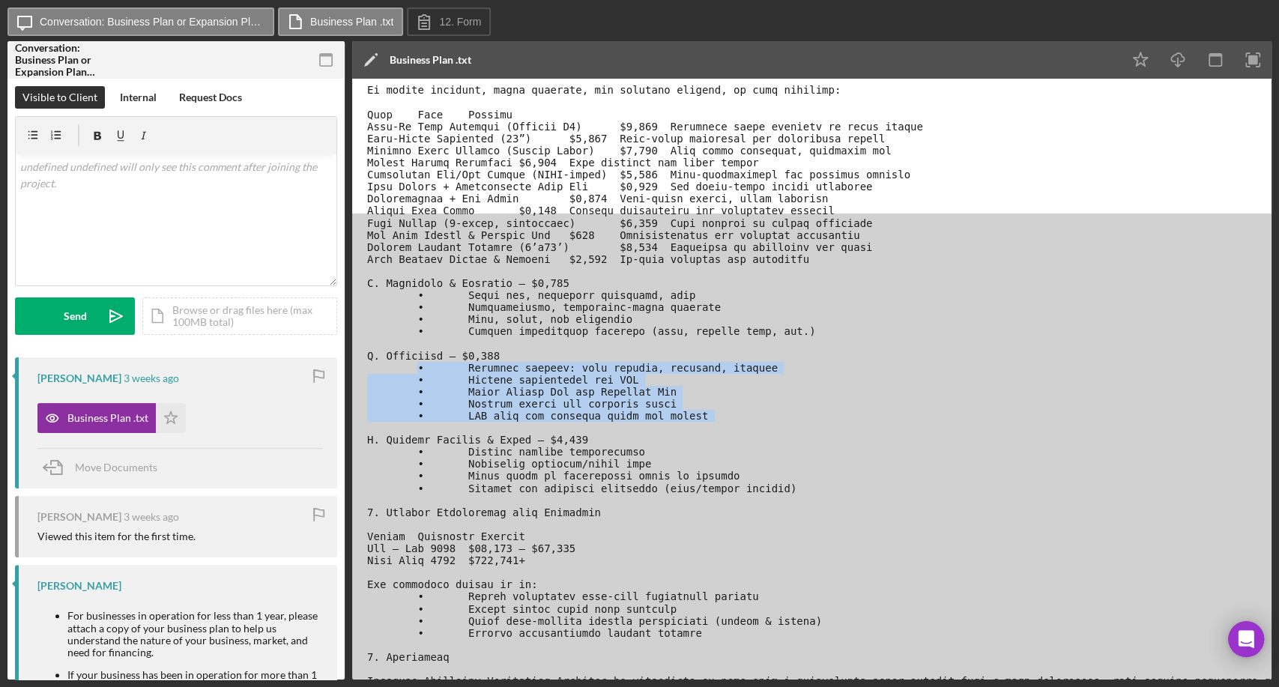
drag, startPoint x: 687, startPoint y: 419, endPoint x: 396, endPoint y: 368, distance: 295.2
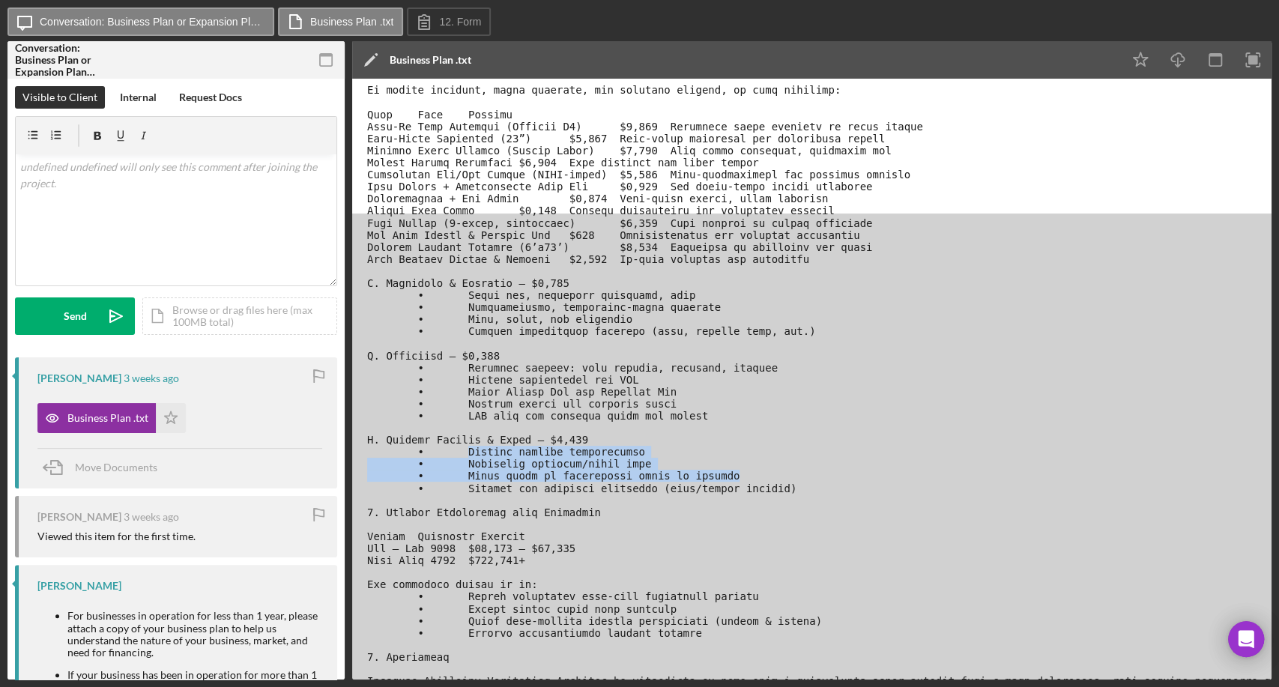
drag, startPoint x: 456, startPoint y: 453, endPoint x: 775, endPoint y: 481, distance: 320.6
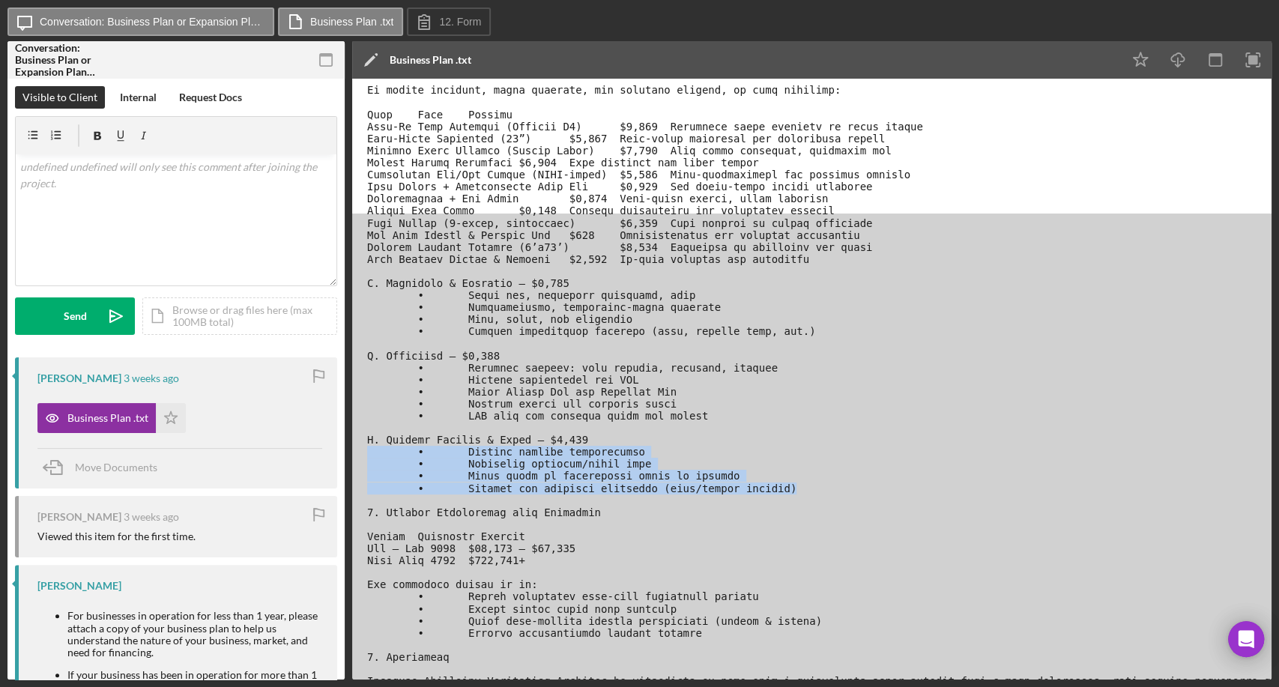
drag, startPoint x: 768, startPoint y: 490, endPoint x: 384, endPoint y: 451, distance: 386.5
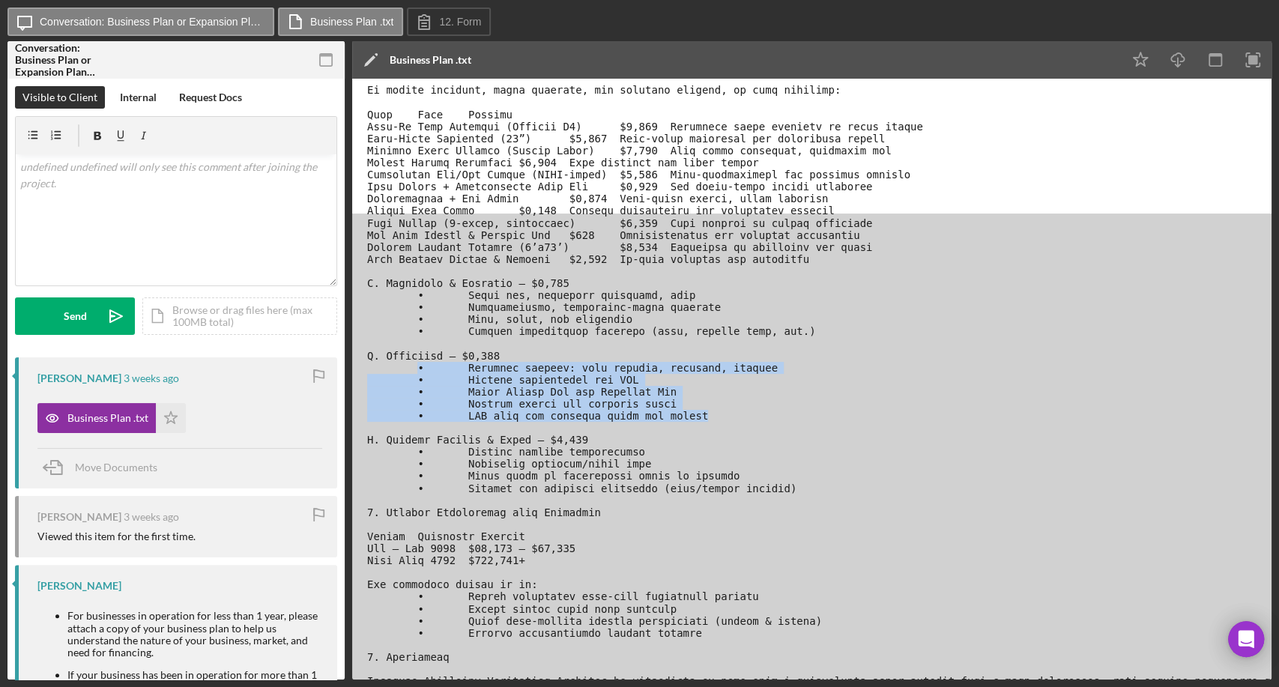
drag, startPoint x: 690, startPoint y: 418, endPoint x: 390, endPoint y: 364, distance: 304.0
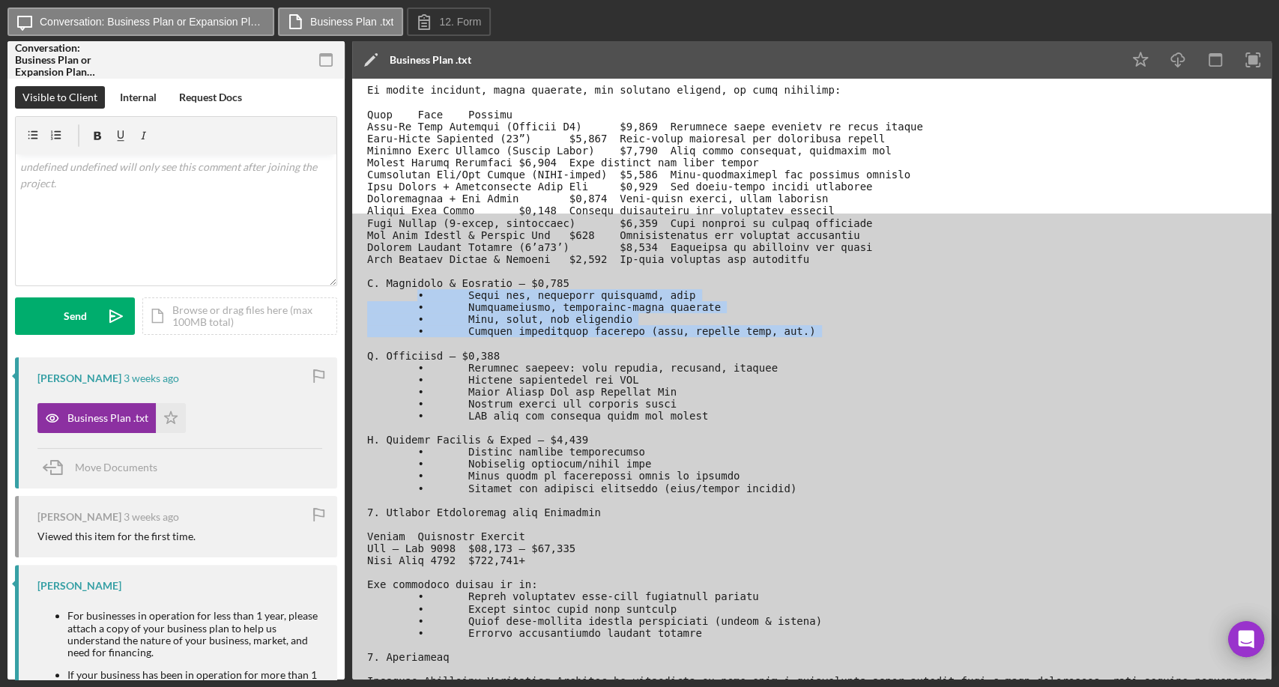
drag, startPoint x: 782, startPoint y: 337, endPoint x: 395, endPoint y: 294, distance: 389.9
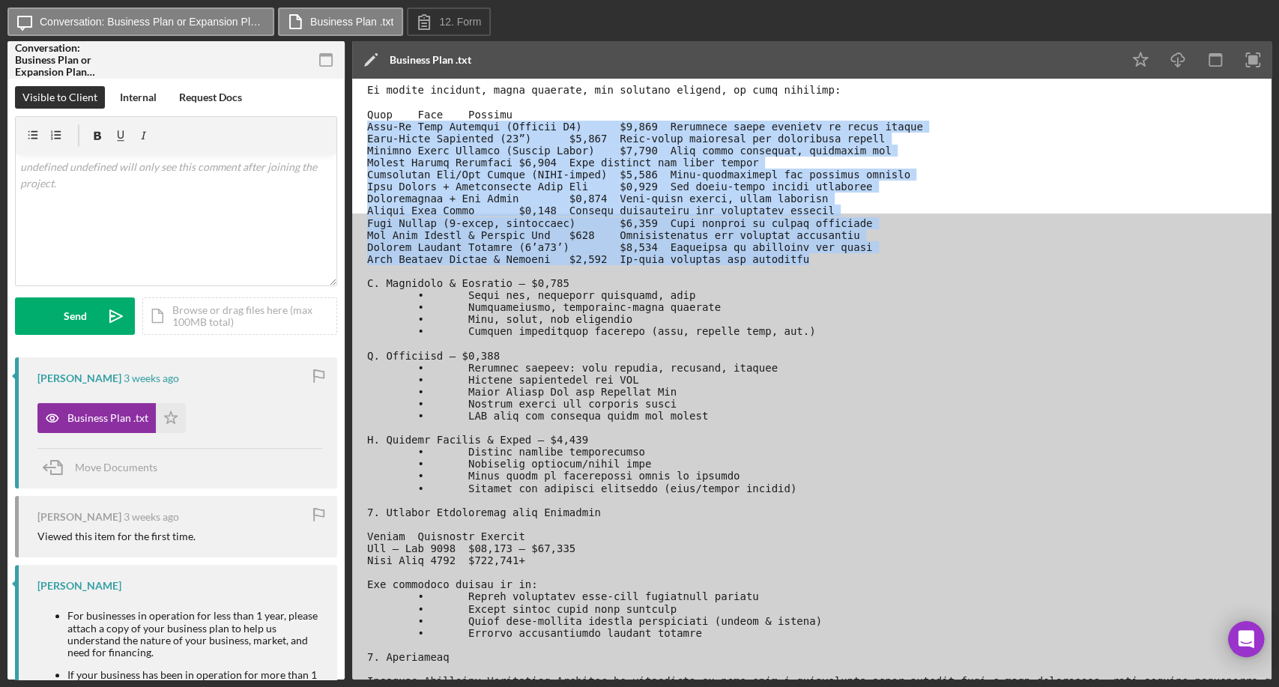
drag, startPoint x: 777, startPoint y: 262, endPoint x: 352, endPoint y: 127, distance: 445.9
drag, startPoint x: 773, startPoint y: 262, endPoint x: 359, endPoint y: 129, distance: 434.5
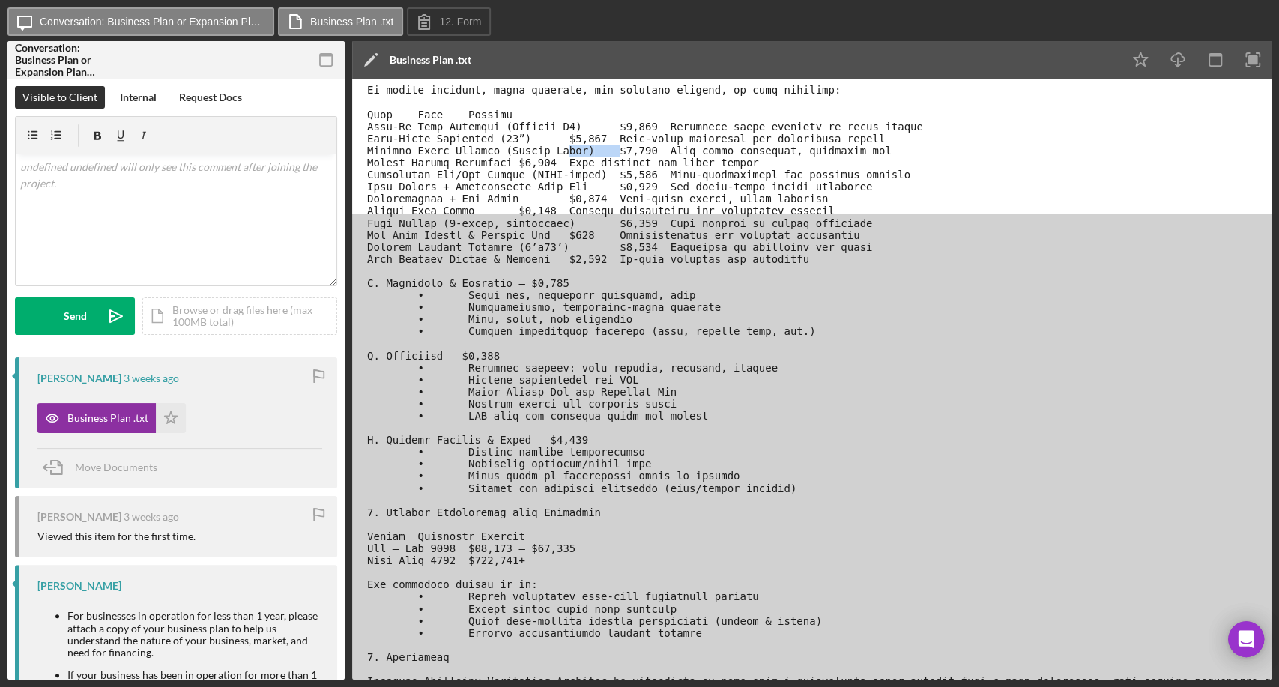
drag, startPoint x: 549, startPoint y: 148, endPoint x: 592, endPoint y: 145, distance: 42.8
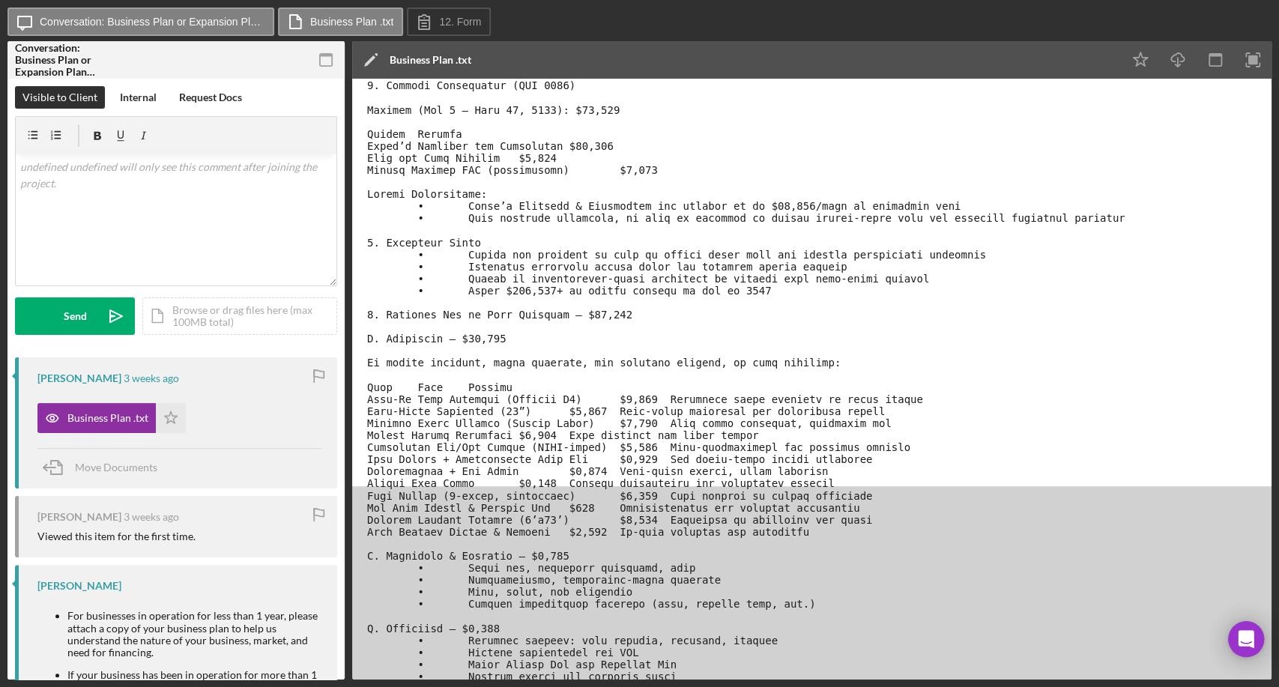
scroll to position [152, 0]
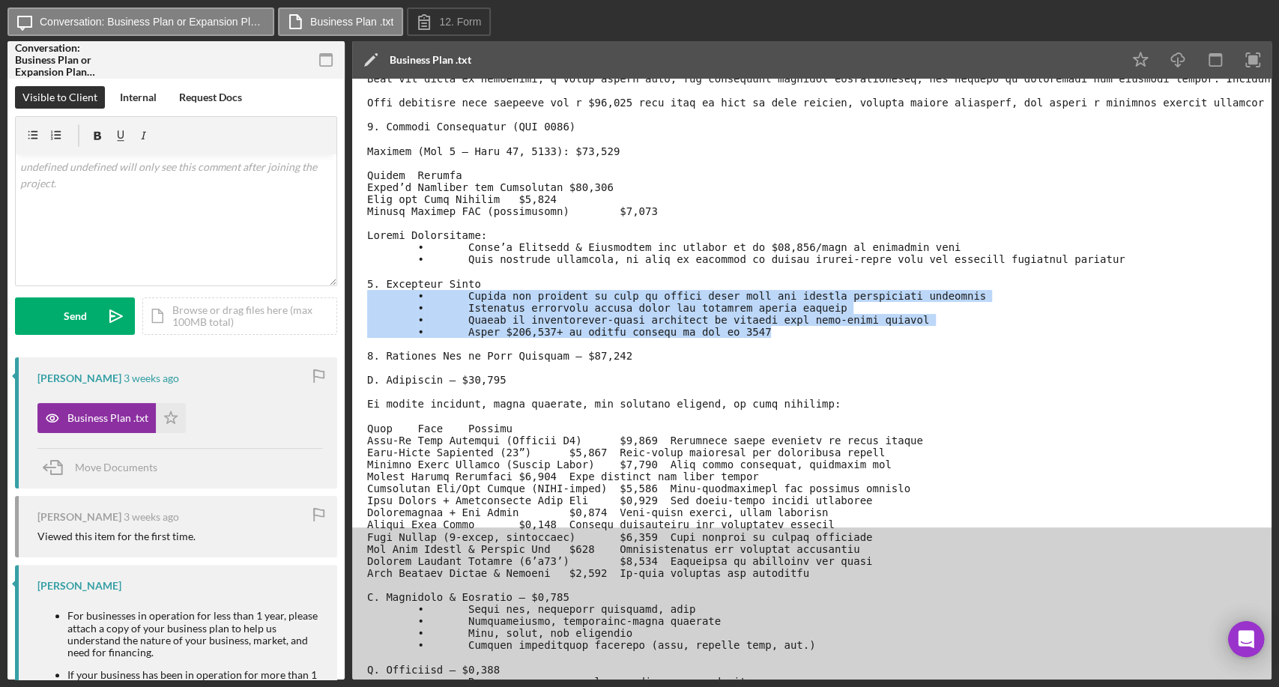
drag, startPoint x: 745, startPoint y: 332, endPoint x: 366, endPoint y: 295, distance: 381.0
drag, startPoint x: 1066, startPoint y: 259, endPoint x: 698, endPoint y: 330, distance: 374.7
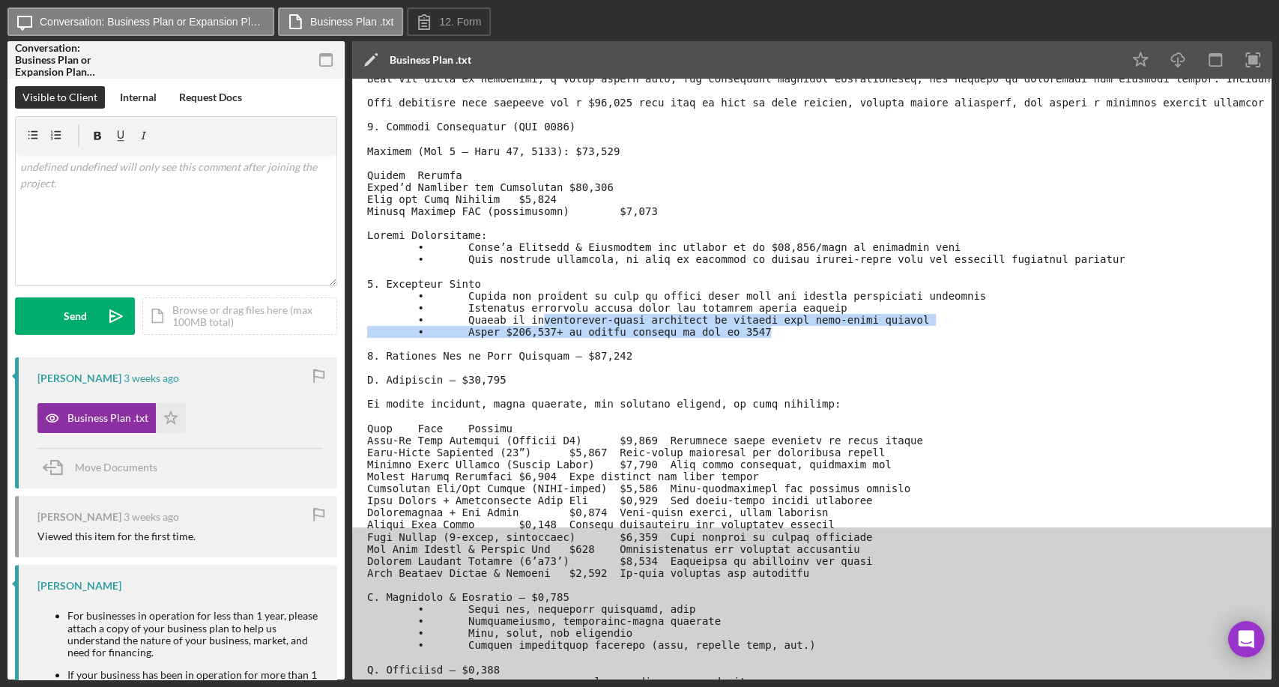
drag, startPoint x: 748, startPoint y: 331, endPoint x: 531, endPoint y: 324, distance: 217.5
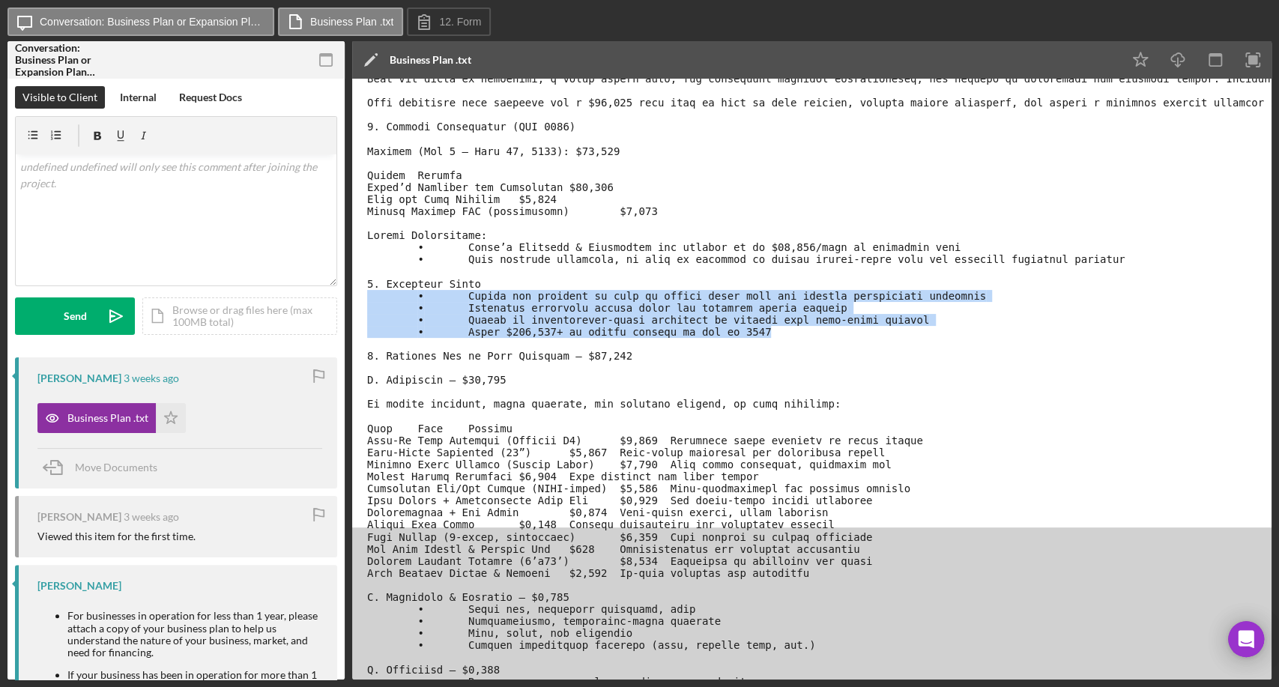
drag, startPoint x: 746, startPoint y: 335, endPoint x: 379, endPoint y: 298, distance: 369.1
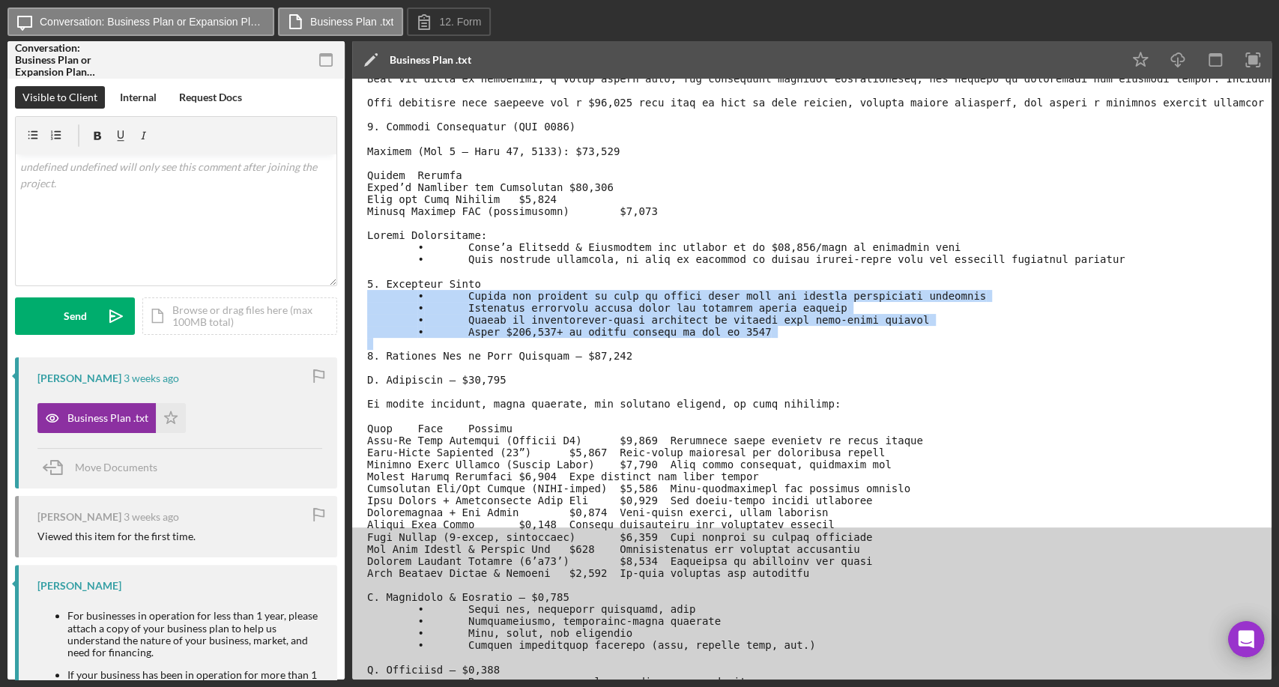
drag, startPoint x: 379, startPoint y: 298, endPoint x: 752, endPoint y: 337, distance: 375.3
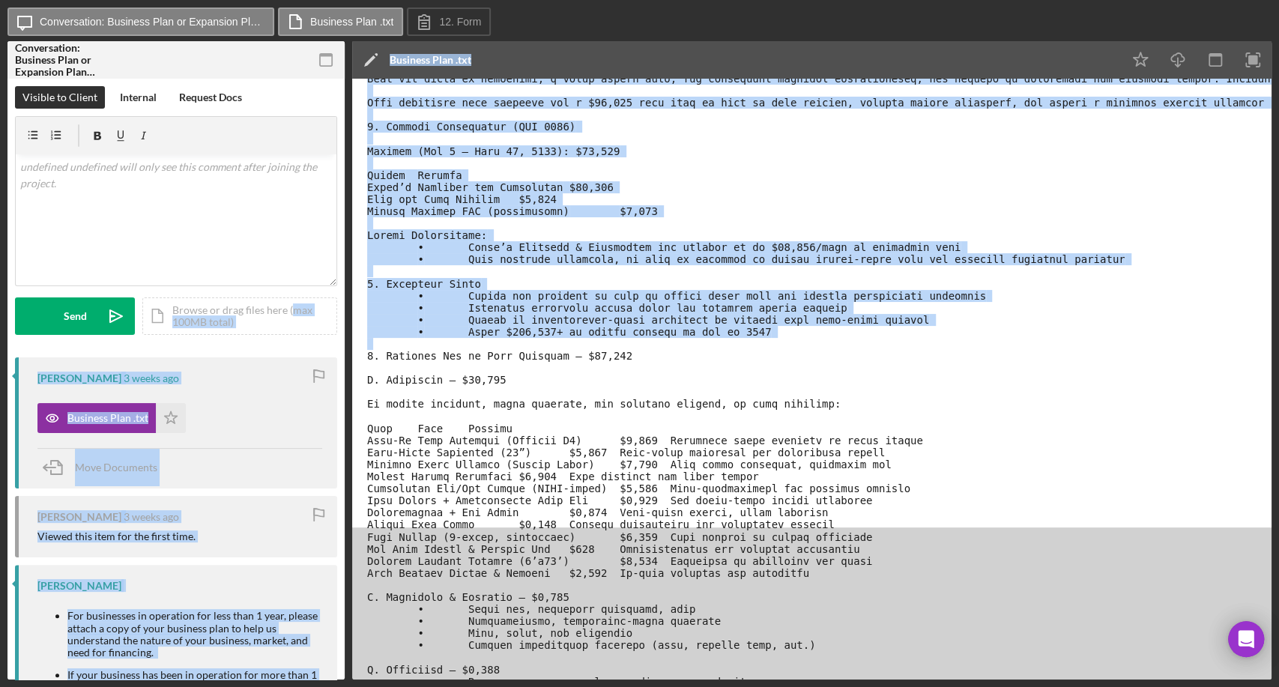
drag, startPoint x: 752, startPoint y: 337, endPoint x: 332, endPoint y: 296, distance: 421.7
click at [332, 296] on div "Conversation: Business Plan or Expansion Plan (Larresha W.) 12 Business Plan or…" at bounding box center [639, 360] width 1264 height 639
click at [332, 296] on form "v Color teal Color pink Remove color Add row above Add row below Add column bef…" at bounding box center [176, 225] width 322 height 219
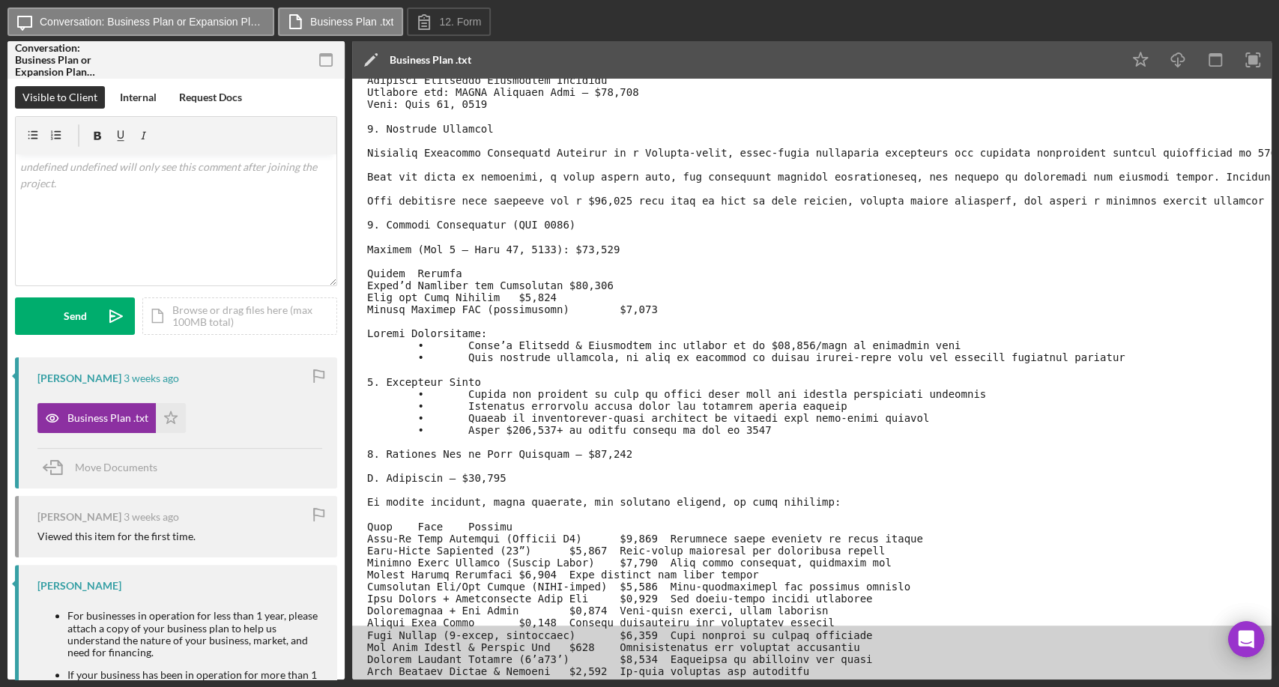
scroll to position [0, 0]
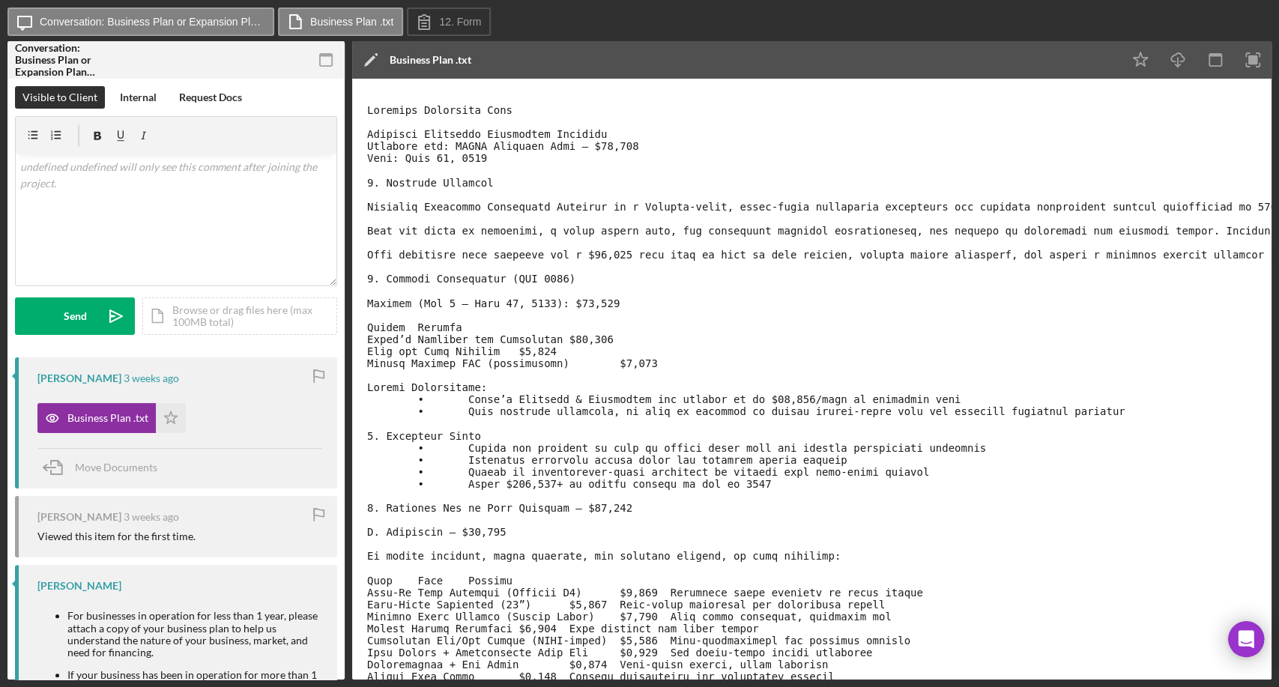
drag, startPoint x: 369, startPoint y: 134, endPoint x: 591, endPoint y: 174, distance: 226.1
drag, startPoint x: 483, startPoint y: 153, endPoint x: 360, endPoint y: 129, distance: 125.2
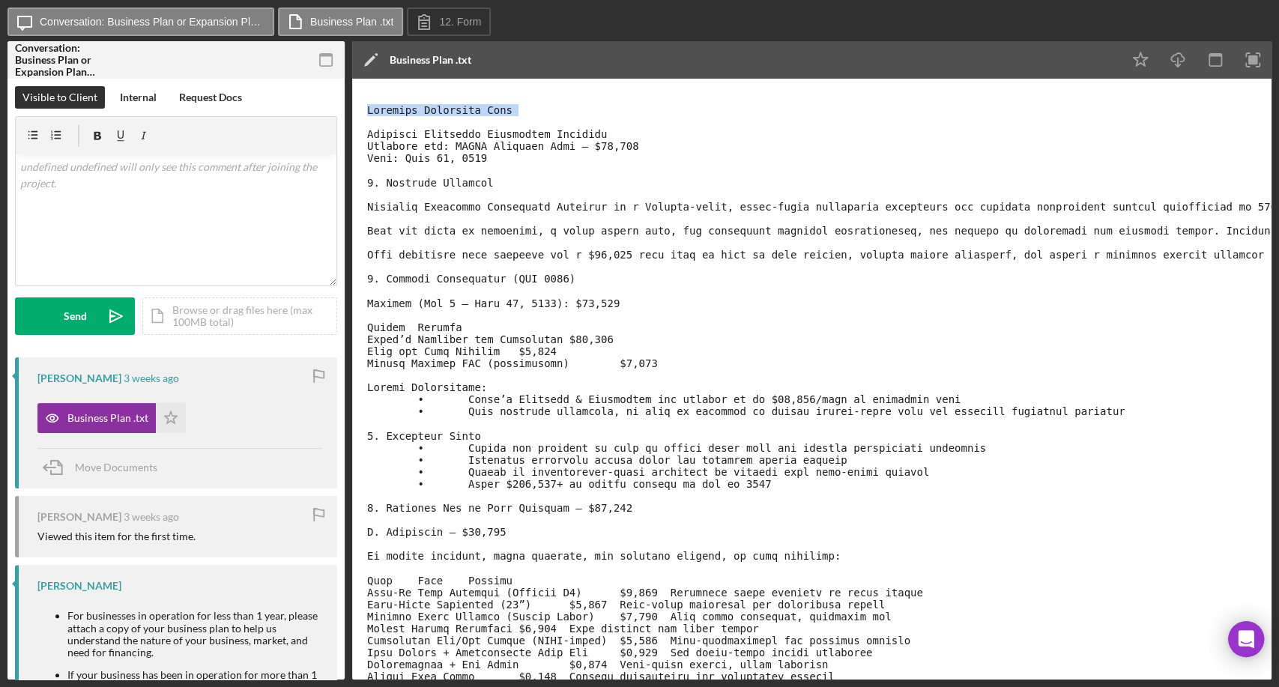
drag, startPoint x: 363, startPoint y: 112, endPoint x: 526, endPoint y: 118, distance: 163.5
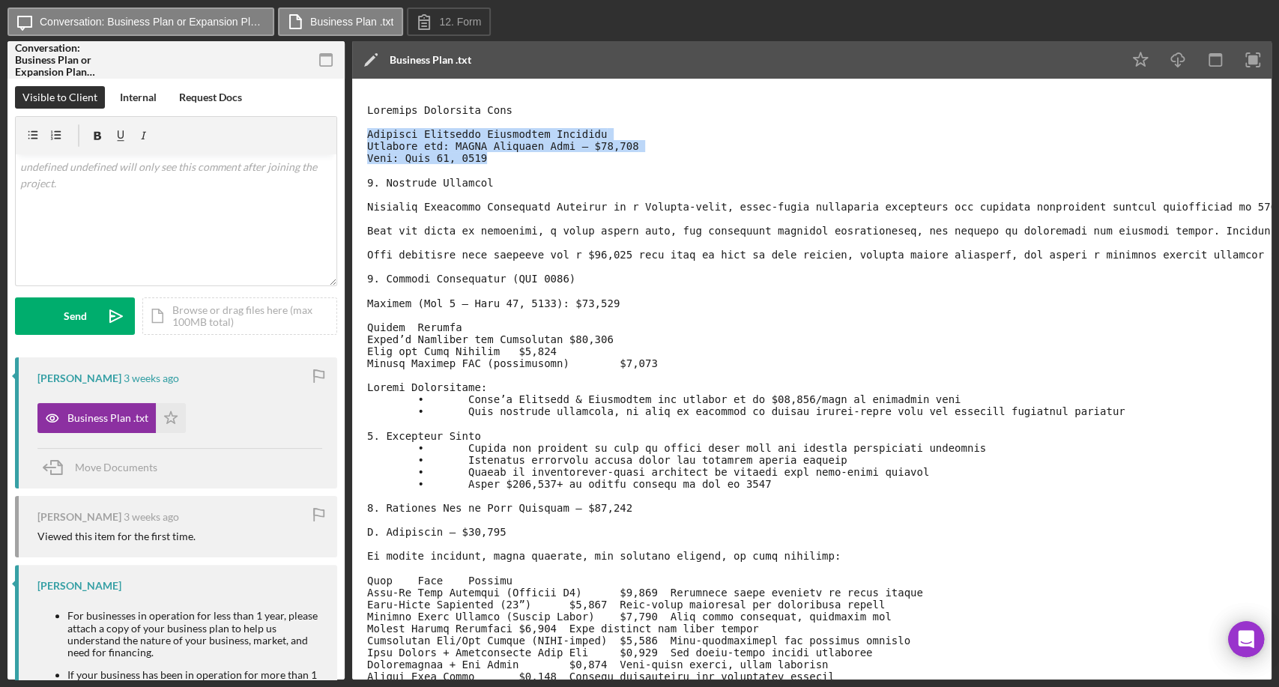
drag, startPoint x: 484, startPoint y: 162, endPoint x: 364, endPoint y: 131, distance: 124.5
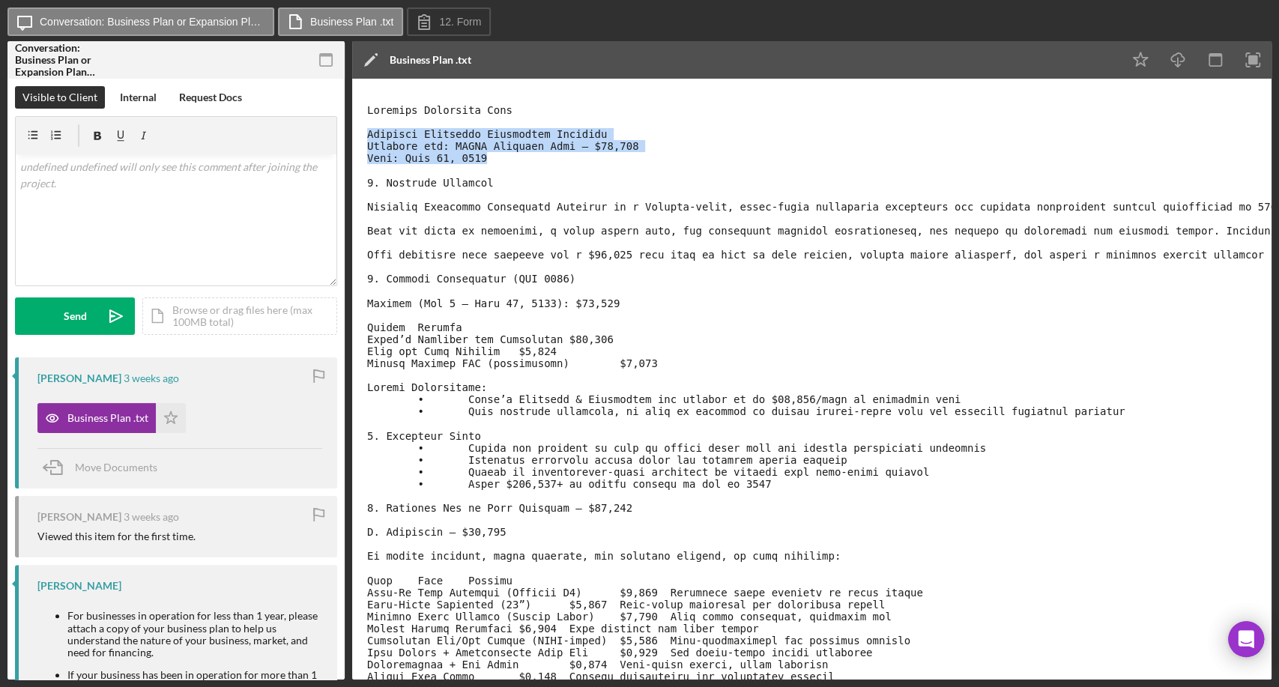
drag, startPoint x: 367, startPoint y: 136, endPoint x: 484, endPoint y: 154, distance: 118.3
drag, startPoint x: 484, startPoint y: 154, endPoint x: 381, endPoint y: 117, distance: 109.8
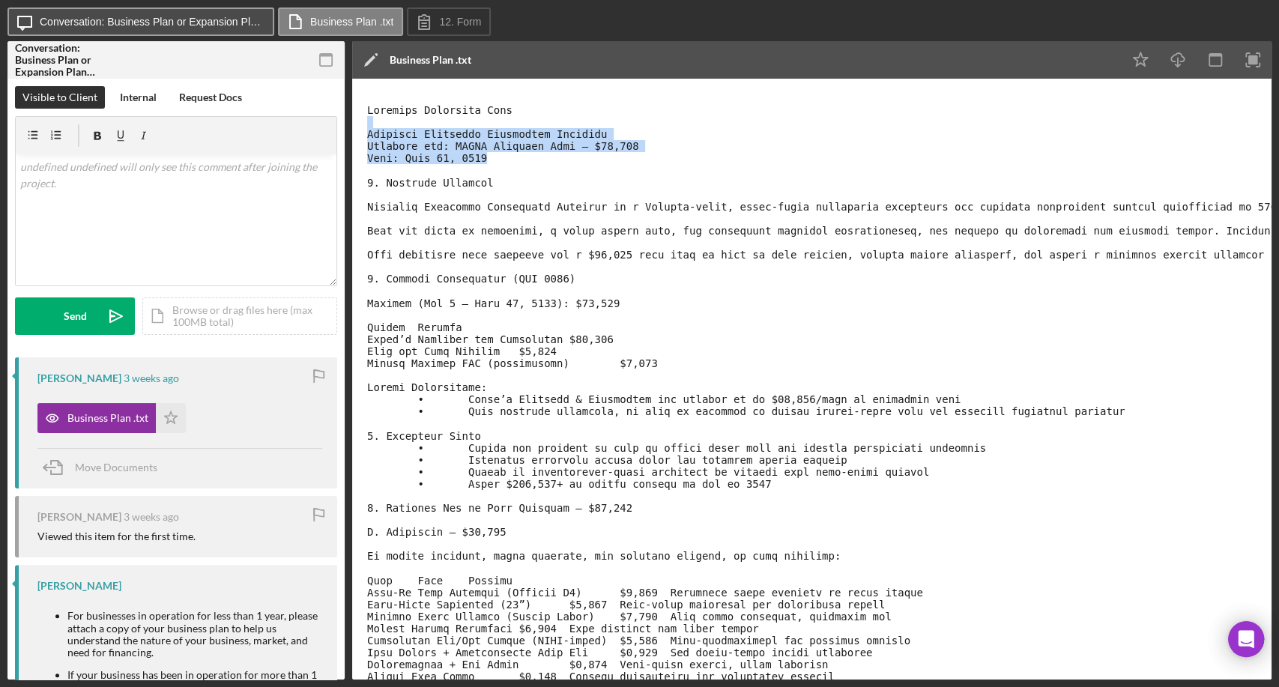
click at [76, 25] on label "Conversation: Business Plan or Expansion Plan (Larresha W.)" at bounding box center [152, 22] width 225 height 12
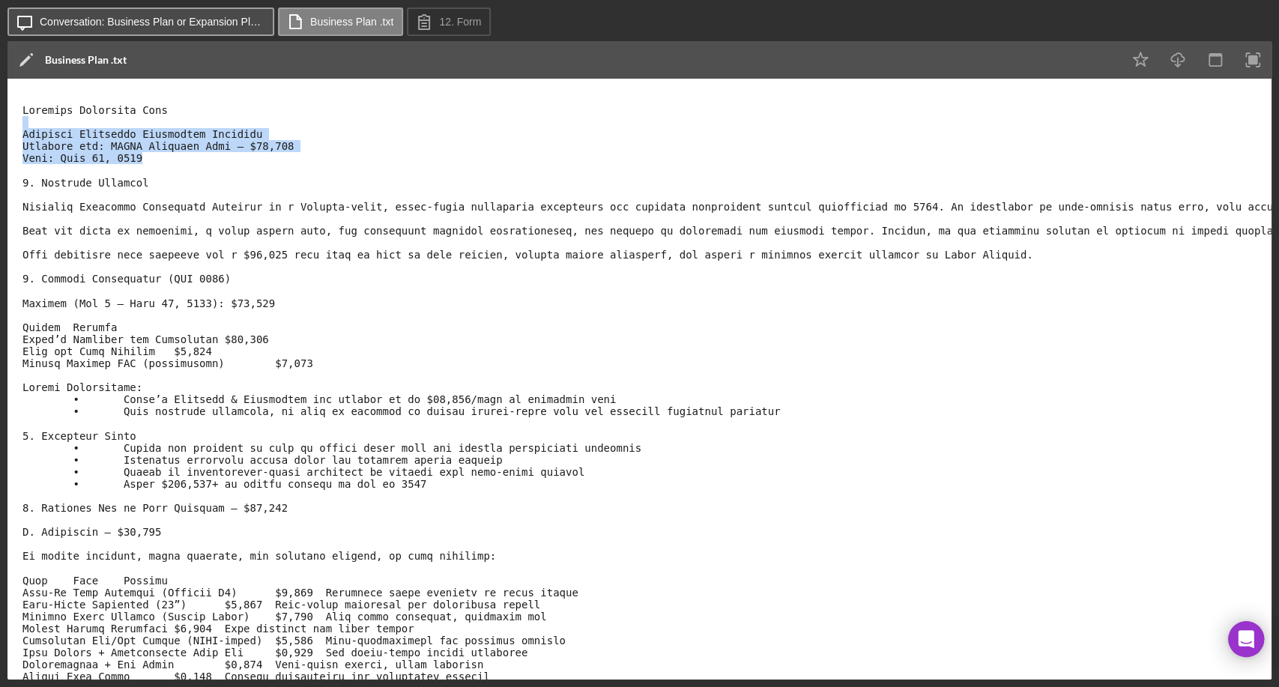
click at [76, 25] on label "Conversation: Business Plan or Expansion Plan (Larresha W.)" at bounding box center [152, 22] width 225 height 12
